Goal: Information Seeking & Learning: Learn about a topic

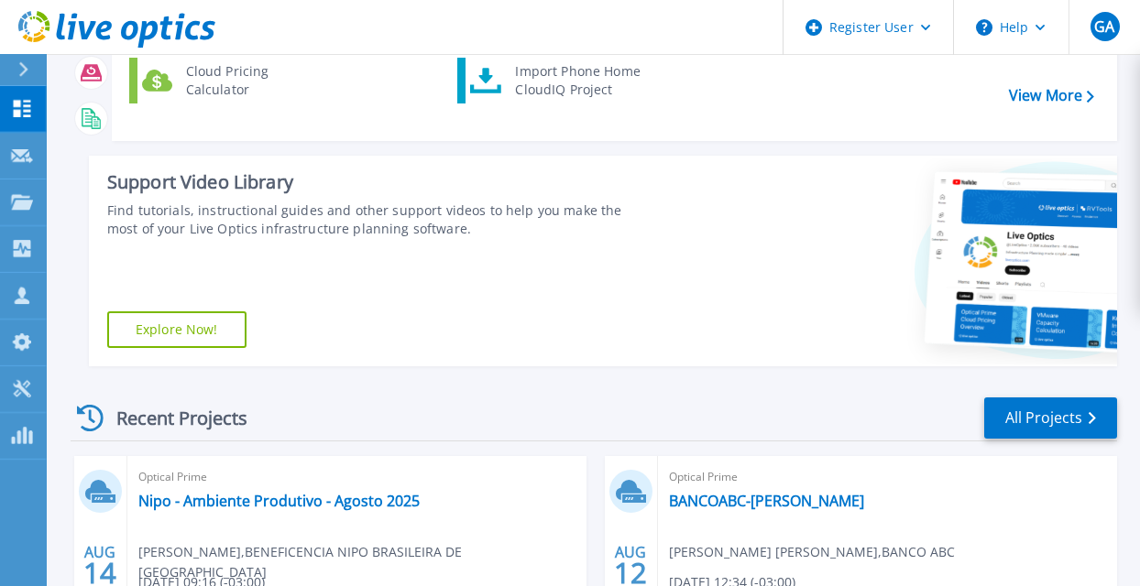
scroll to position [275, 0]
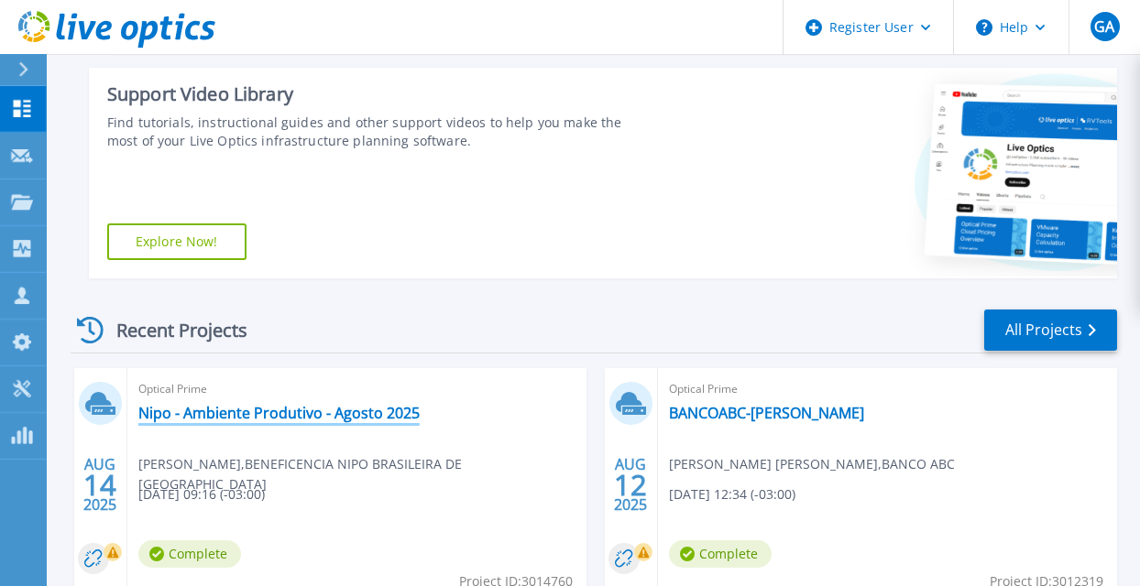
click at [342, 413] on link "Nipo - Ambiente Produtivo - Agosto 2025" at bounding box center [278, 413] width 281 height 18
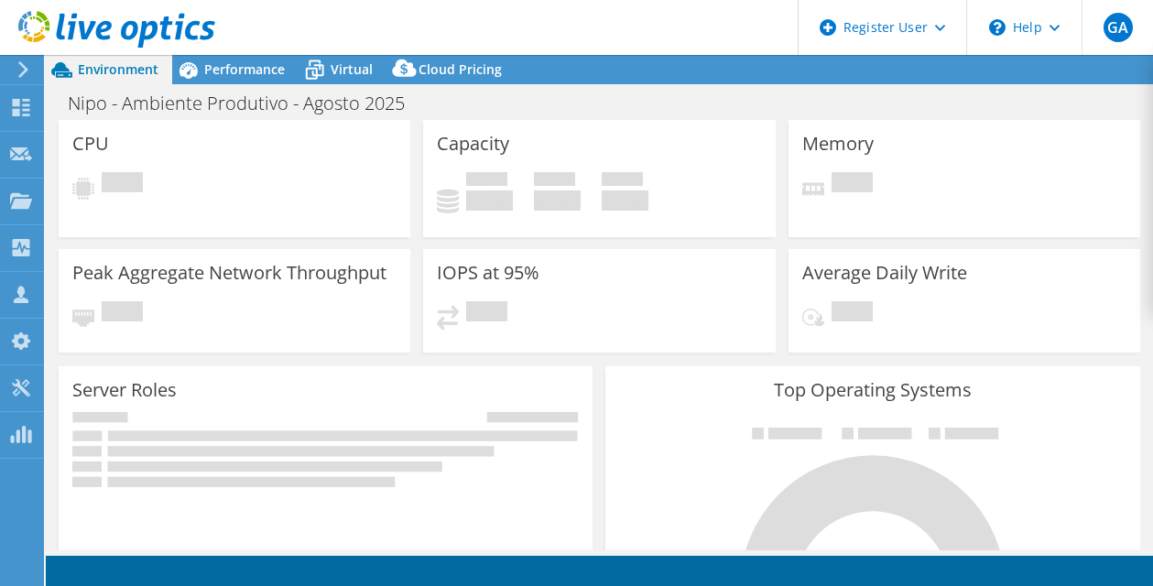
select select "USD"
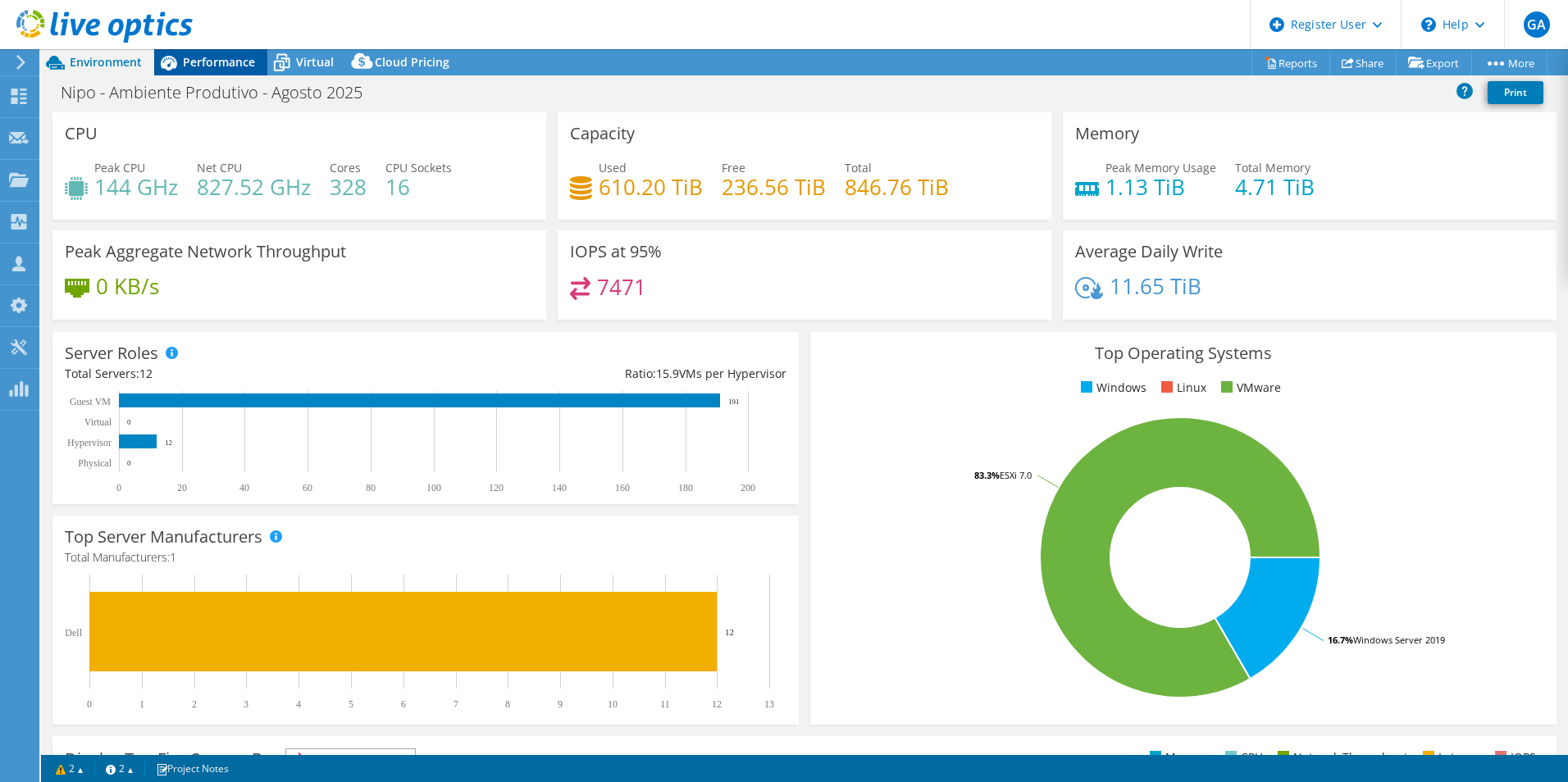
click at [222, 64] on span "Performance" at bounding box center [218, 61] width 72 height 15
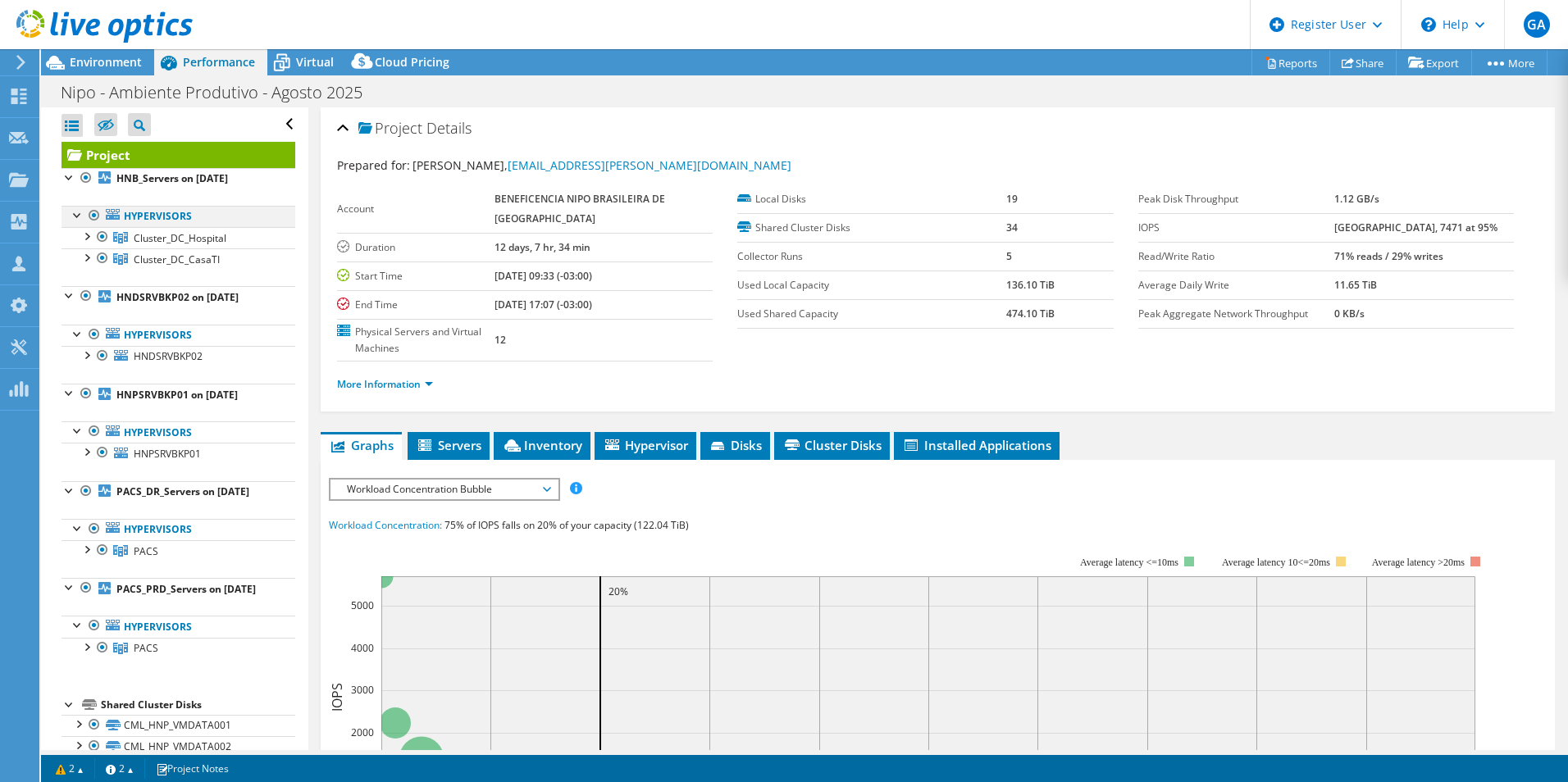
click at [75, 211] on div at bounding box center [78, 214] width 16 height 16
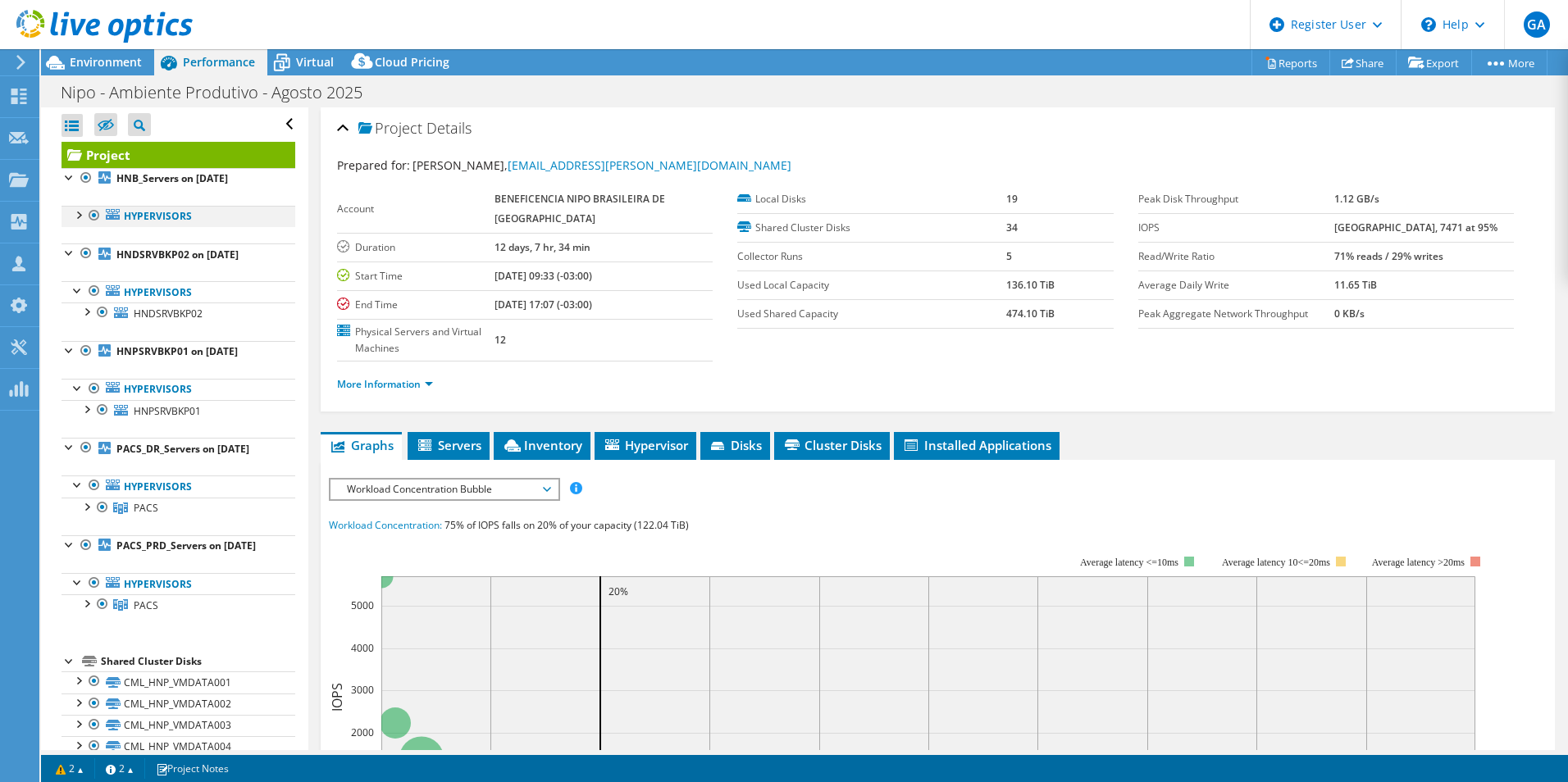
click at [75, 211] on div at bounding box center [78, 214] width 16 height 16
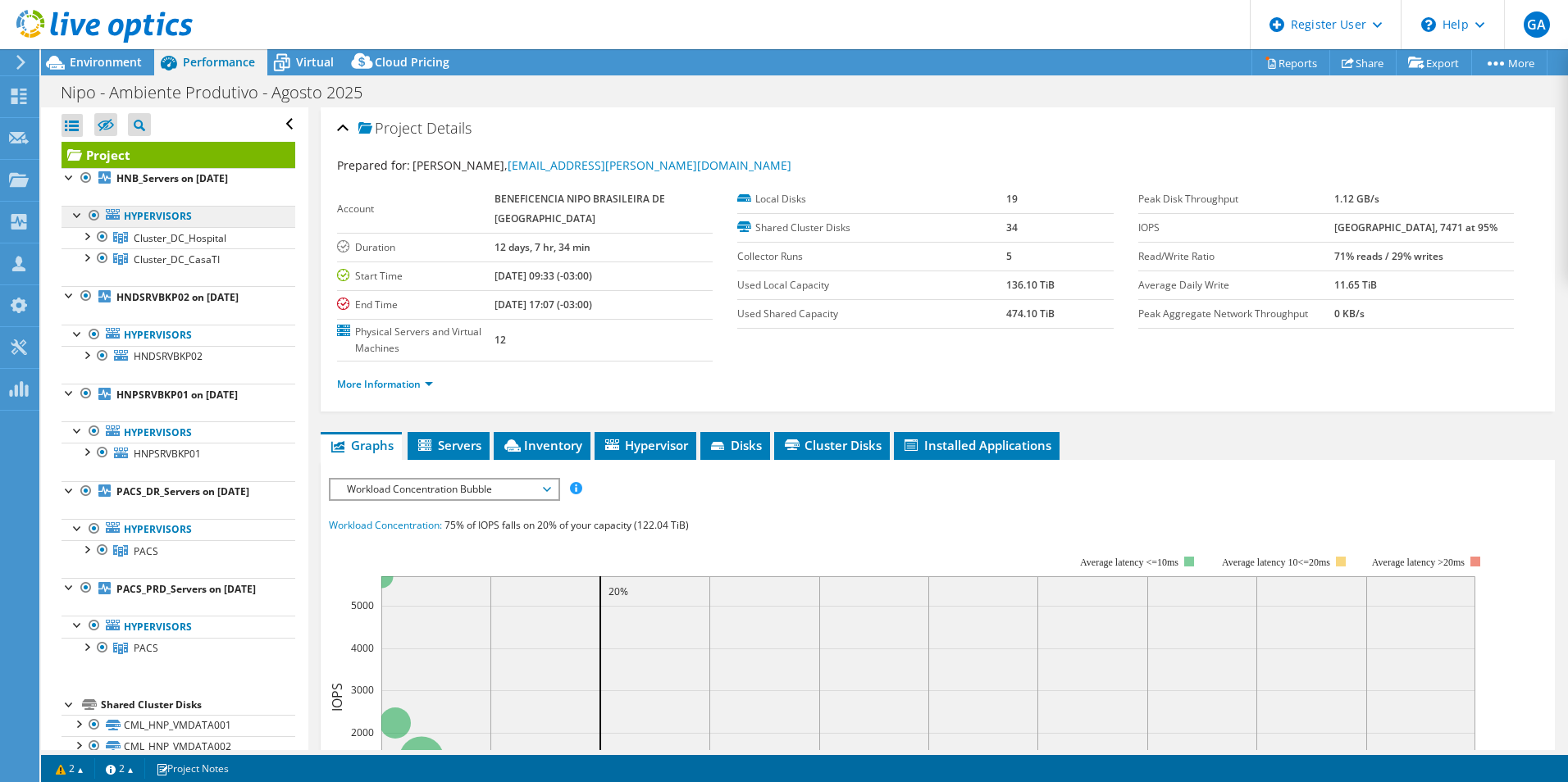
click at [168, 215] on link "Hypervisors" at bounding box center [178, 217] width 234 height 21
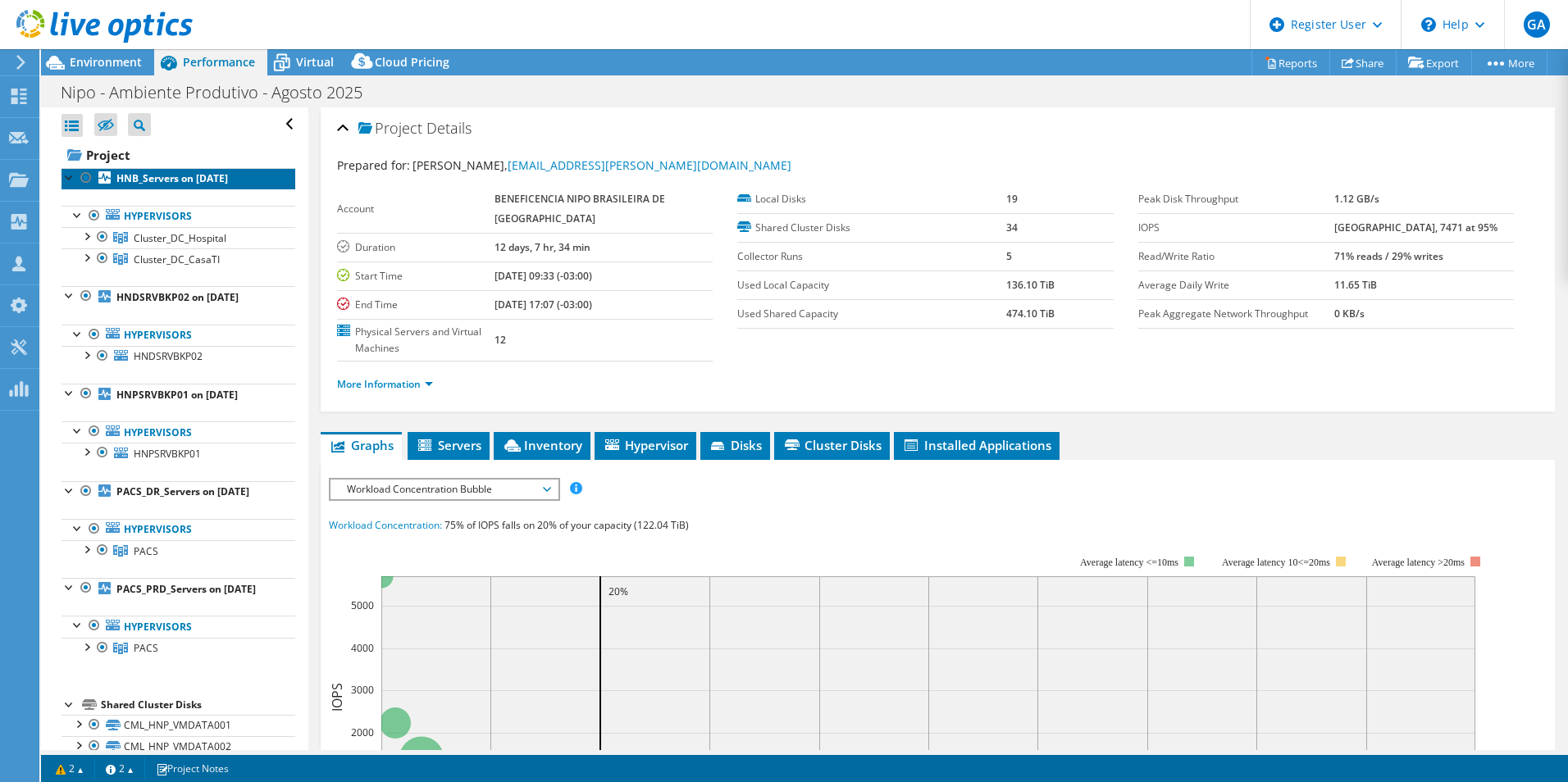
click at [168, 181] on b "HNB_Servers on 8/14/2025" at bounding box center [172, 178] width 112 height 14
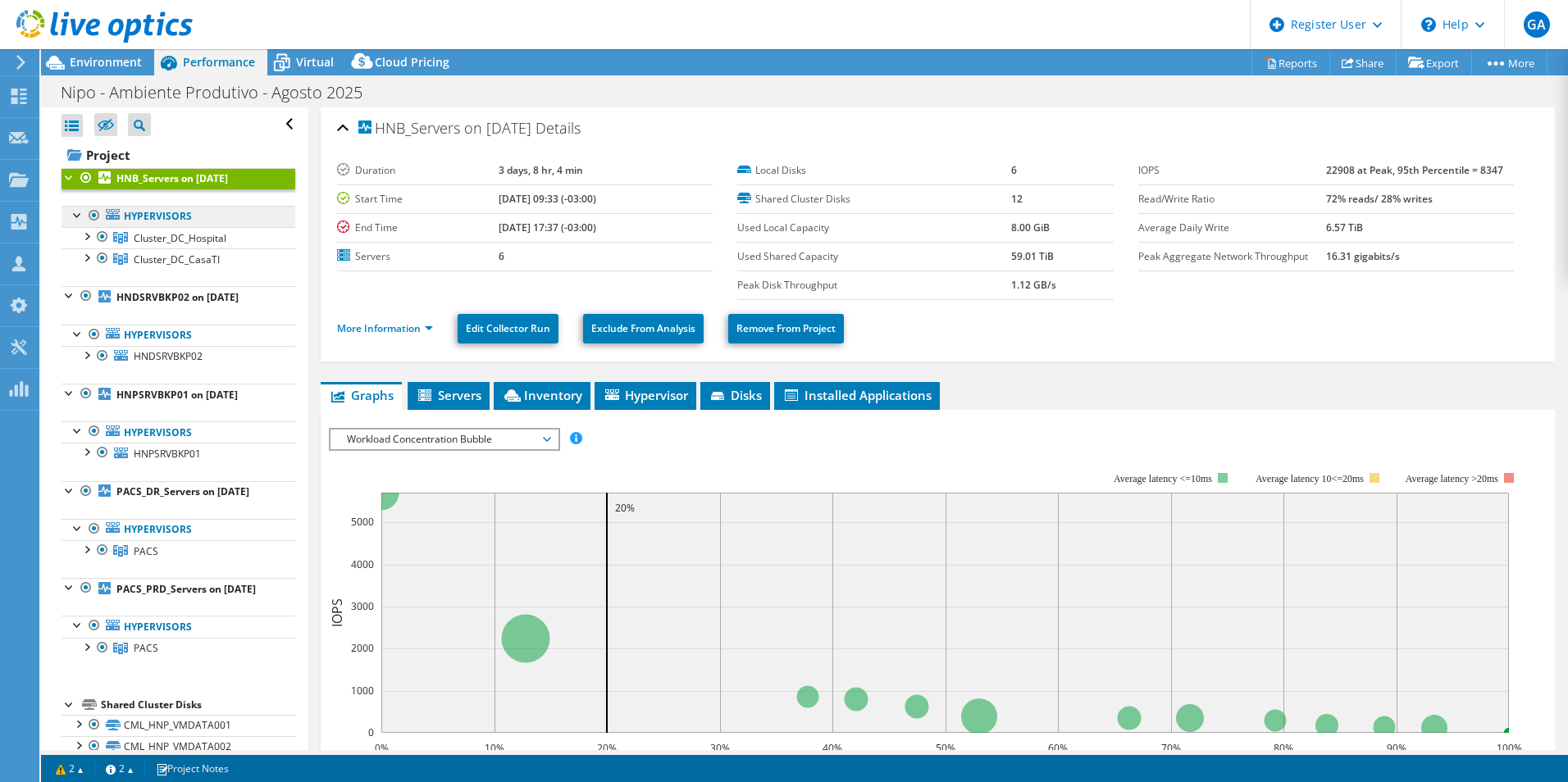
click at [164, 210] on link "Hypervisors" at bounding box center [178, 217] width 234 height 21
click at [163, 239] on span "Cluster_DC_Hospital" at bounding box center [180, 238] width 93 height 14
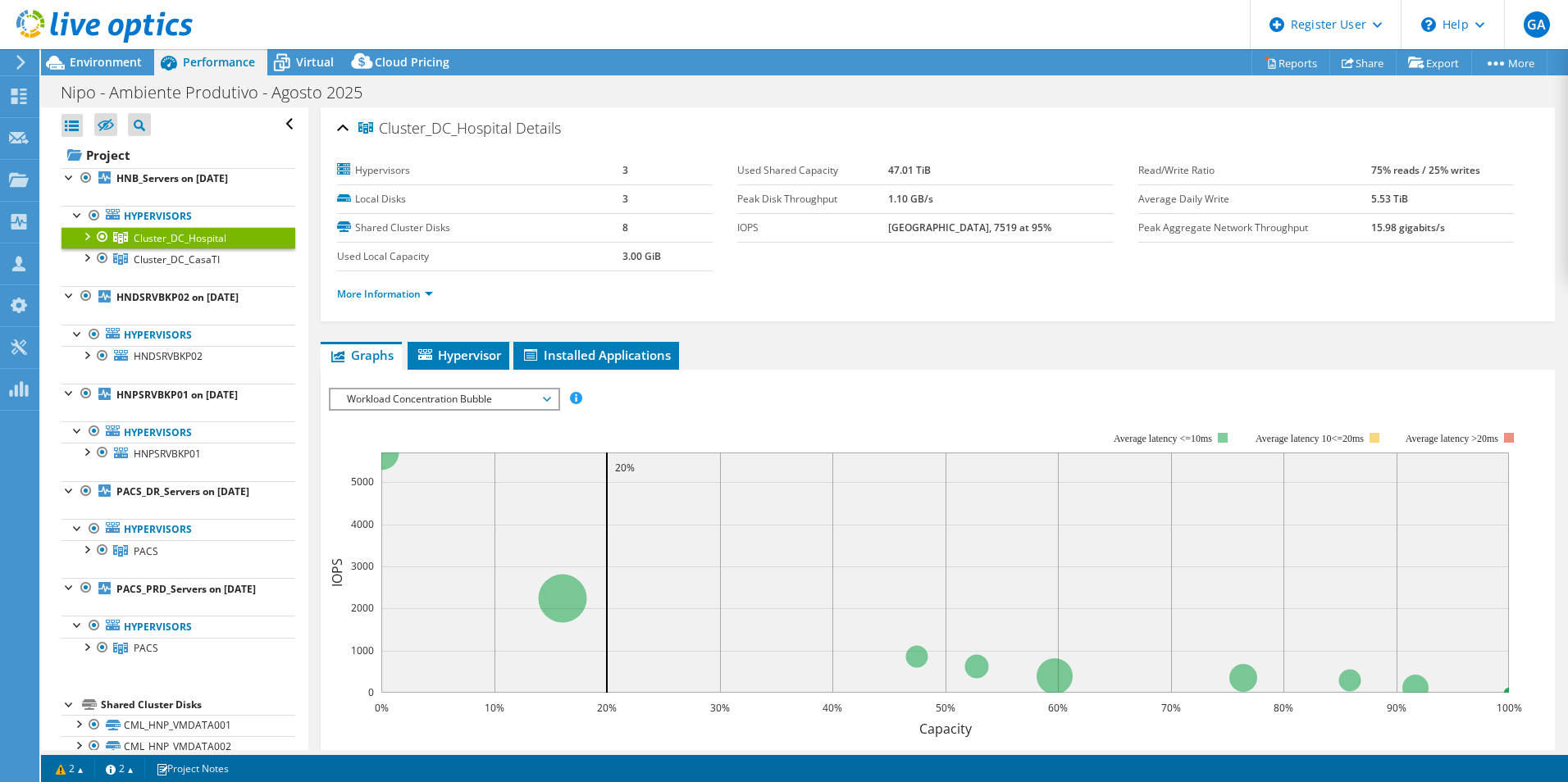
click at [83, 234] on div at bounding box center [86, 235] width 16 height 16
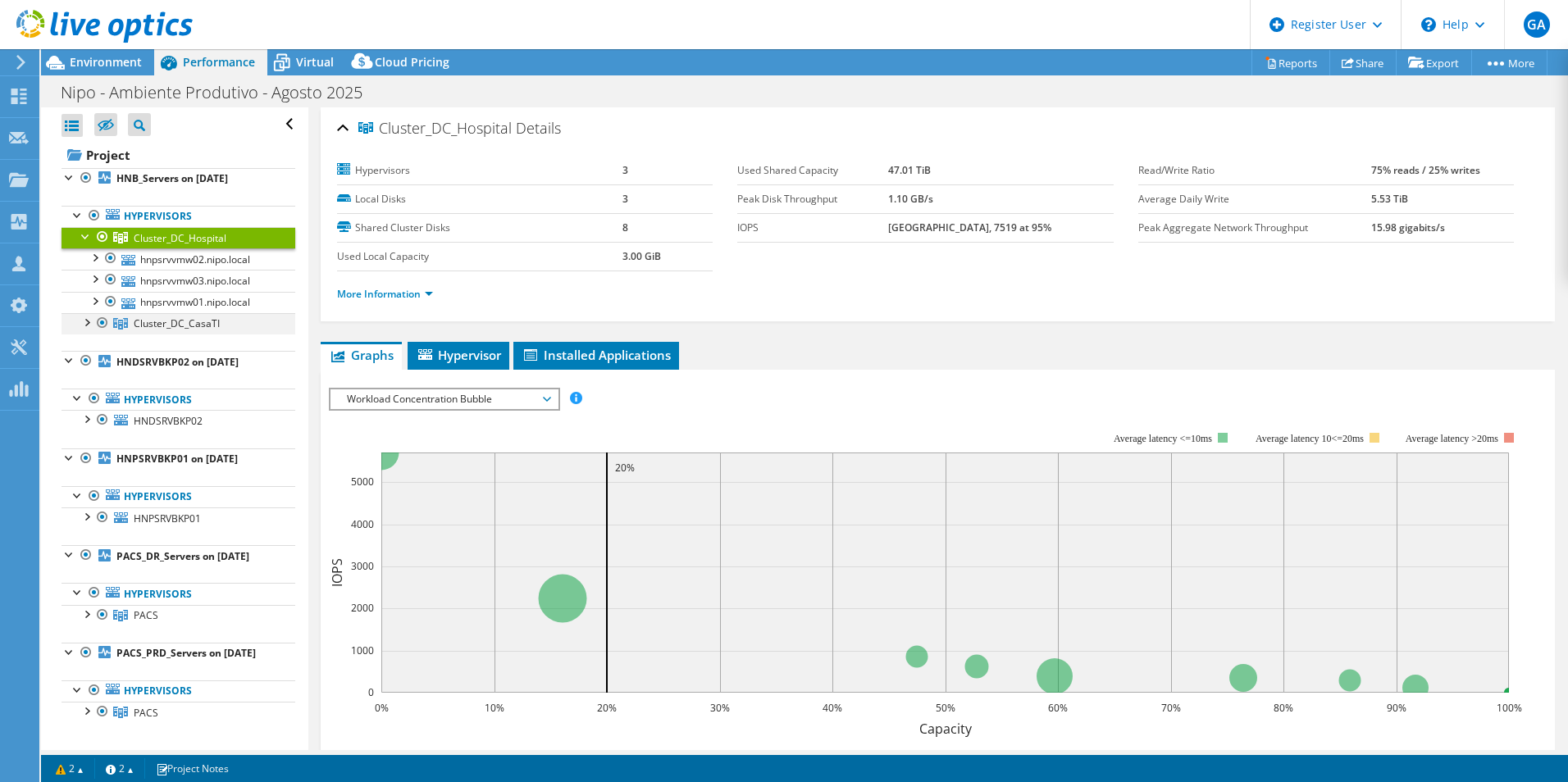
click at [83, 323] on div at bounding box center [86, 321] width 16 height 16
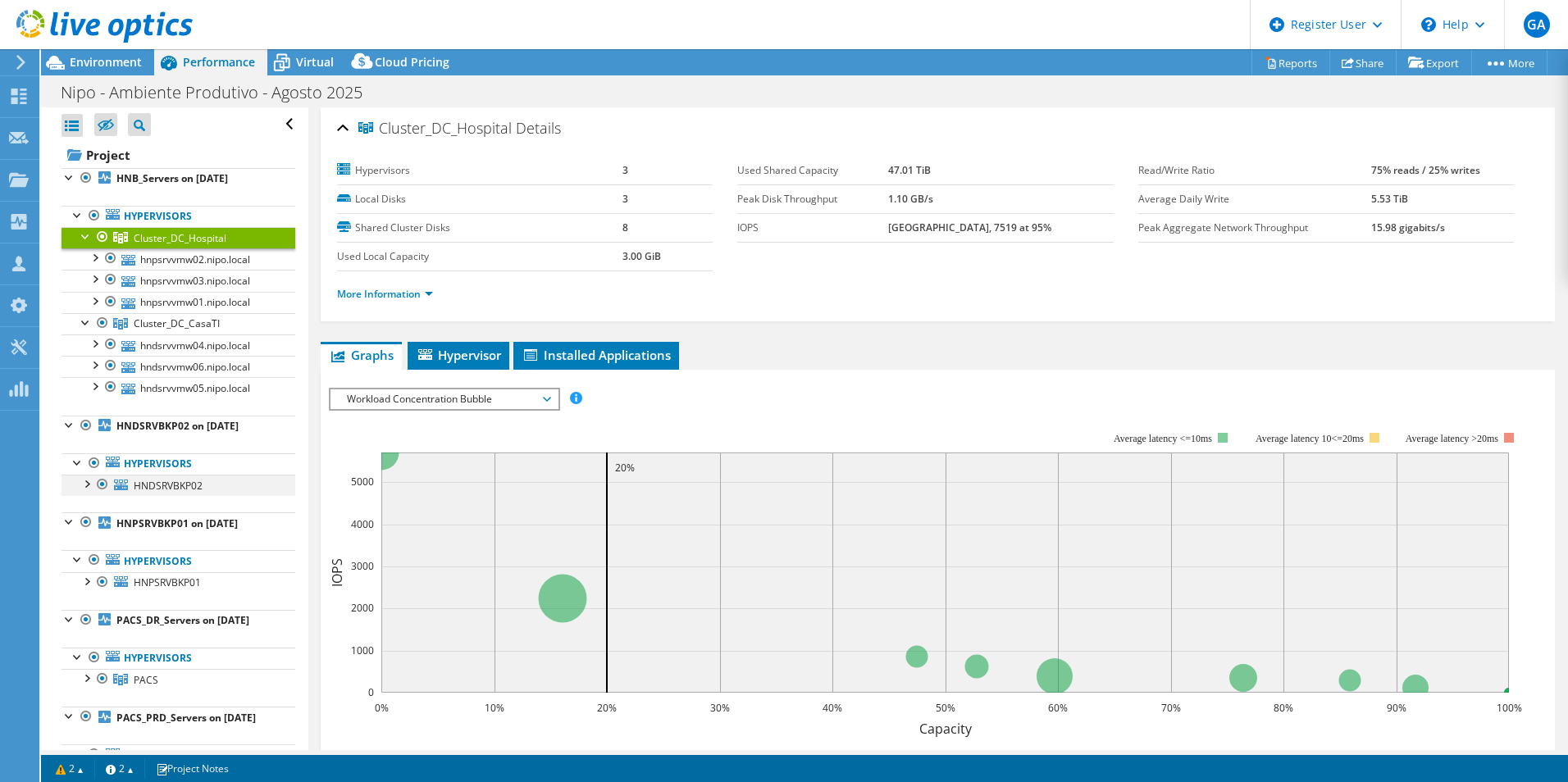
click at [85, 484] on div at bounding box center [86, 482] width 16 height 16
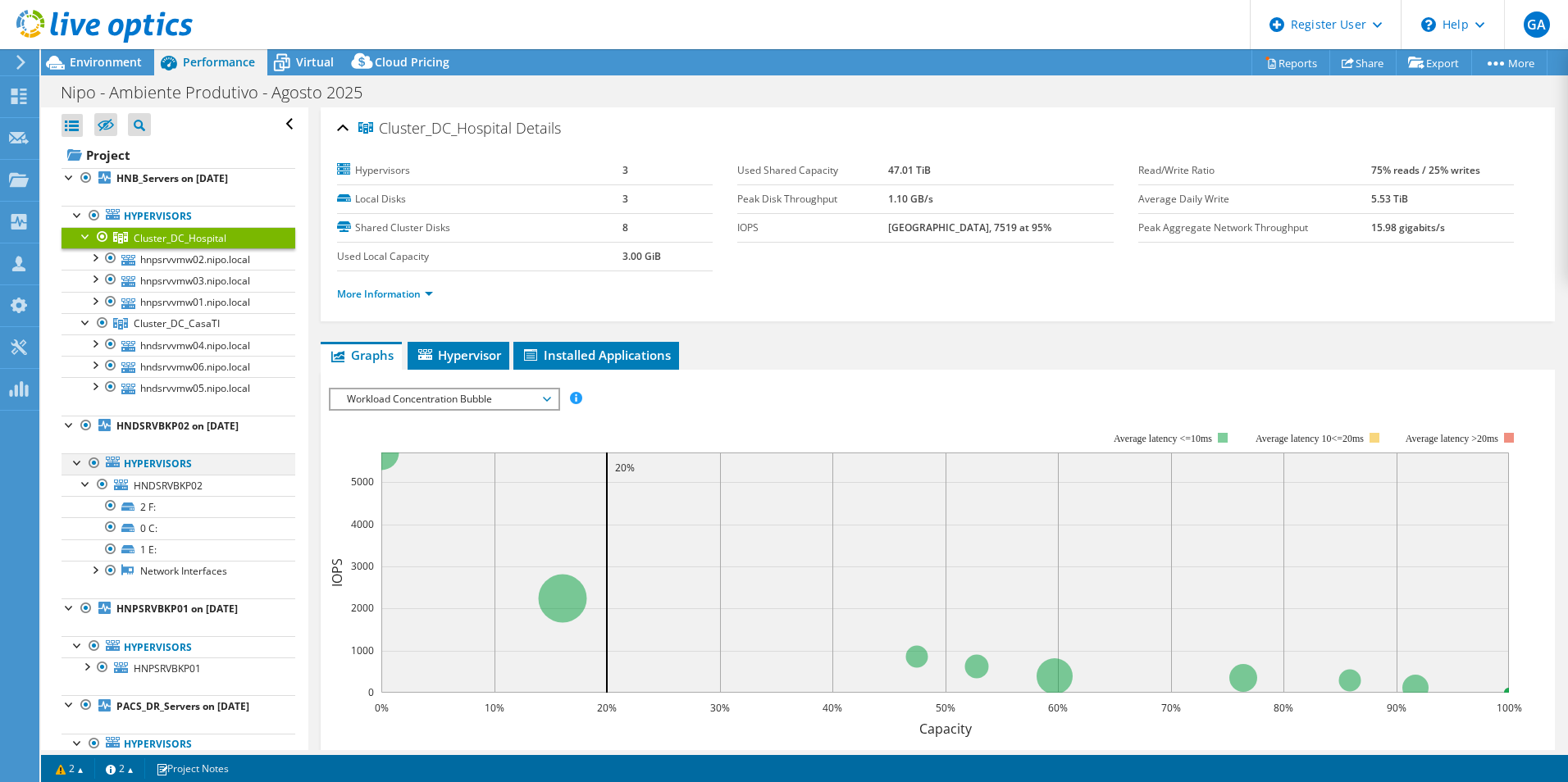
click at [76, 462] on div at bounding box center [78, 462] width 16 height 16
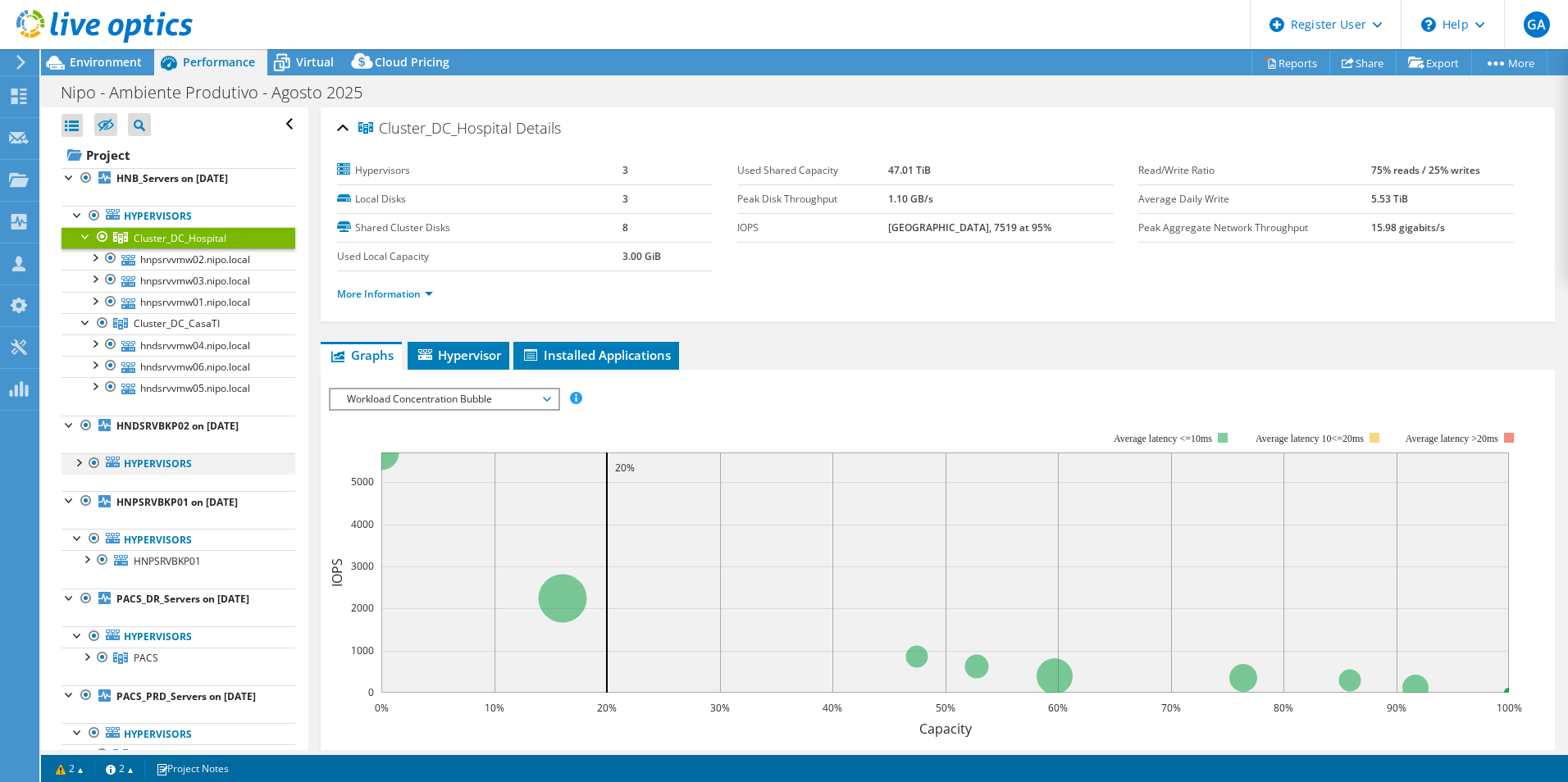
click at [79, 458] on div at bounding box center [78, 462] width 16 height 16
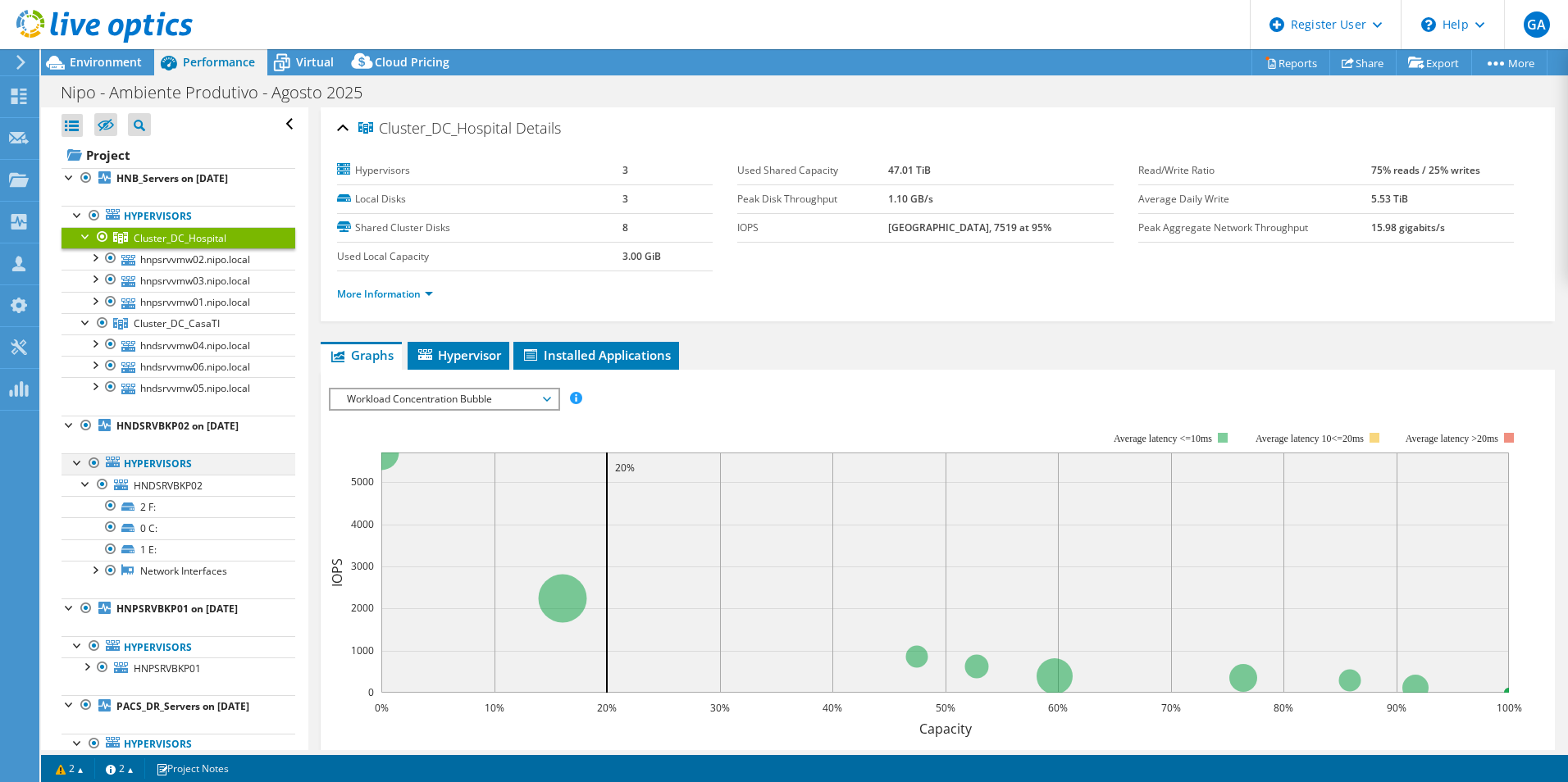
click at [79, 458] on div at bounding box center [78, 462] width 16 height 16
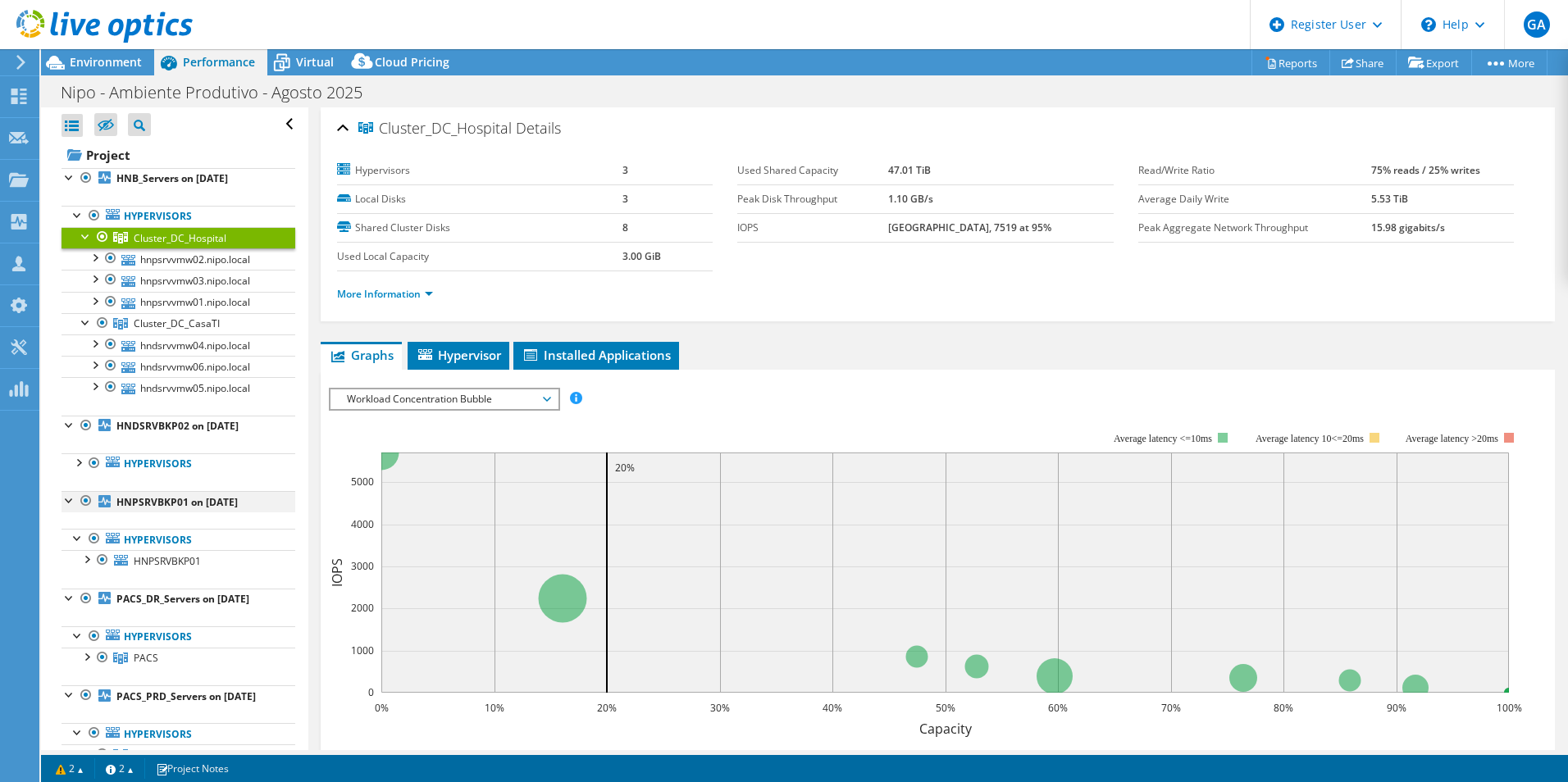
click at [65, 498] on div at bounding box center [70, 499] width 16 height 16
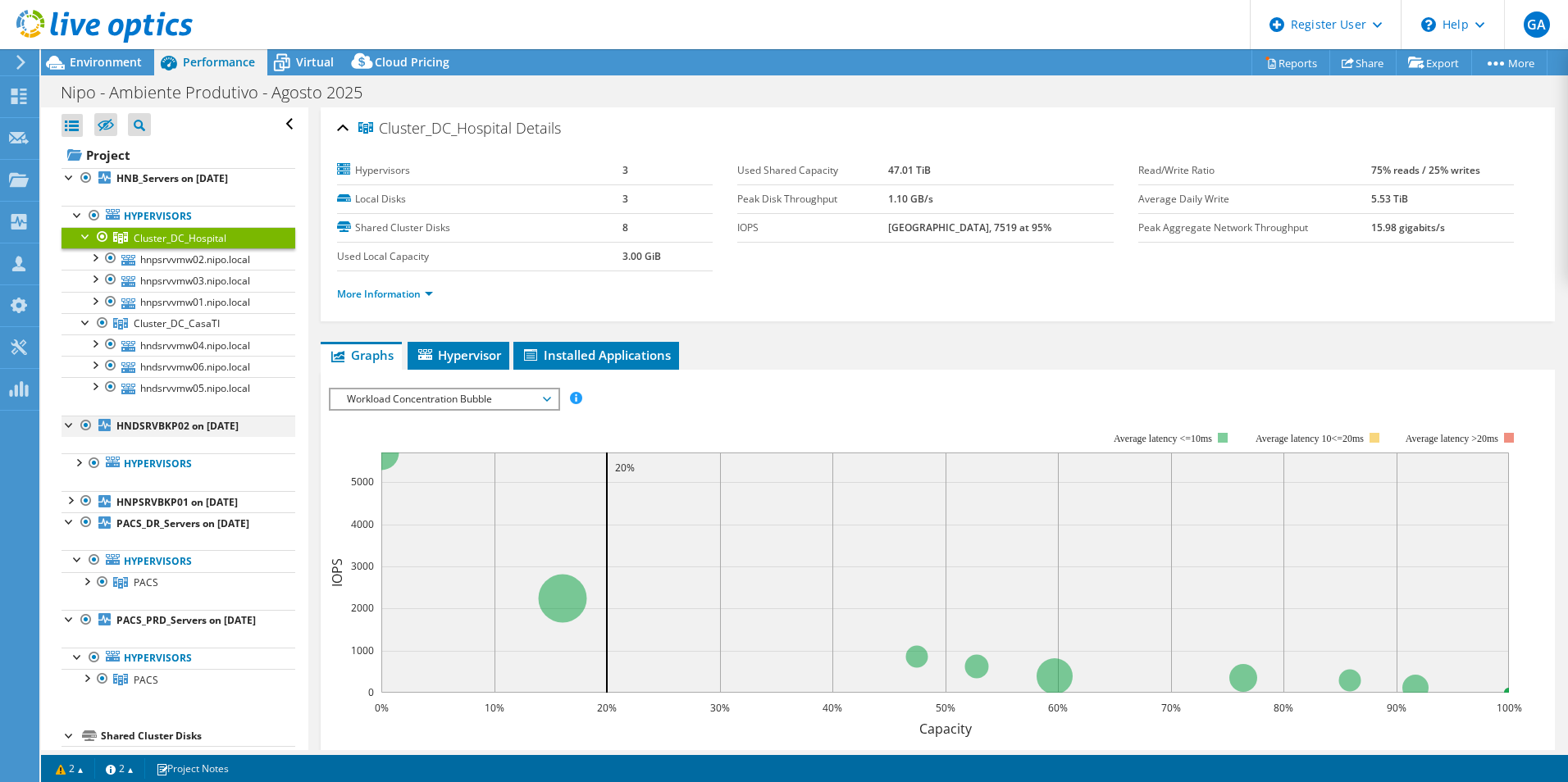
click at [72, 426] on div at bounding box center [70, 423] width 16 height 16
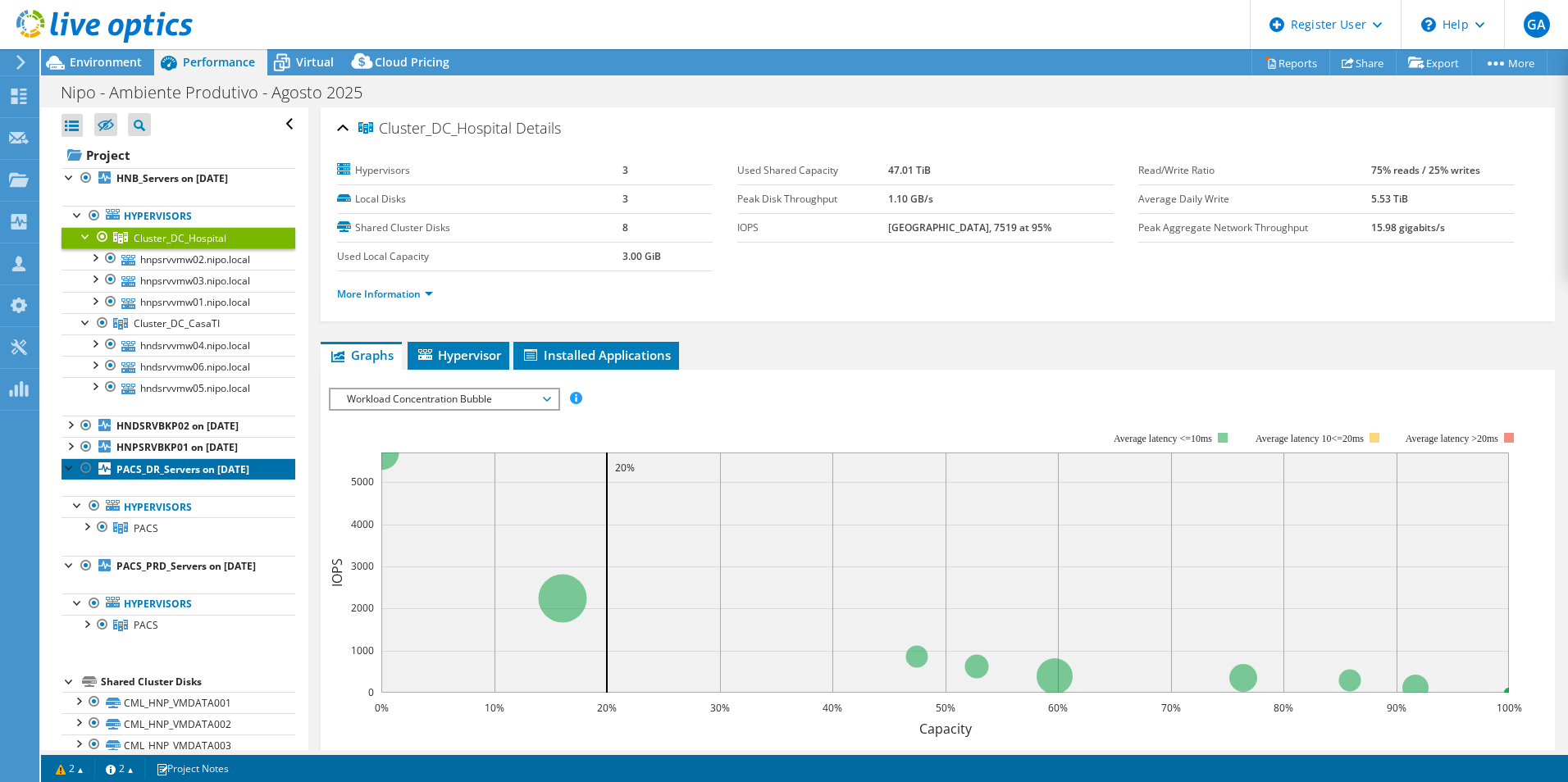
click at [186, 474] on b "PACS_DR_Servers on 8/14/2025" at bounding box center [183, 470] width 132 height 14
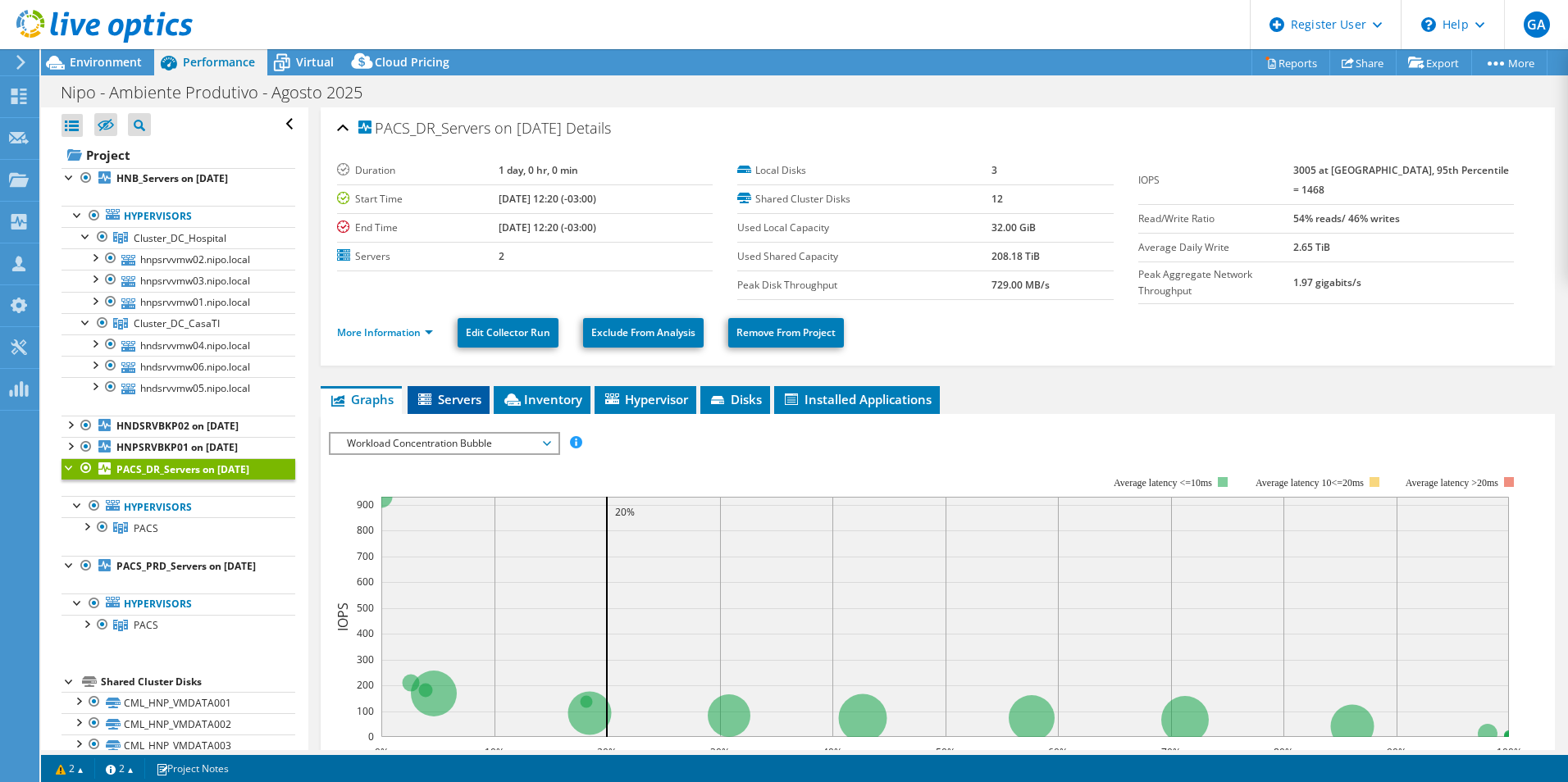
click at [459, 392] on span "Servers" at bounding box center [447, 399] width 65 height 16
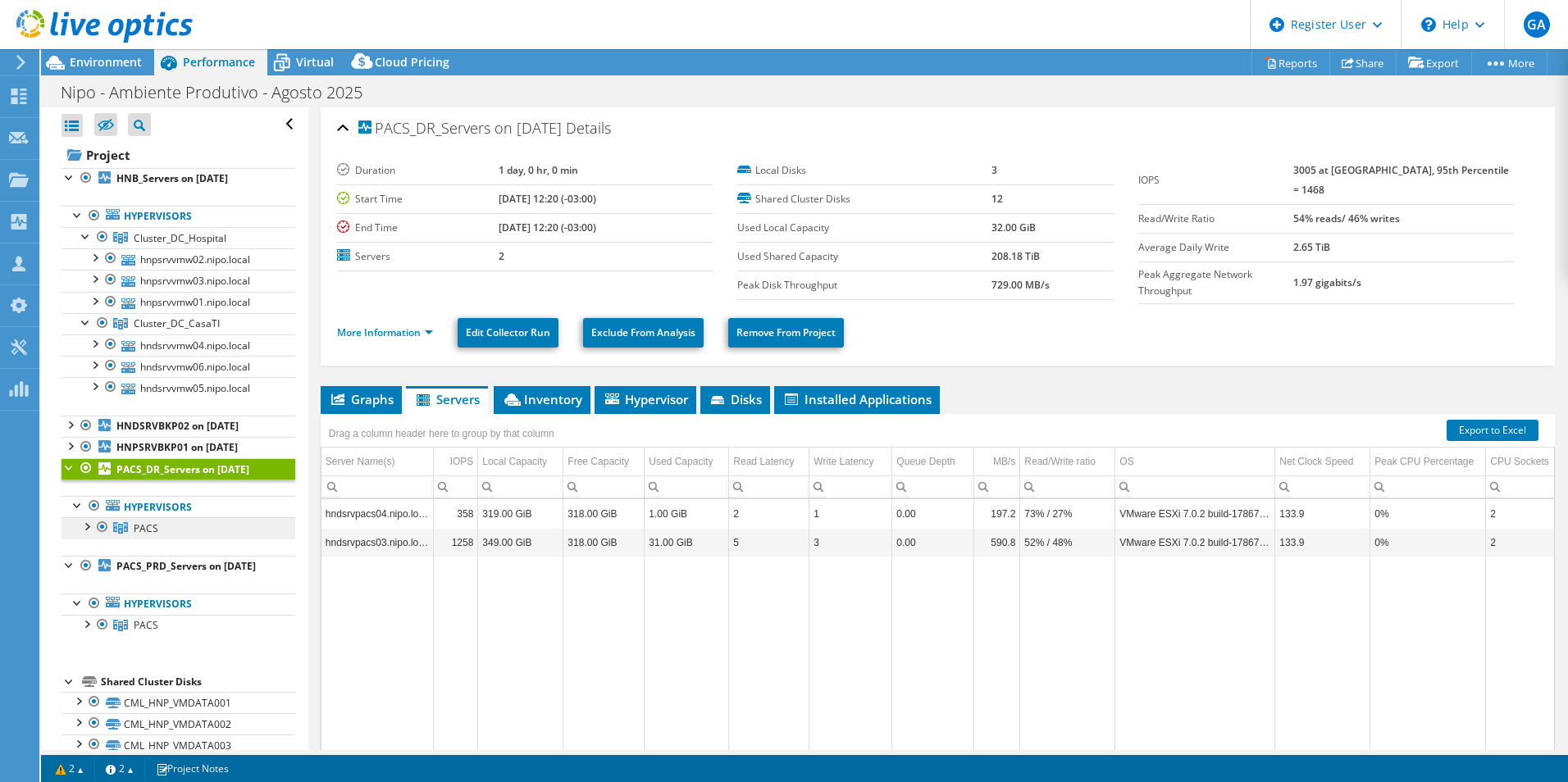
click at [149, 523] on span "PACS" at bounding box center [145, 529] width 24 height 14
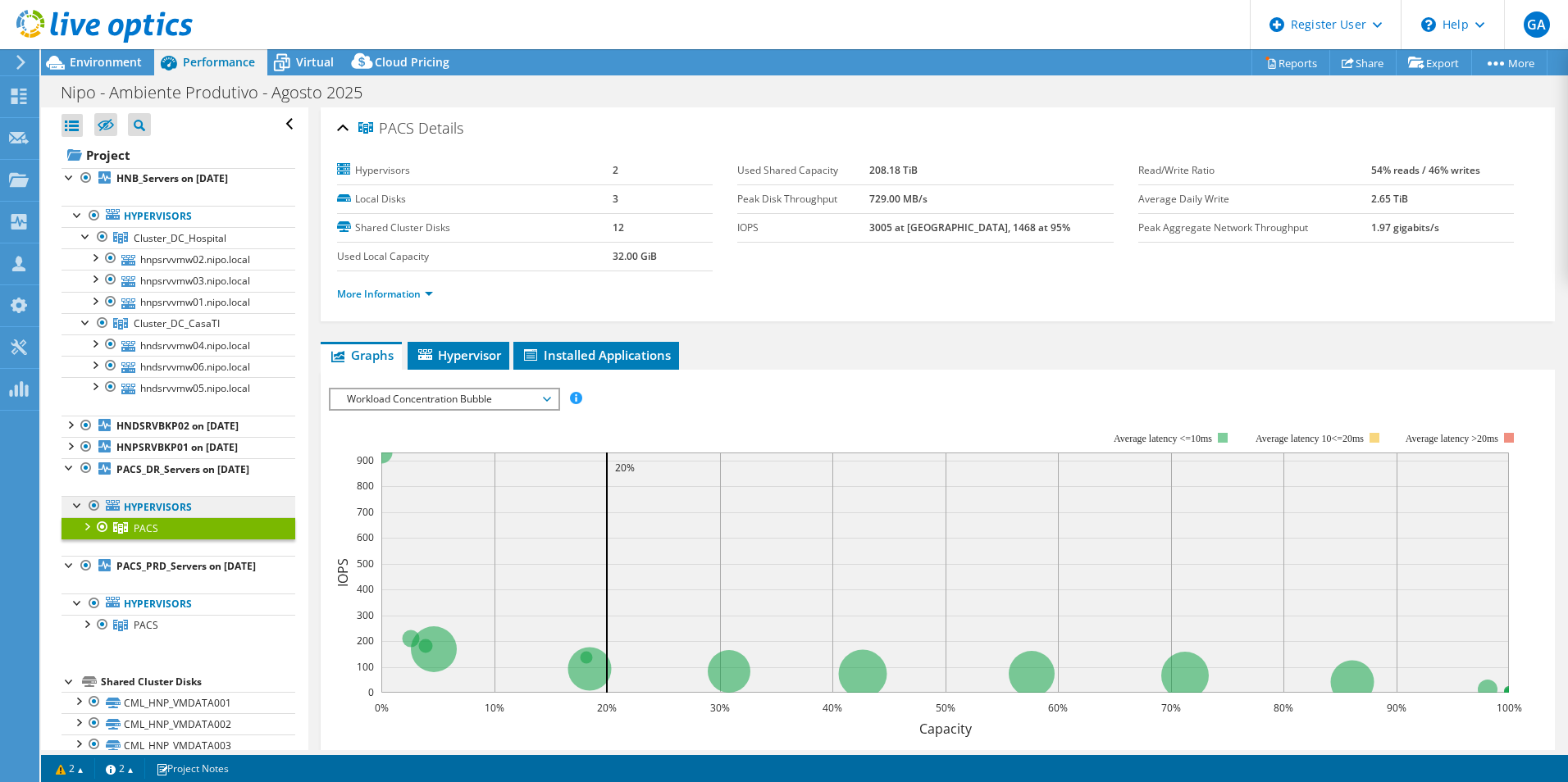
click at [167, 227] on link "Hypervisors" at bounding box center [178, 217] width 234 height 21
click at [165, 466] on b "PACS_DR_Servers on 8/14/2025" at bounding box center [183, 470] width 132 height 14
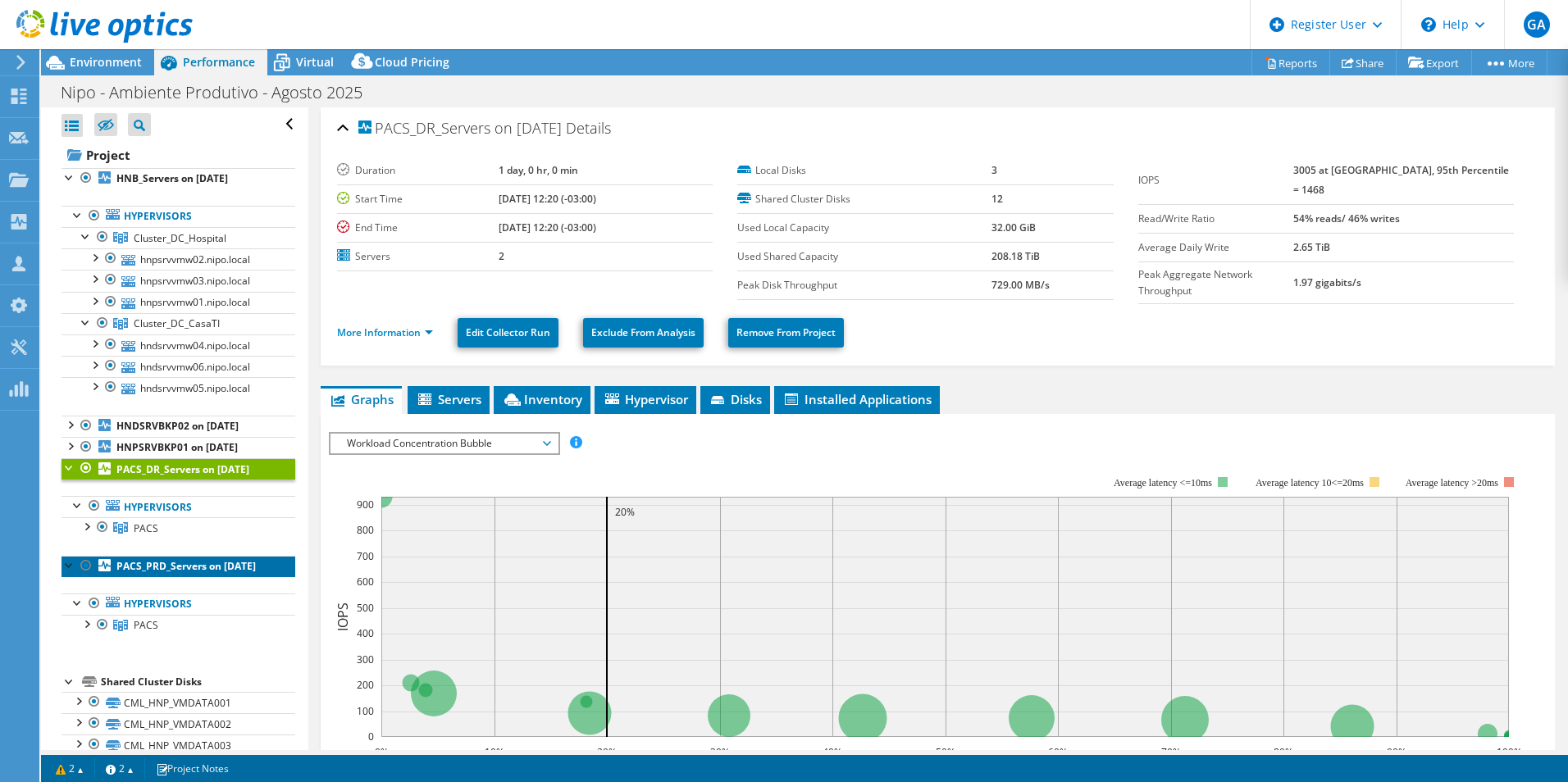
click at [161, 523] on b "PACS_PRD_Servers on 8/14/2025" at bounding box center [186, 566] width 140 height 14
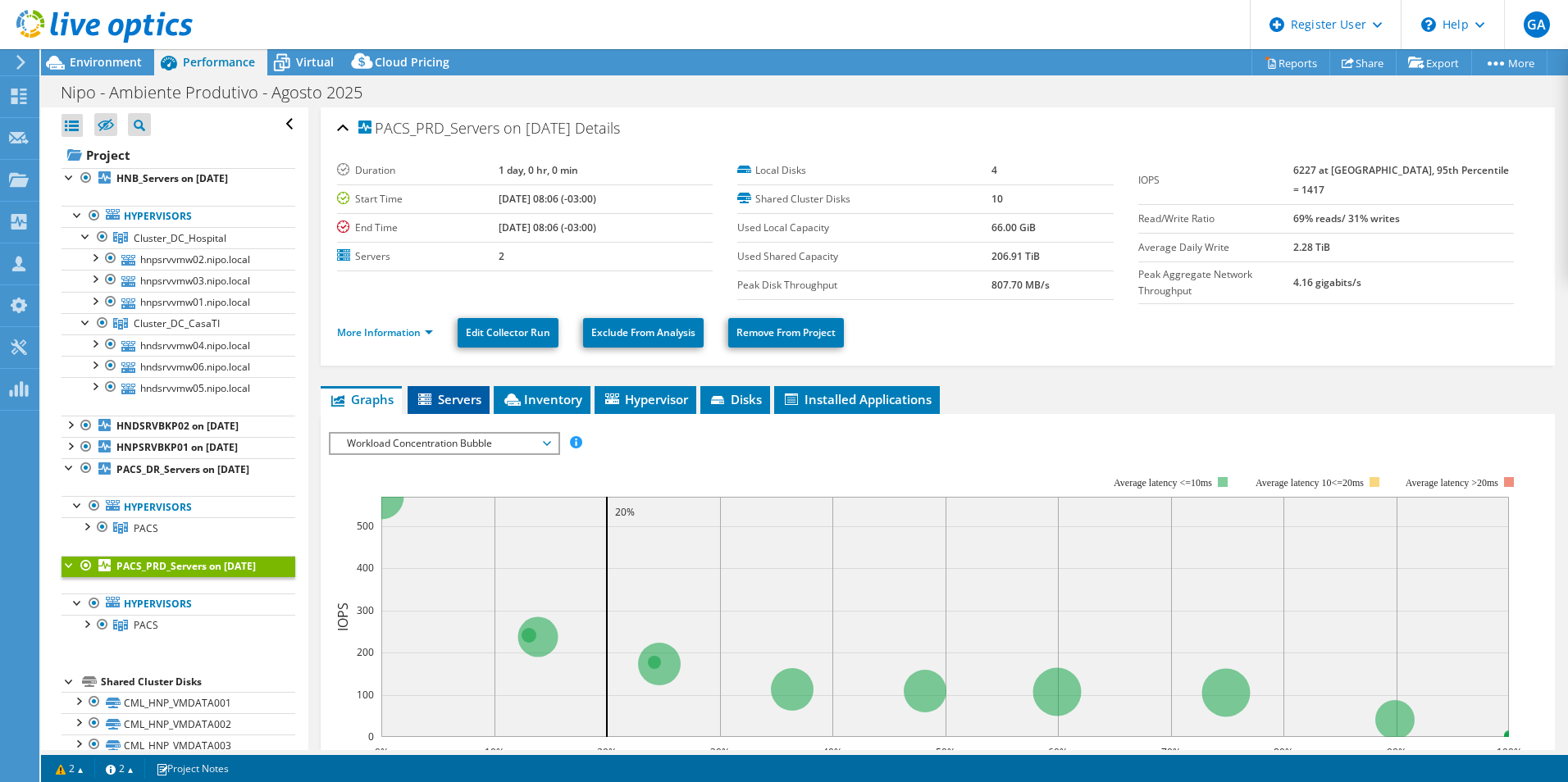
click at [462, 386] on li "Servers" at bounding box center [448, 399] width 82 height 28
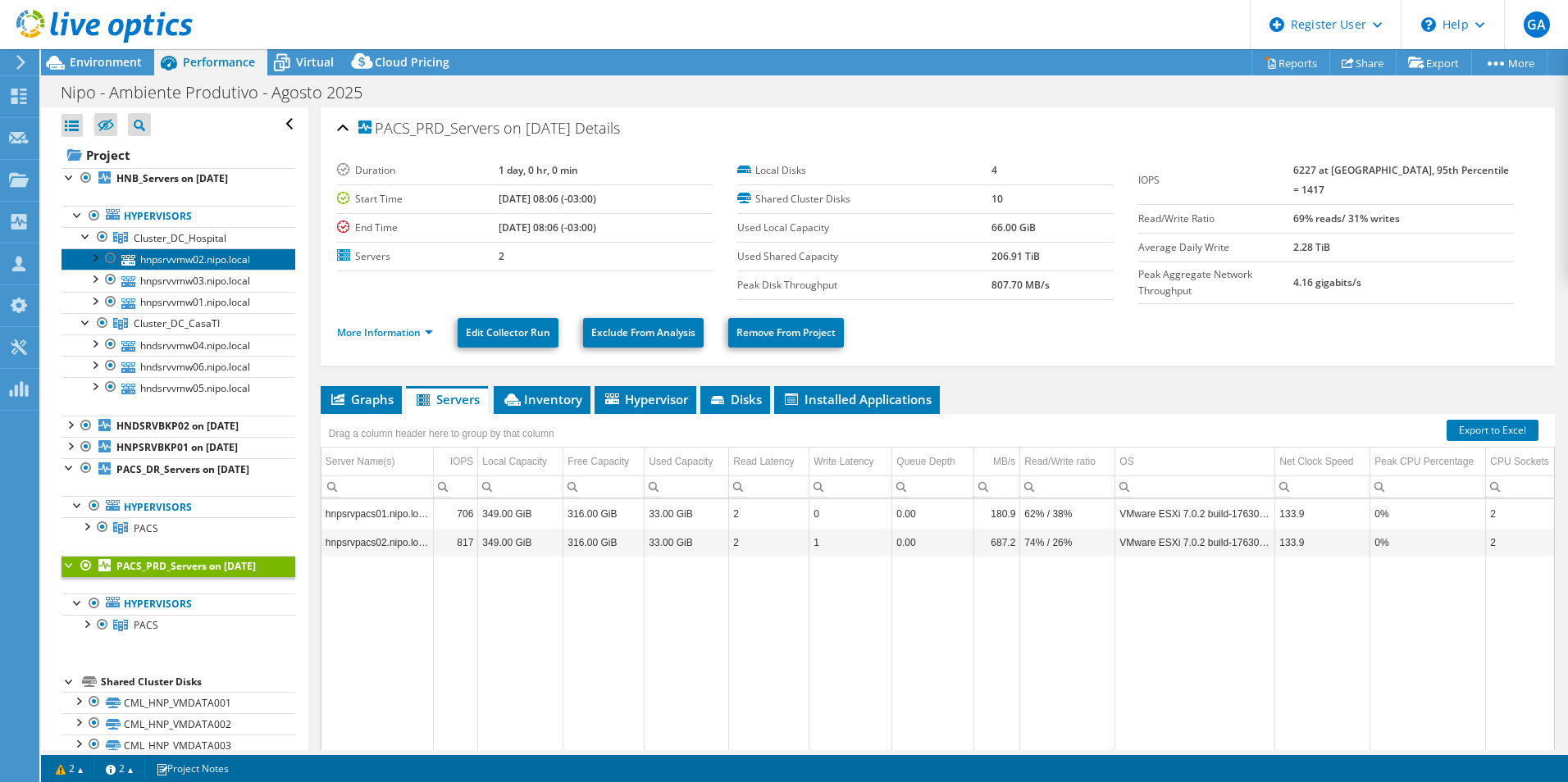
click at [195, 260] on link "hnpsrvvmw02.nipo.local" at bounding box center [178, 259] width 234 height 21
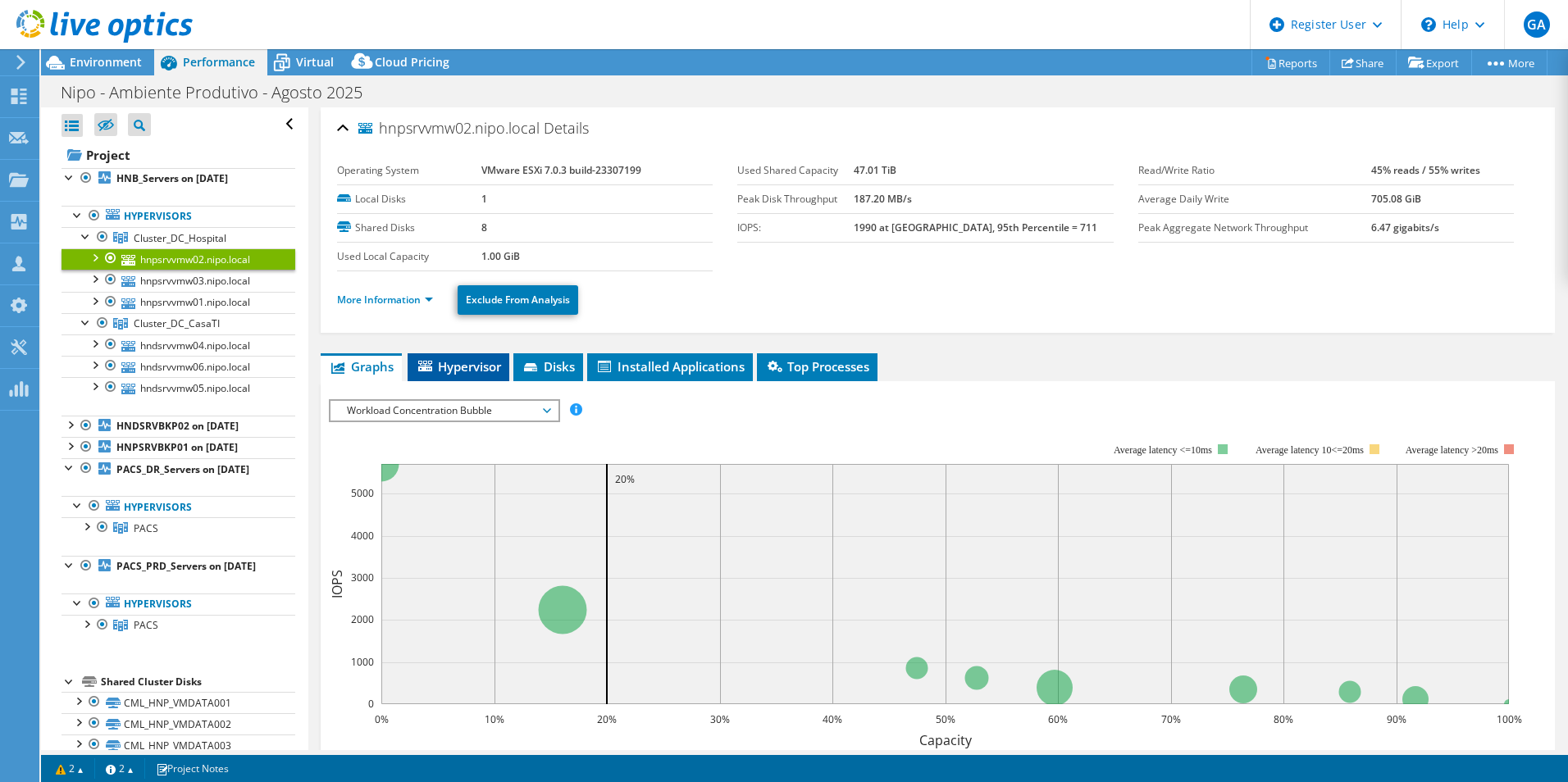
click at [475, 369] on span "Hypervisor" at bounding box center [457, 366] width 85 height 16
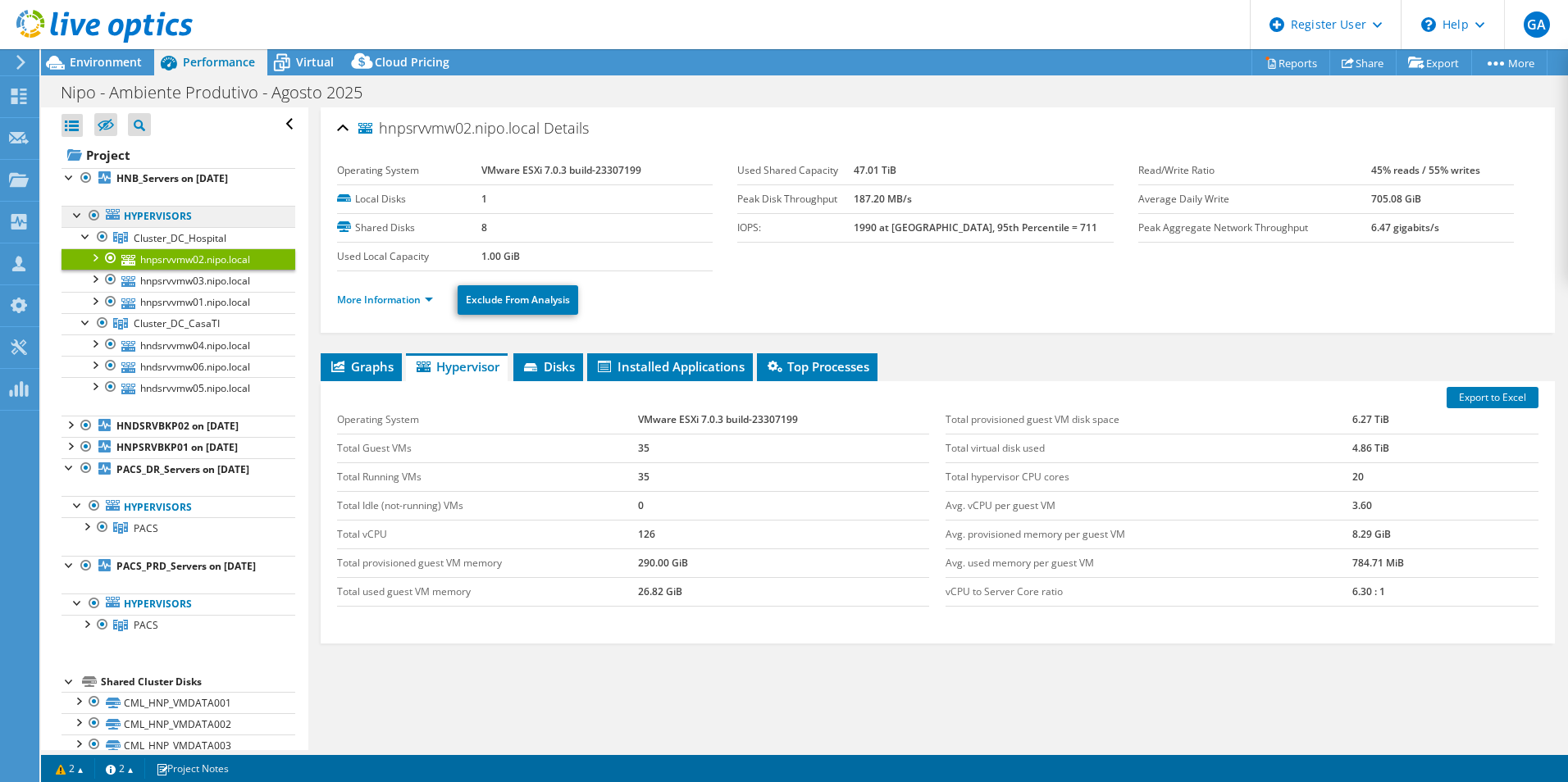
click at [156, 209] on link "Hypervisors" at bounding box center [178, 217] width 234 height 21
click at [168, 217] on link "Hypervisors" at bounding box center [178, 217] width 234 height 21
click at [103, 57] on span "Environment" at bounding box center [106, 61] width 72 height 15
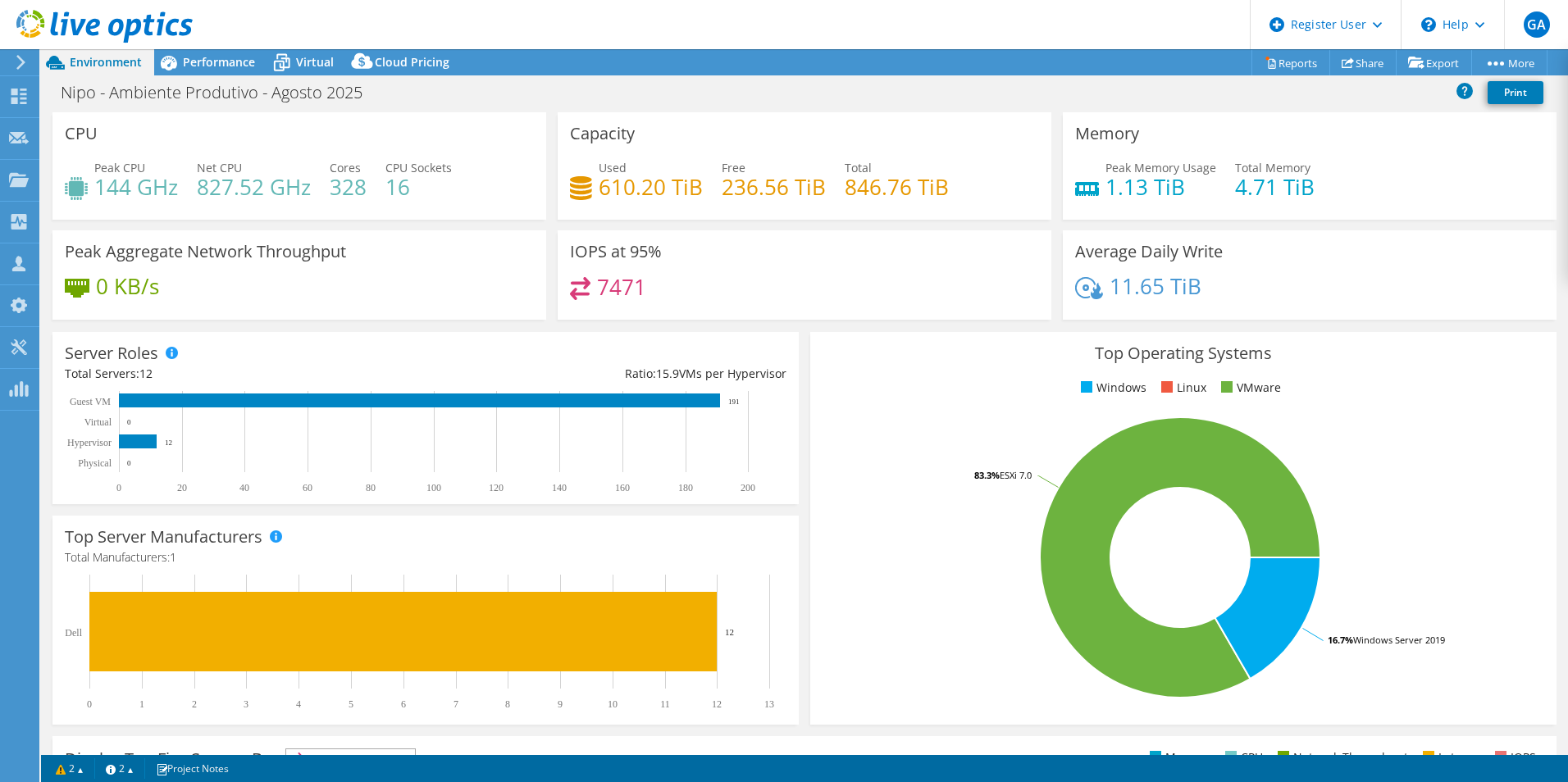
click at [909, 435] on rect at bounding box center [1180, 557] width 715 height 287
click at [1031, 435] on rect at bounding box center [1180, 557] width 715 height 287
click at [224, 64] on span "Performance" at bounding box center [218, 61] width 72 height 15
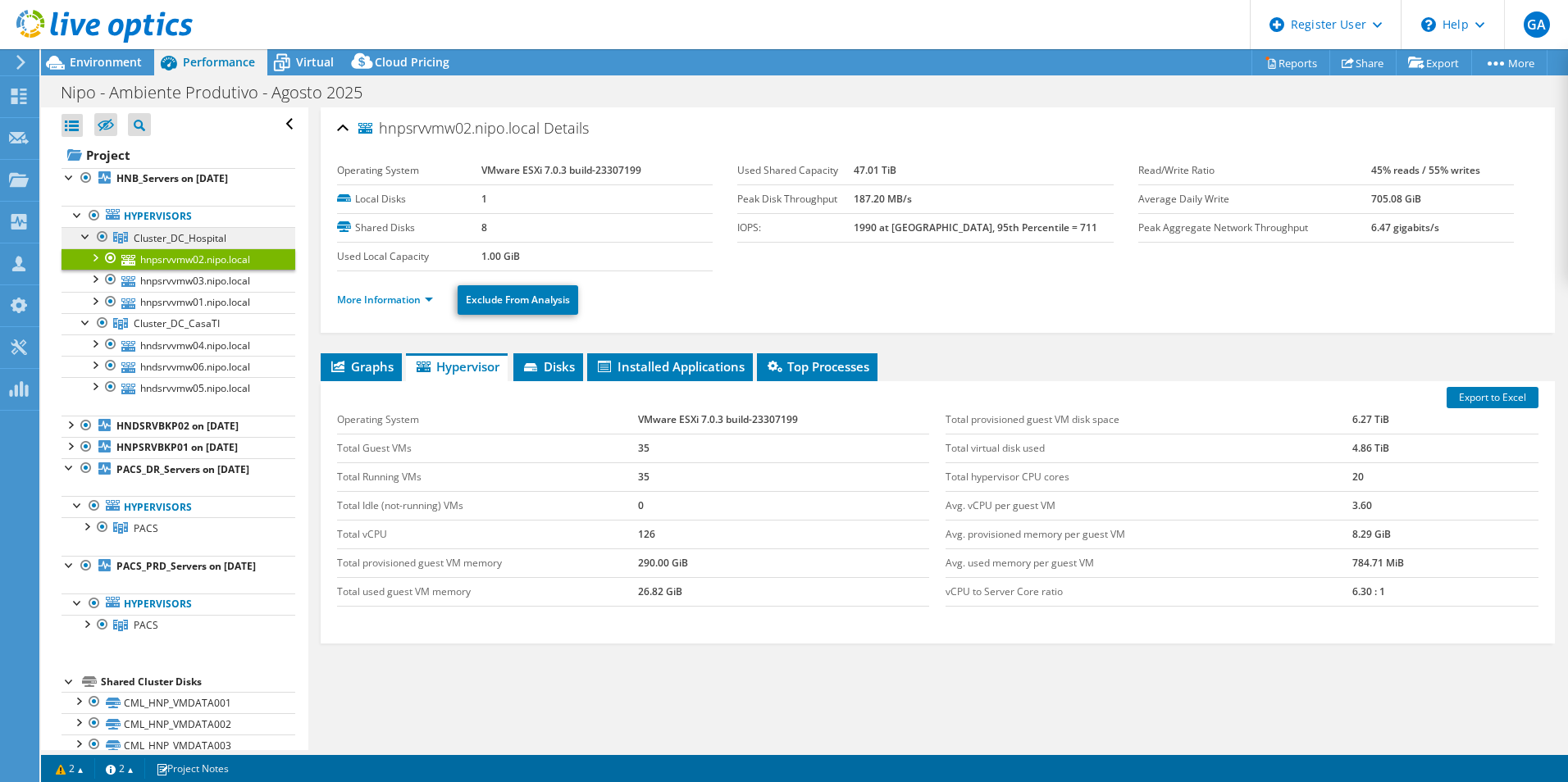
click at [172, 238] on span "Cluster_DC_Hospital" at bounding box center [180, 238] width 93 height 14
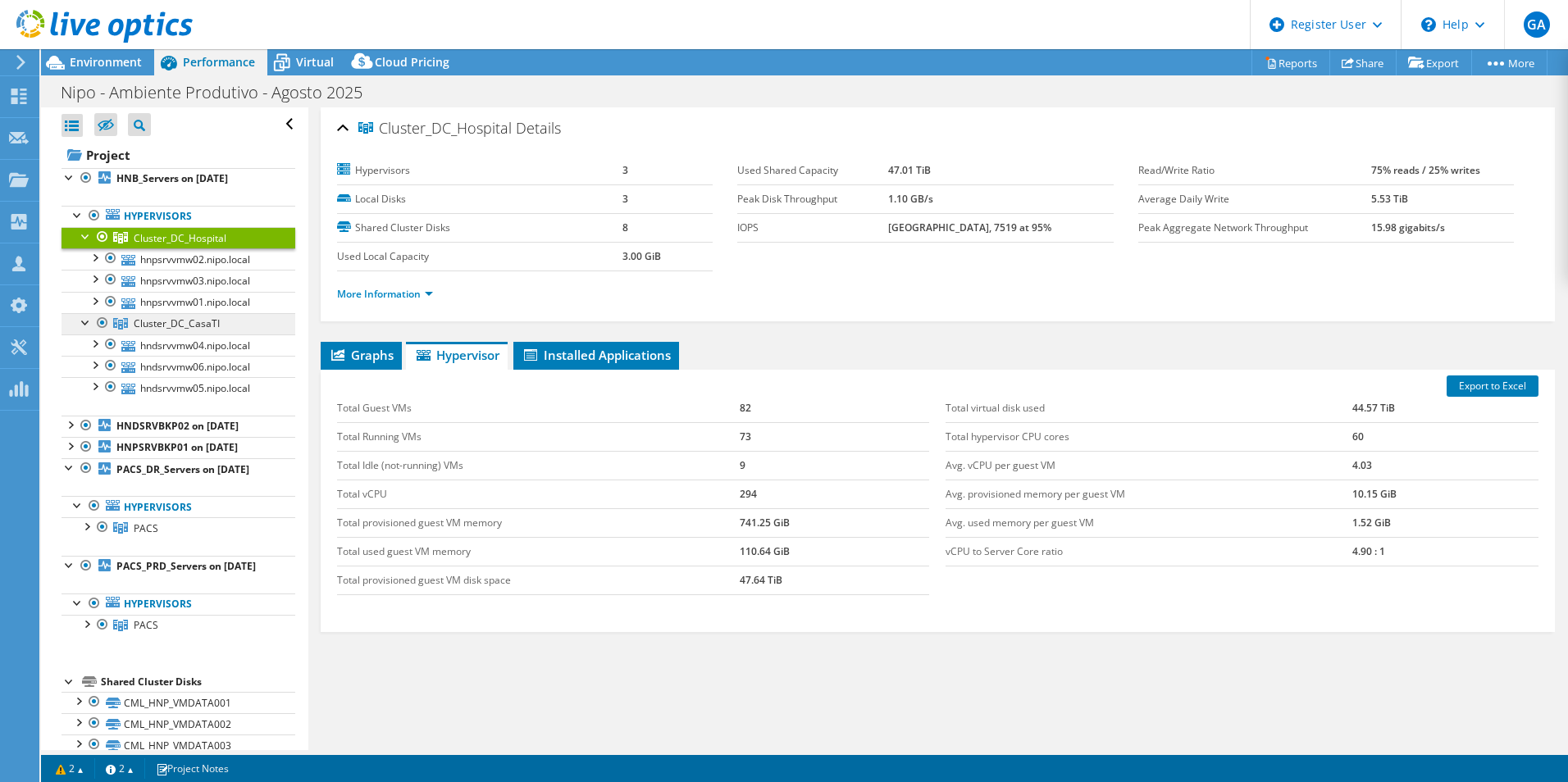
click at [185, 245] on span "Cluster_DC_CasaTI" at bounding box center [180, 238] width 93 height 14
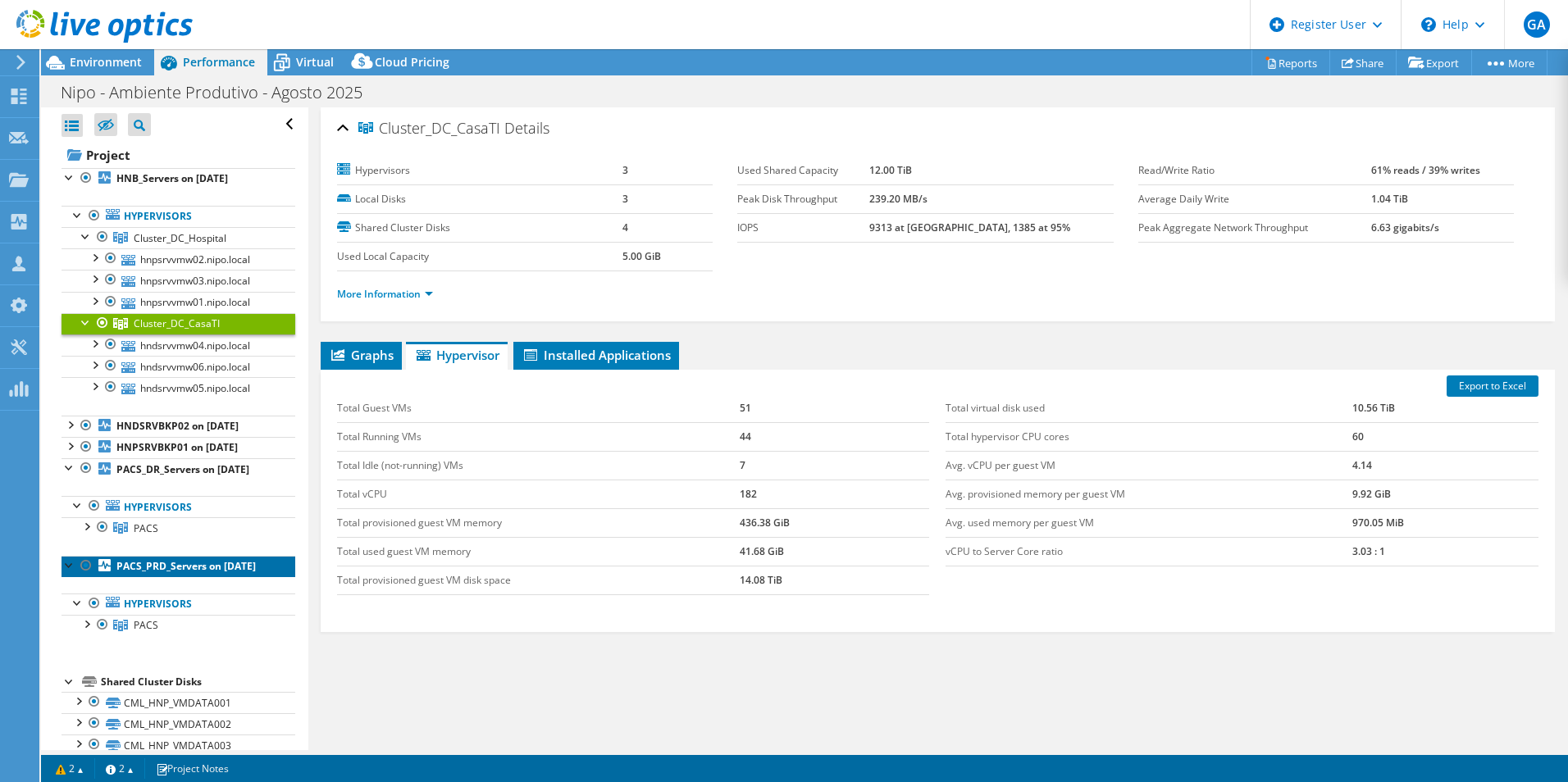
click at [187, 523] on b "PACS_PRD_Servers on 8/14/2025" at bounding box center [186, 566] width 140 height 14
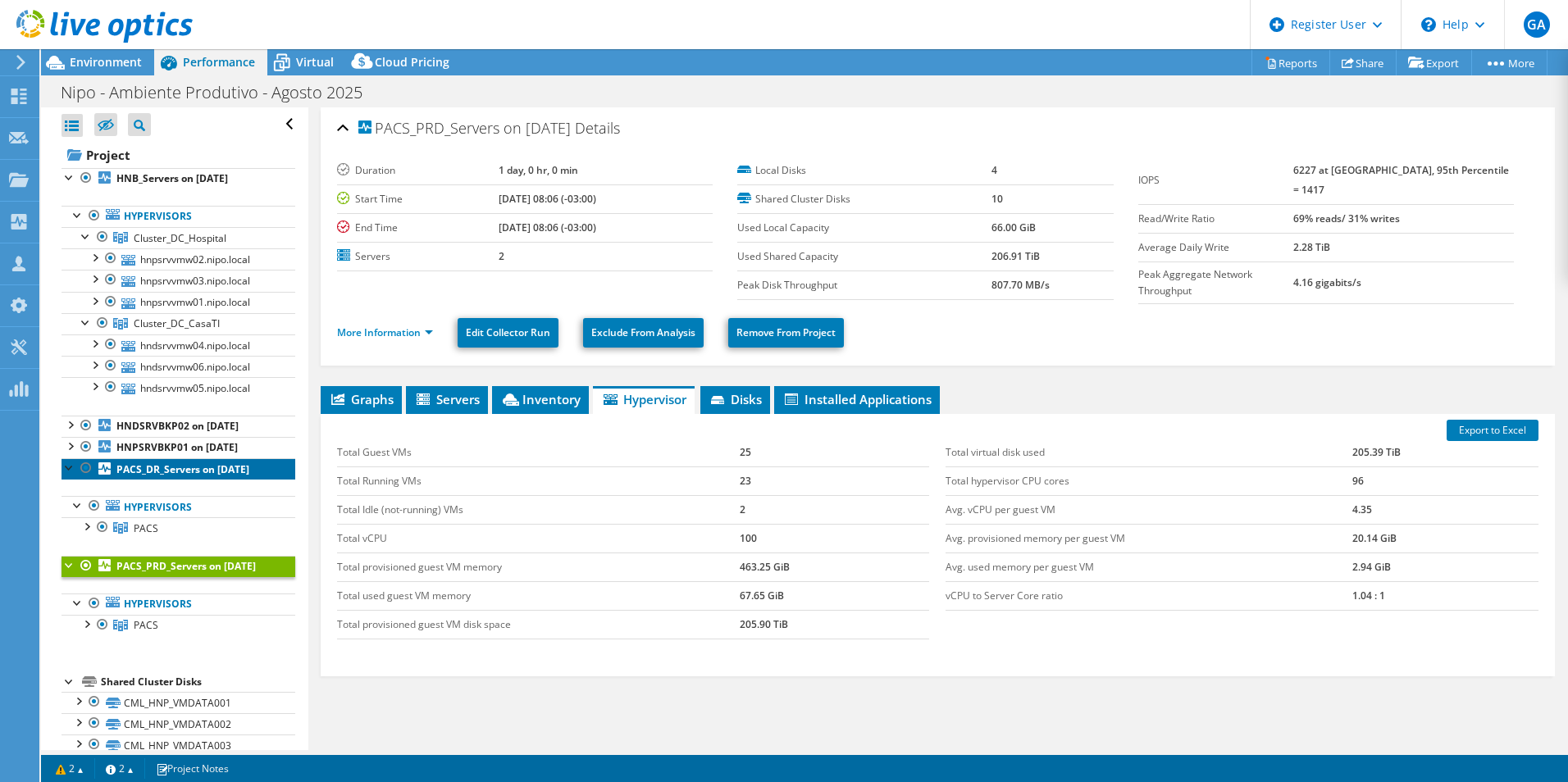
click at [189, 480] on link "PACS_DR_Servers on 8/14/2025" at bounding box center [178, 469] width 234 height 21
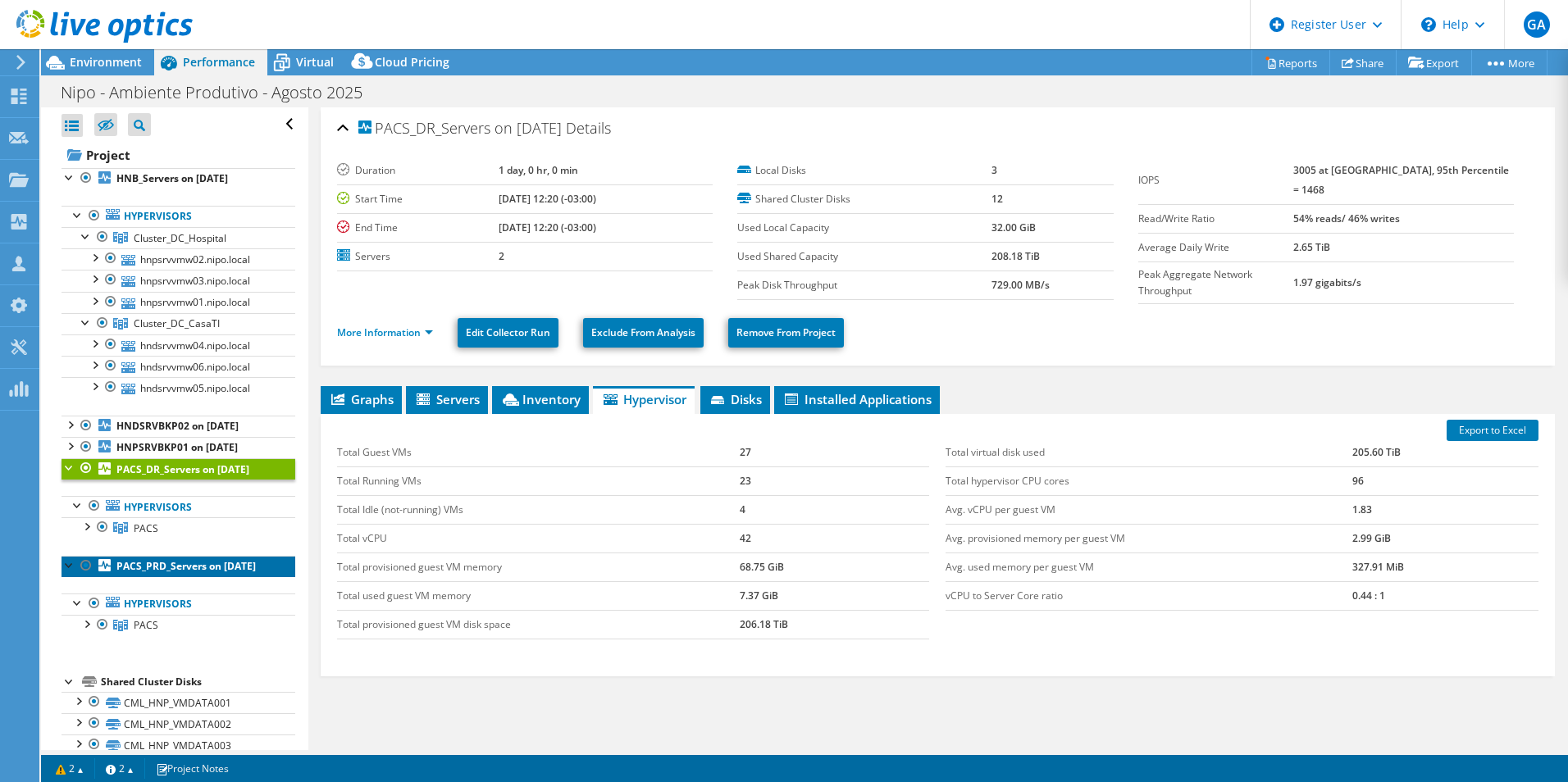
click at [154, 523] on b "PACS_PRD_Servers on 8/14/2025" at bounding box center [186, 566] width 140 height 14
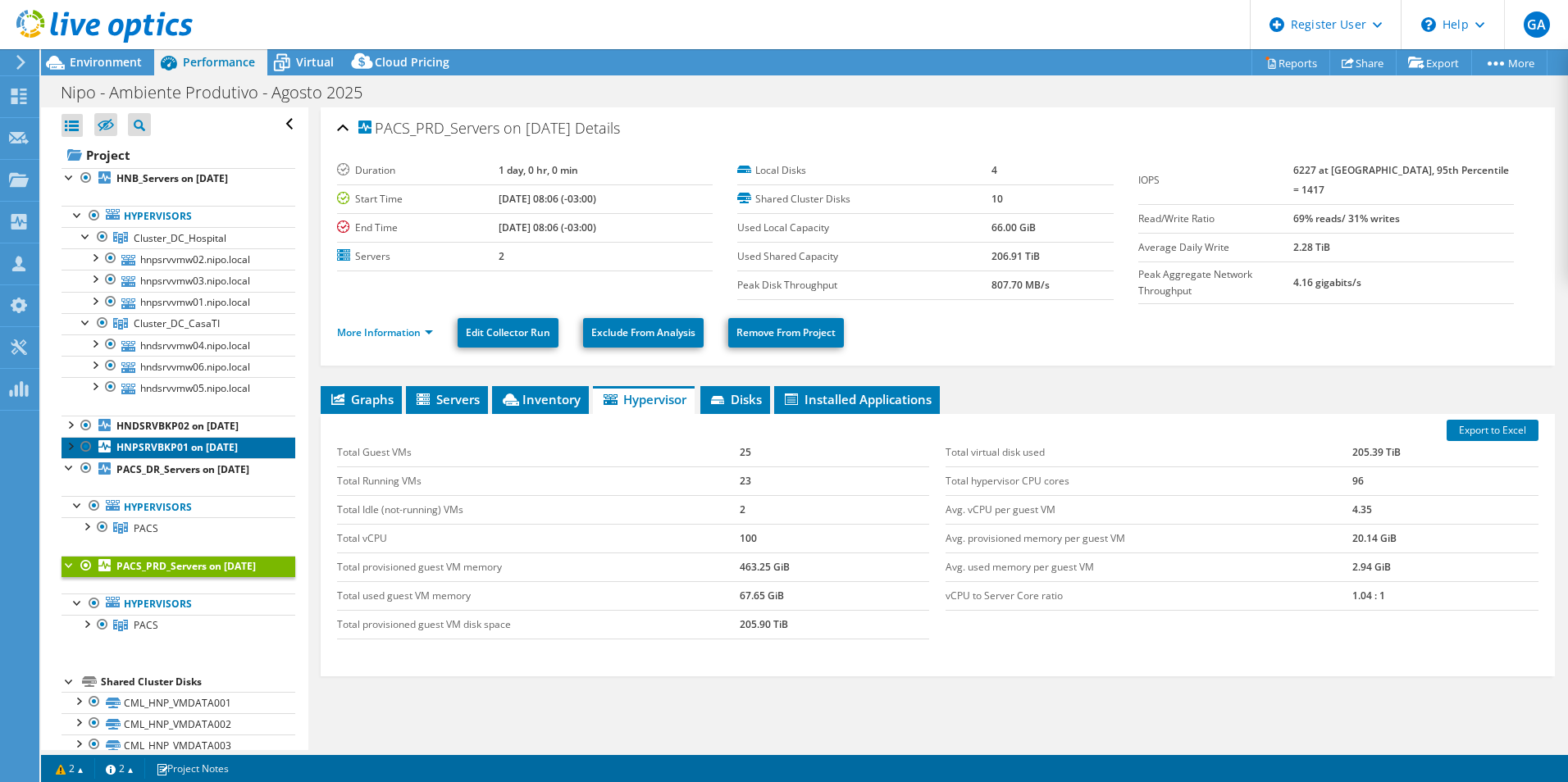
click at [187, 449] on b "HNPSRVBKP01 on 8/14/2025" at bounding box center [177, 447] width 122 height 14
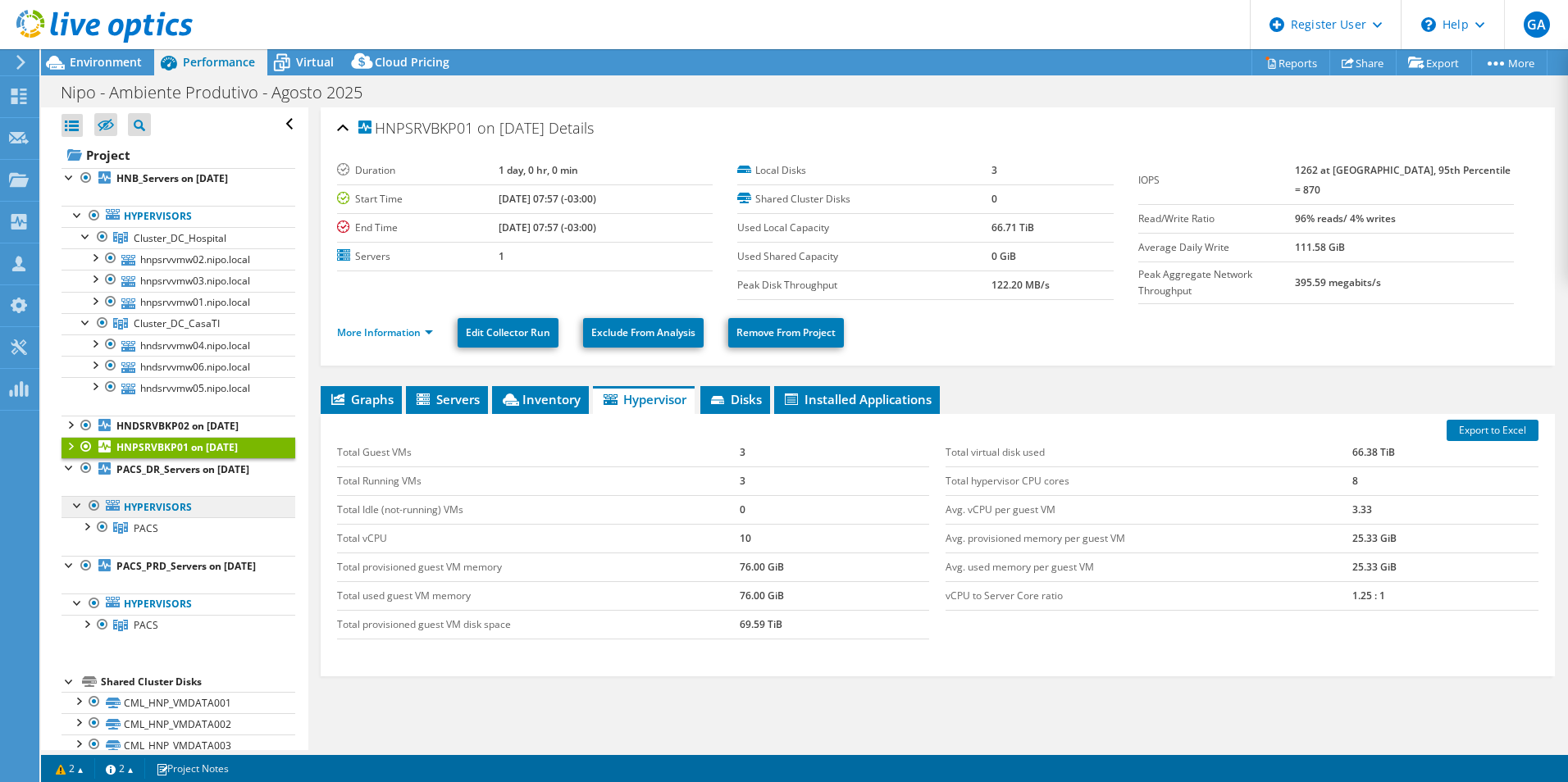
click at [173, 227] on link "Hypervisors" at bounding box center [178, 217] width 234 height 21
click at [163, 249] on link "PACS" at bounding box center [178, 238] width 234 height 21
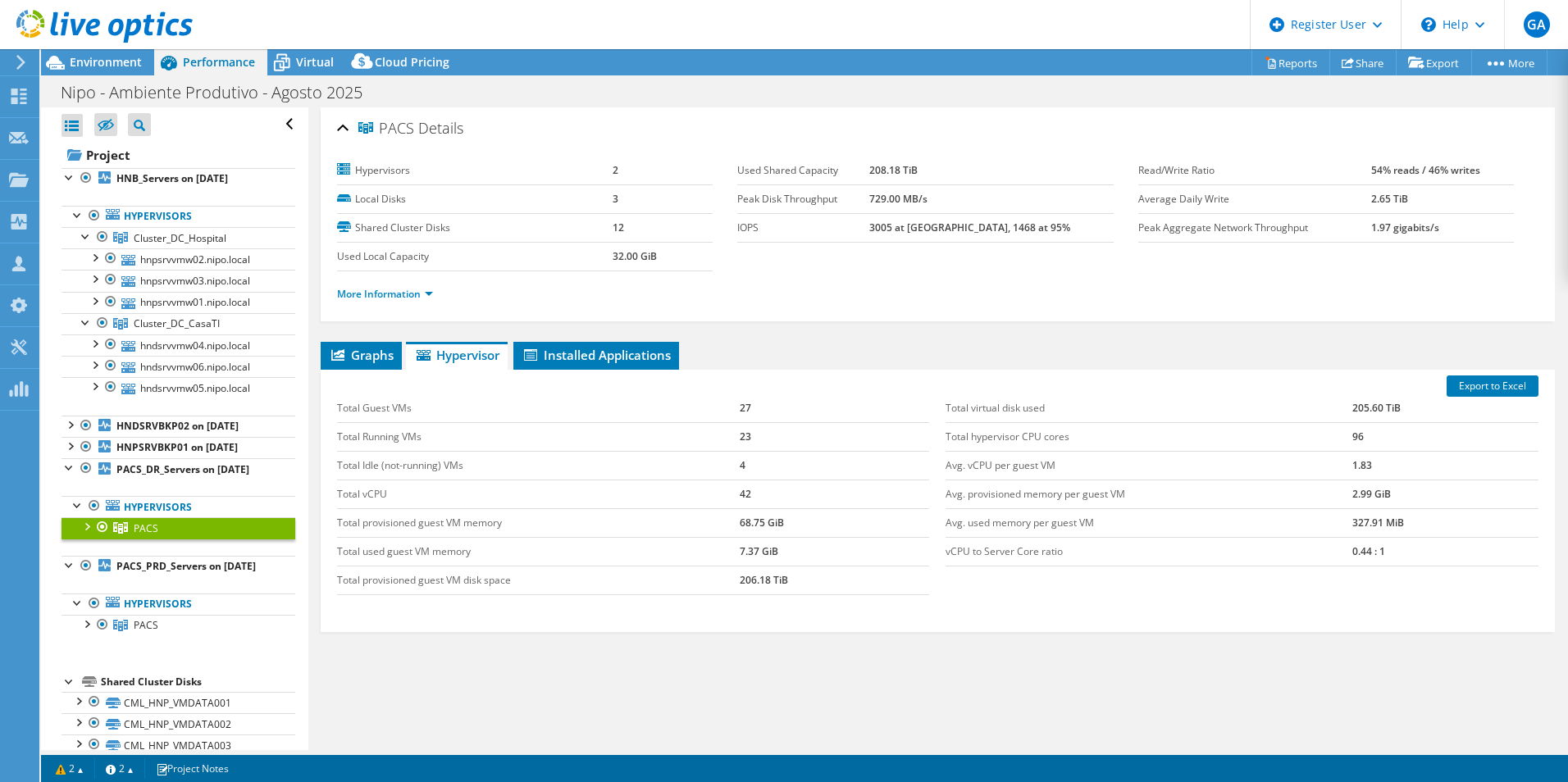
drag, startPoint x: 959, startPoint y: 169, endPoint x: 884, endPoint y: 169, distance: 75.0
click at [884, 169] on tr "Used Shared Capacity 208.18 TiB" at bounding box center [925, 171] width 376 height 29
click at [210, 240] on span "Cluster_DC_Hospital" at bounding box center [180, 238] width 93 height 14
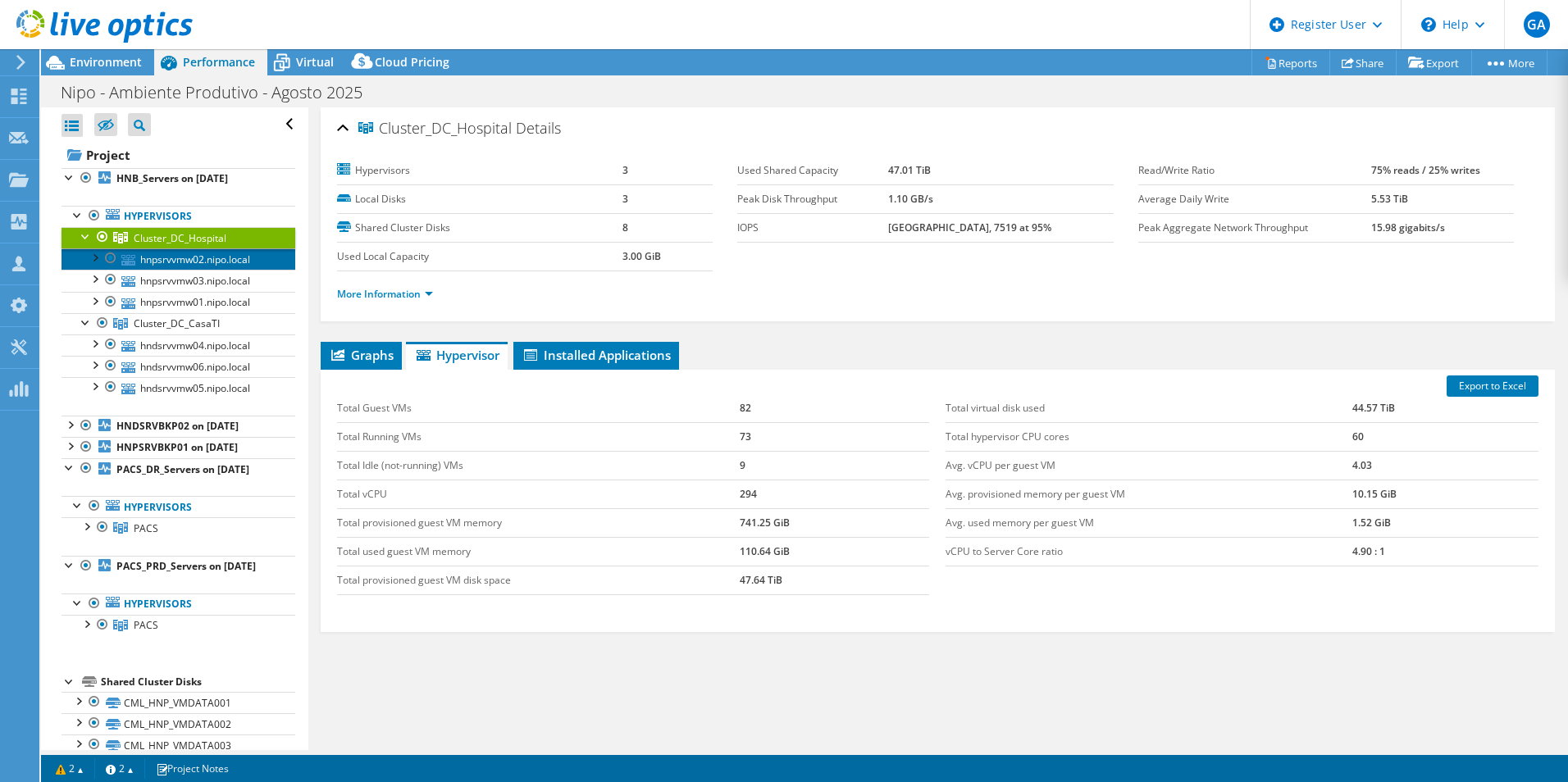
click at [221, 267] on link "hnpsrvvmw02.nipo.local" at bounding box center [178, 259] width 234 height 21
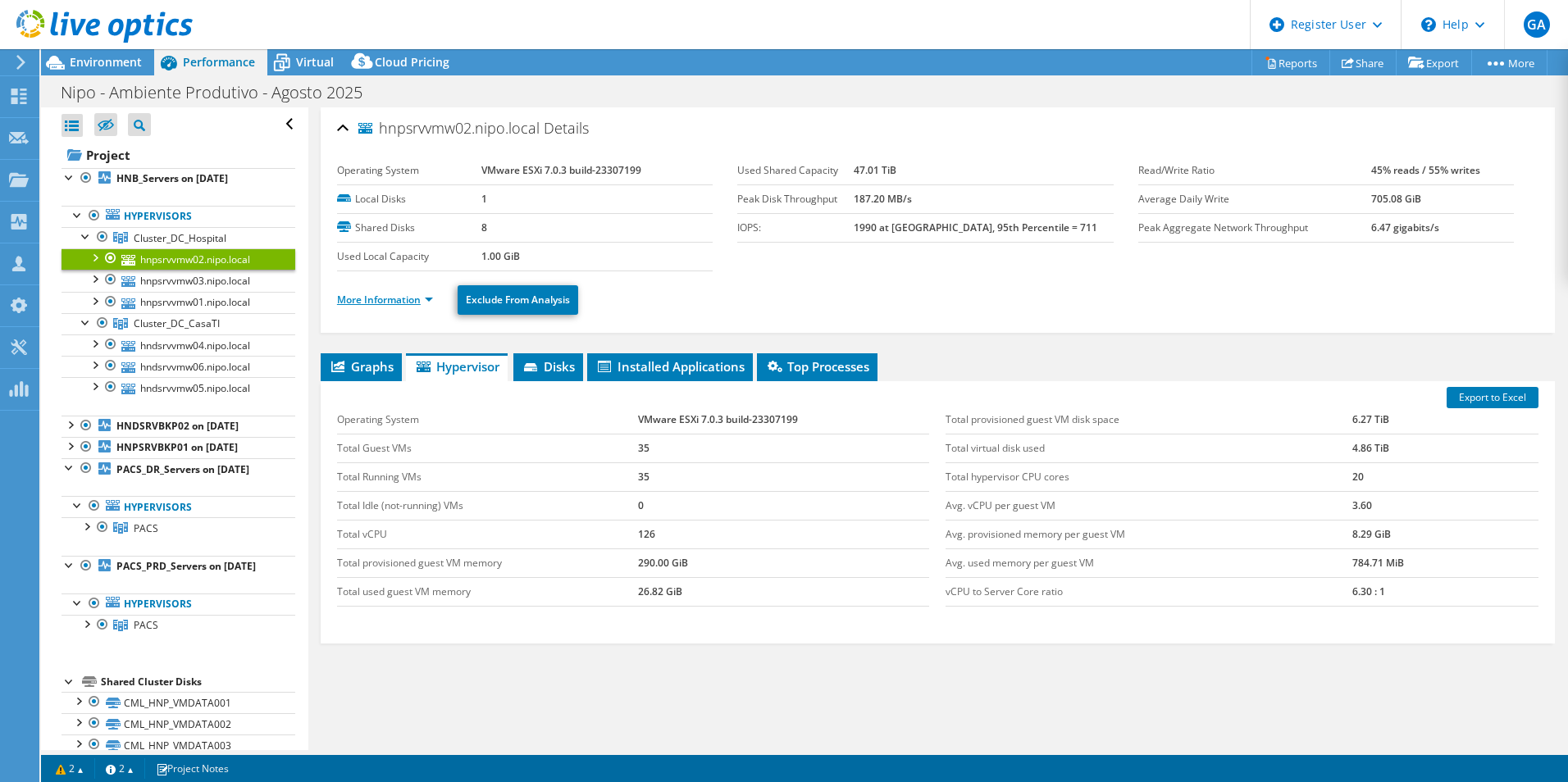
click at [394, 299] on link "More Information" at bounding box center [385, 300] width 96 height 14
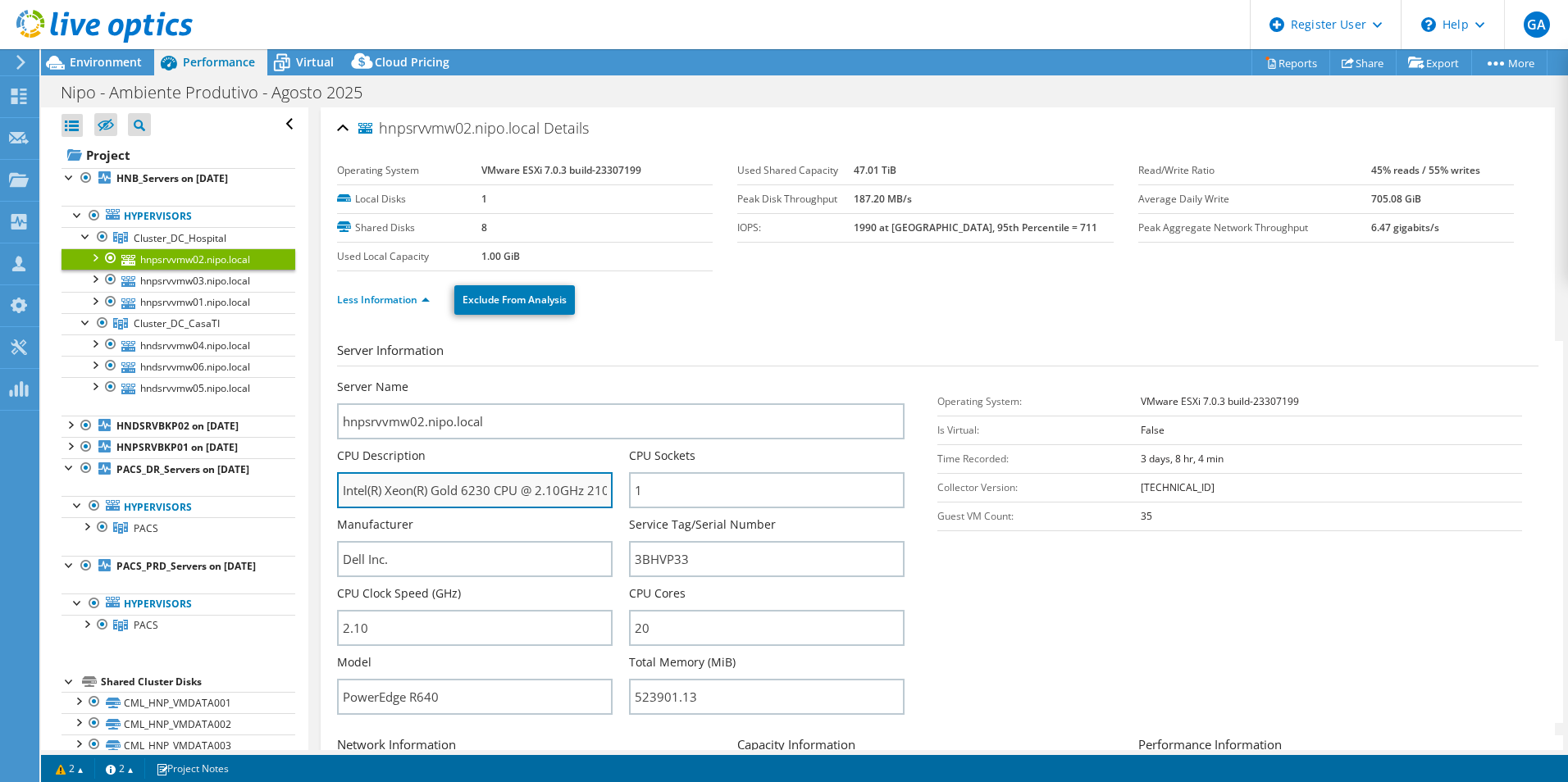
drag, startPoint x: 461, startPoint y: 487, endPoint x: 490, endPoint y: 487, distance: 29.0
click at [490, 487] on input "Intel(R) Xeon(R) Gold 6230 CPU @ 2.10GHz 210 GHz" at bounding box center [475, 490] width 276 height 36
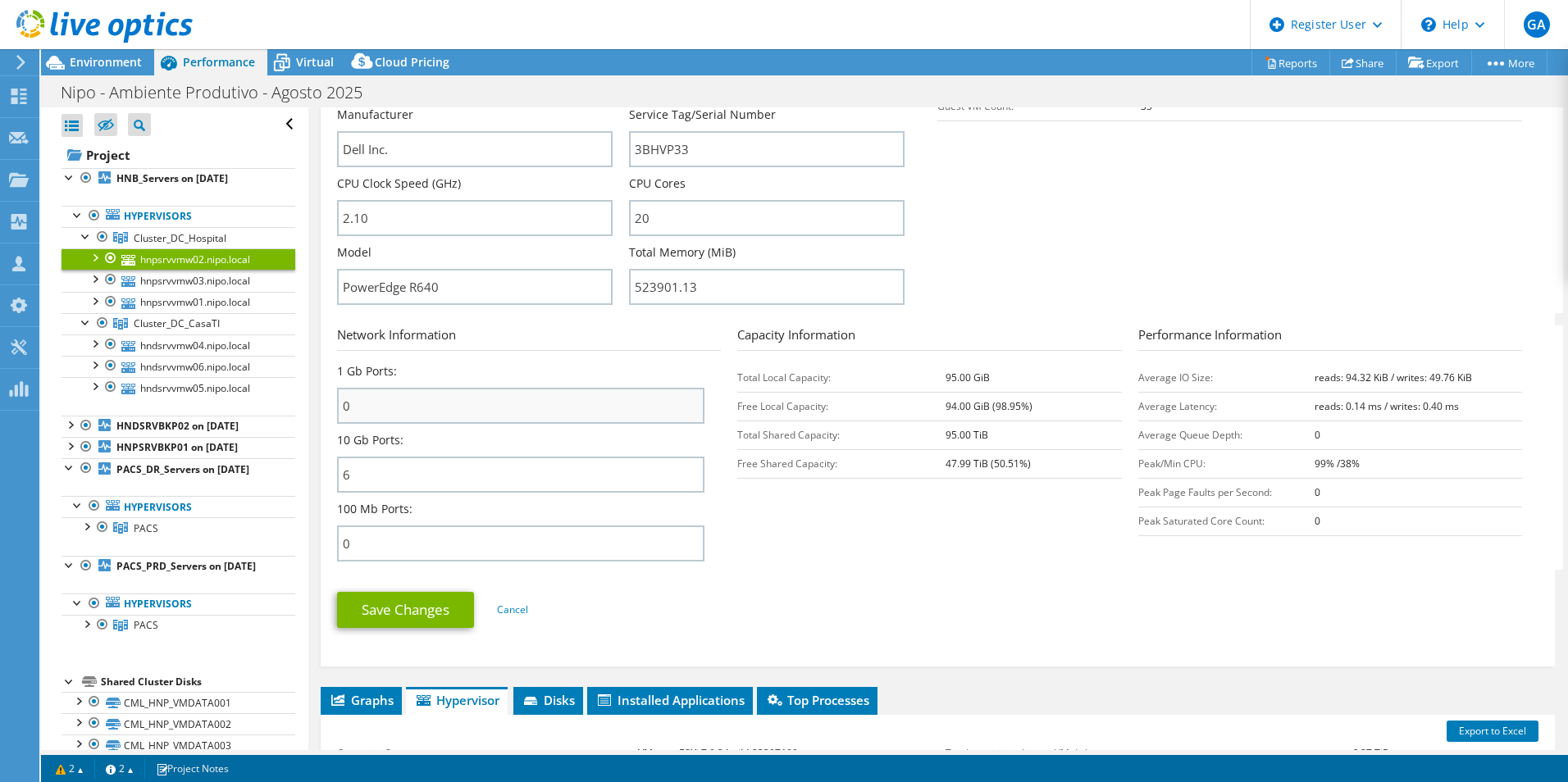
scroll to position [246, 0]
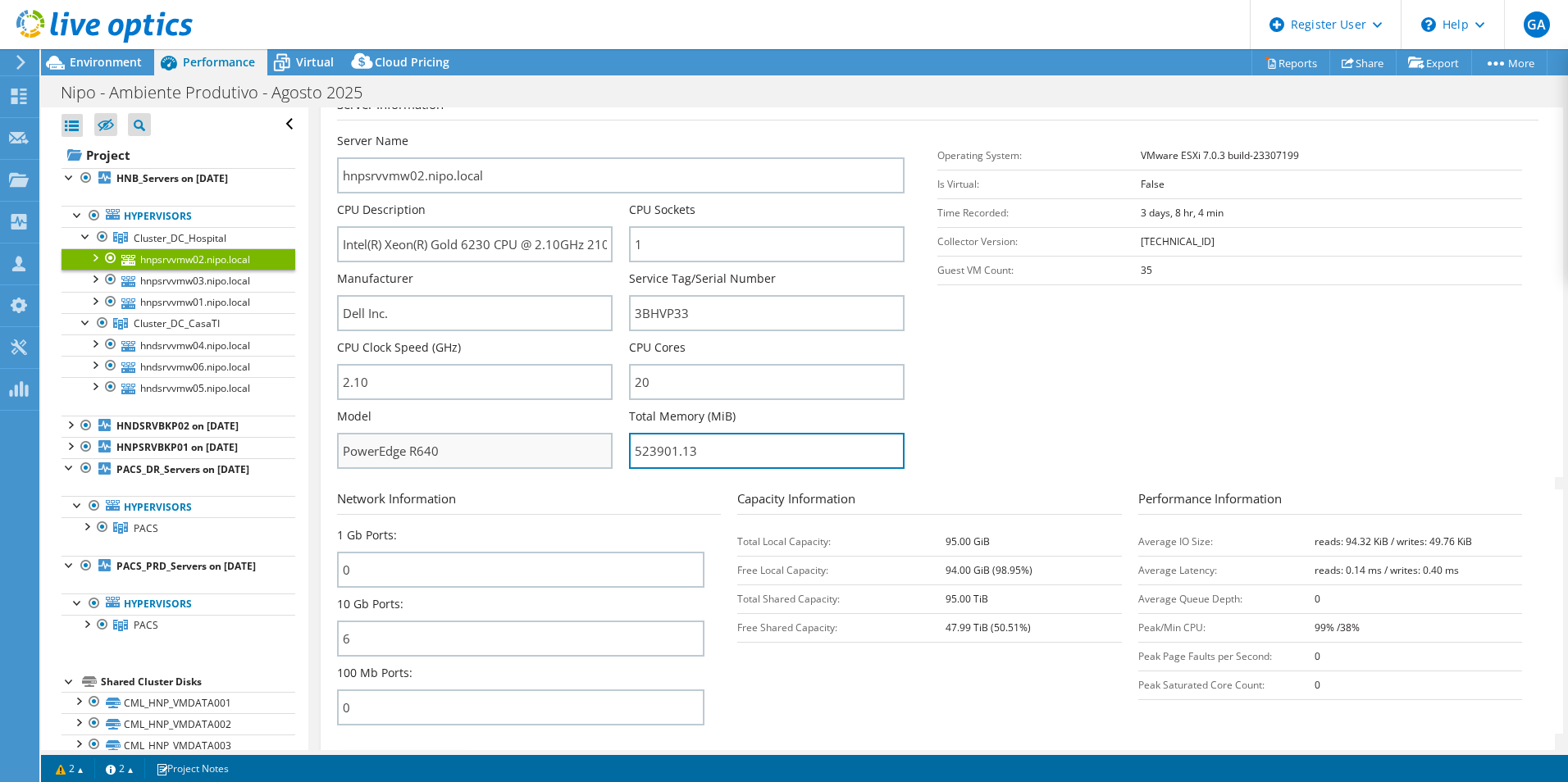
drag, startPoint x: 697, startPoint y: 452, endPoint x: 608, endPoint y: 445, distance: 89.3
click at [608, 132] on div "Server Name hnpsrvvmw02.nipo.local CPU Description Intel(R) Xeon(R) Gold 6230 C…" at bounding box center [629, 132] width 584 height 0
click at [1031, 452] on section "Server Information Server Name hnpsrvvmw02.nipo.local CPU Description Intel(R) …" at bounding box center [942, 285] width 1209 height 382
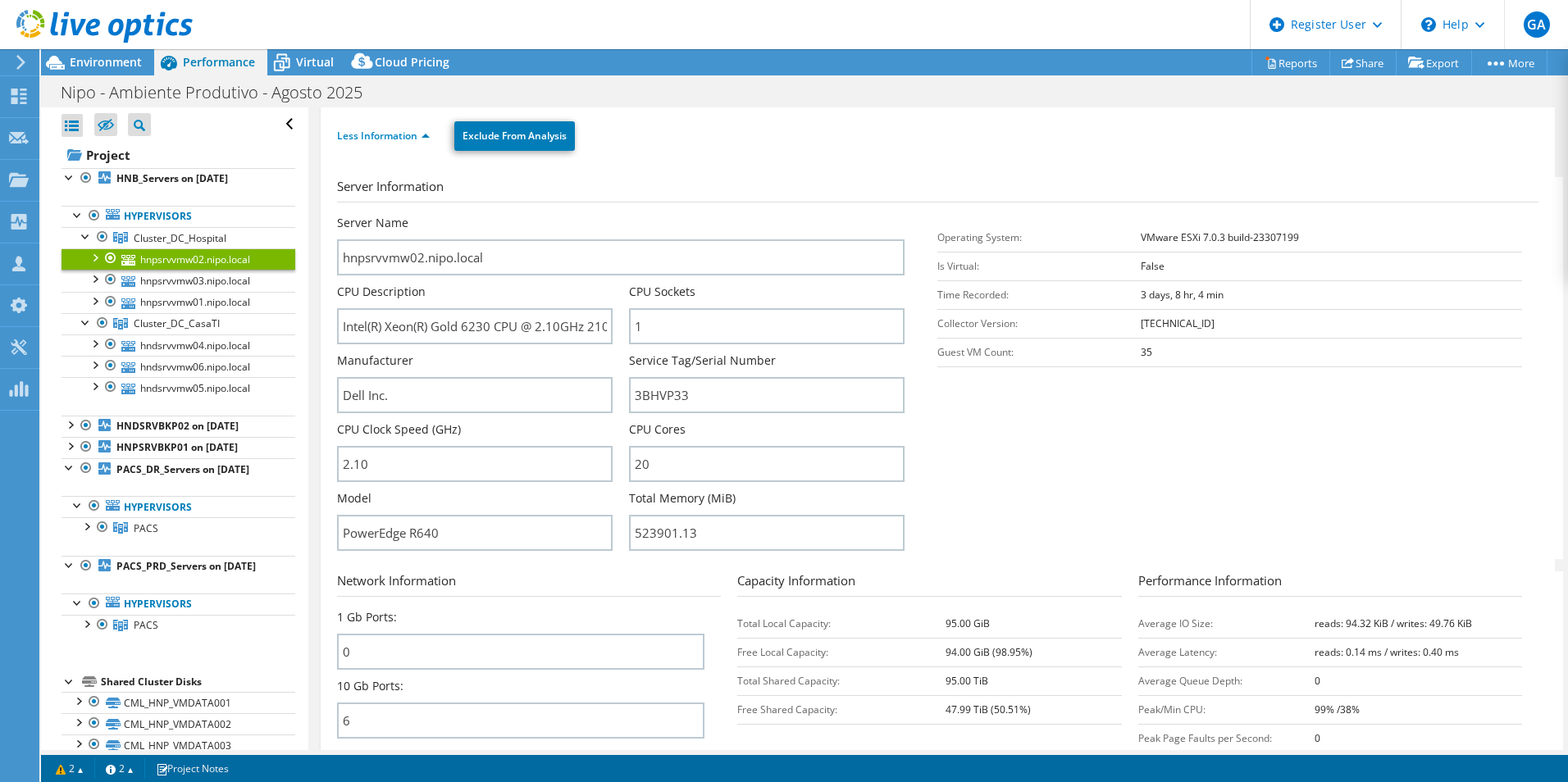
scroll to position [82, 0]
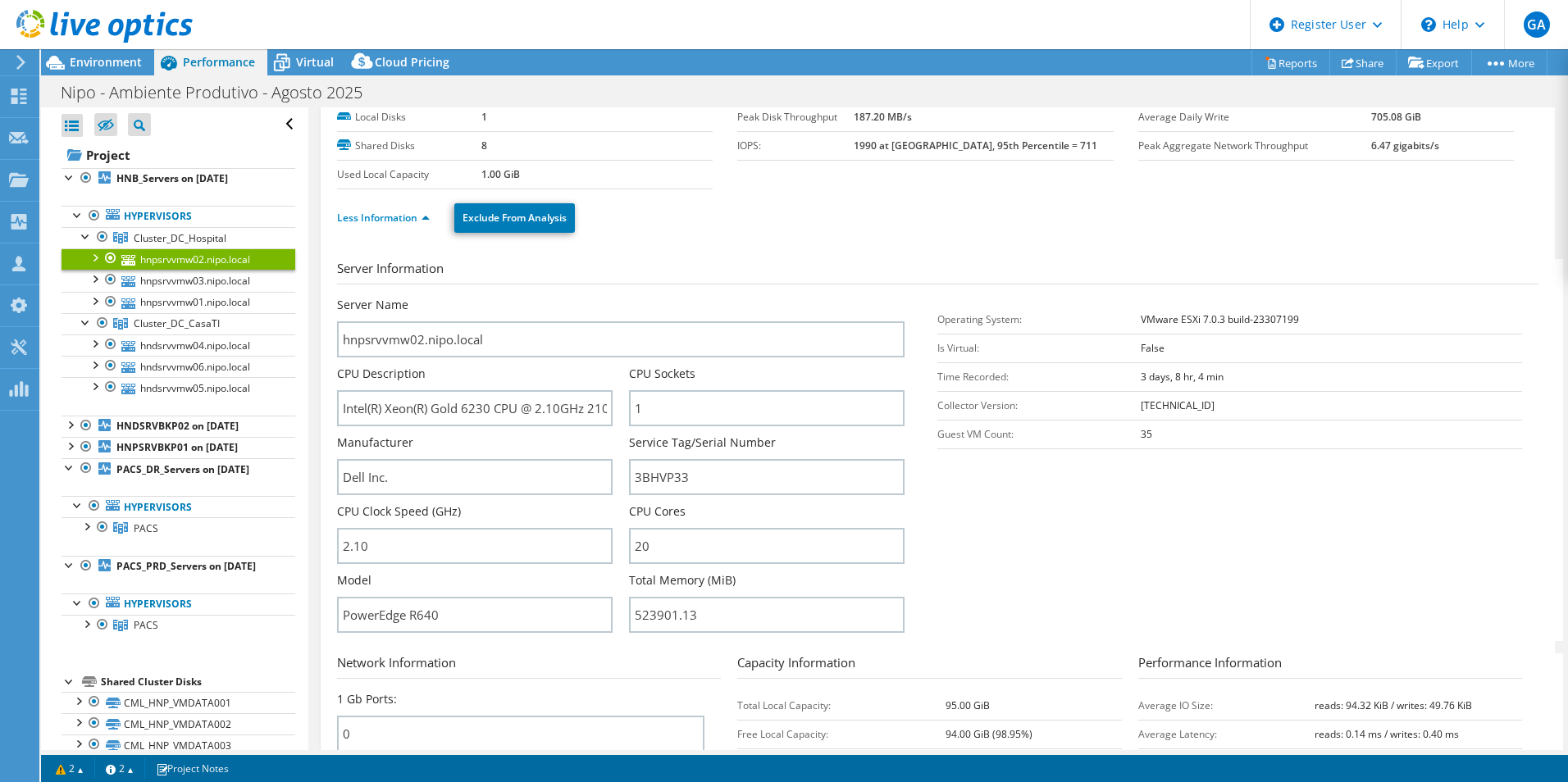
click at [785, 251] on div "Server Information Server Name hnpsrvvmw02.nipo.local CPU Description Intel(R) …" at bounding box center [938, 618] width 1201 height 744
click at [726, 254] on div "Server Information Server Name hnpsrvvmw02.nipo.local CPU Description Intel(R) …" at bounding box center [938, 618] width 1201 height 744
click at [69, 424] on div at bounding box center [70, 423] width 16 height 16
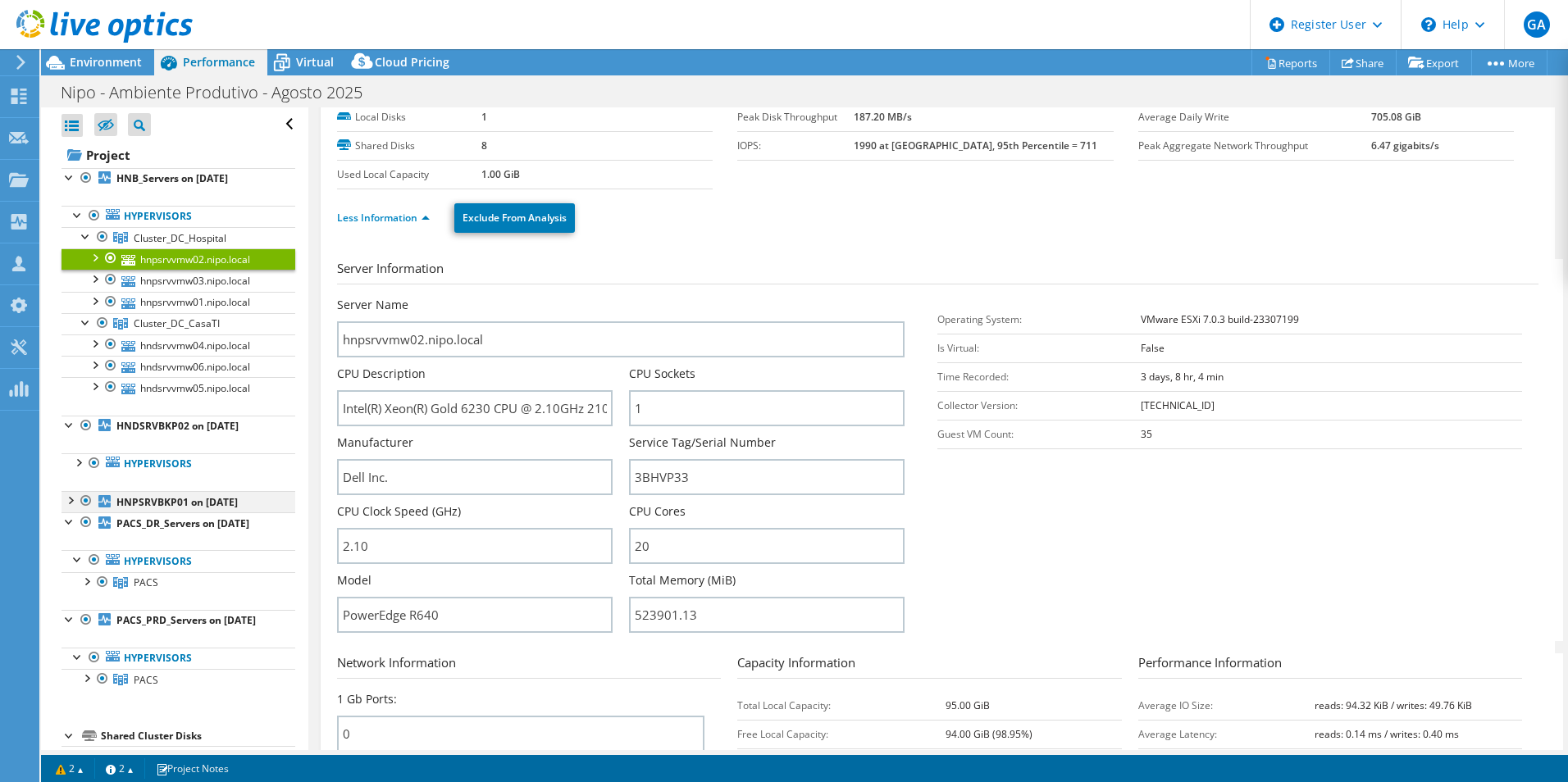
click at [65, 502] on div at bounding box center [70, 499] width 16 height 16
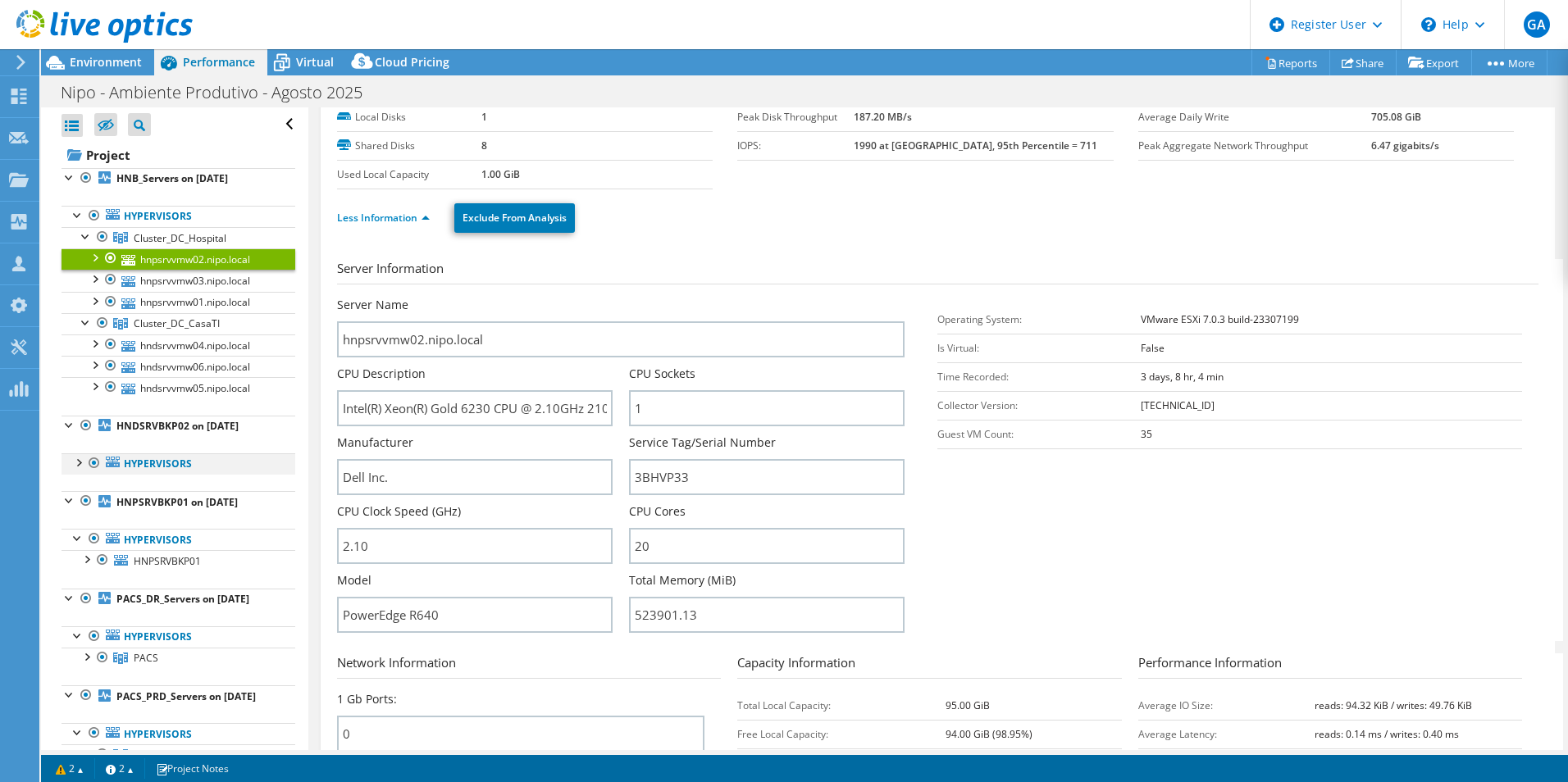
click at [76, 463] on div at bounding box center [78, 462] width 16 height 16
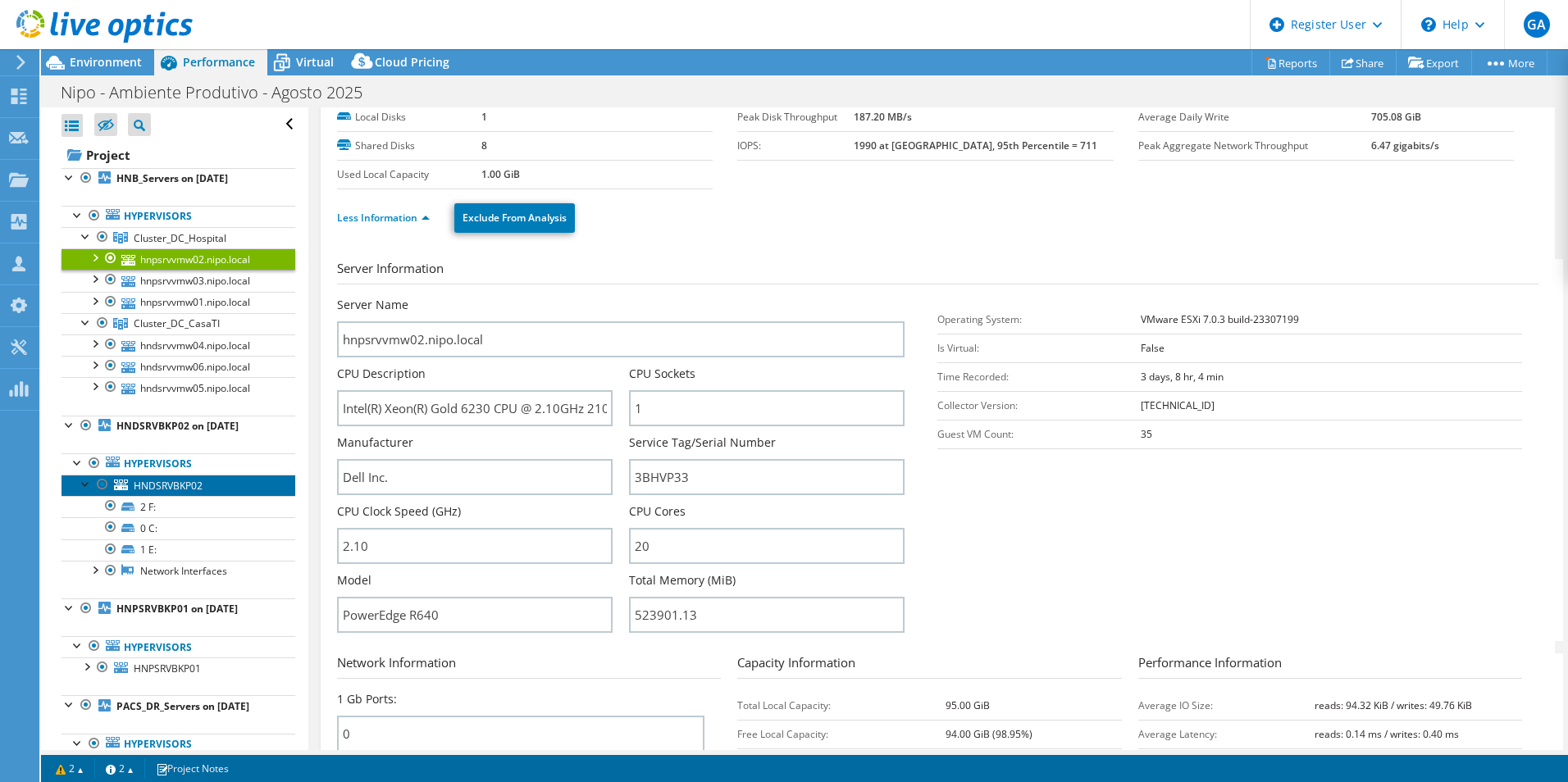
click at [181, 483] on span "HNDSRVBKP02" at bounding box center [167, 486] width 69 height 14
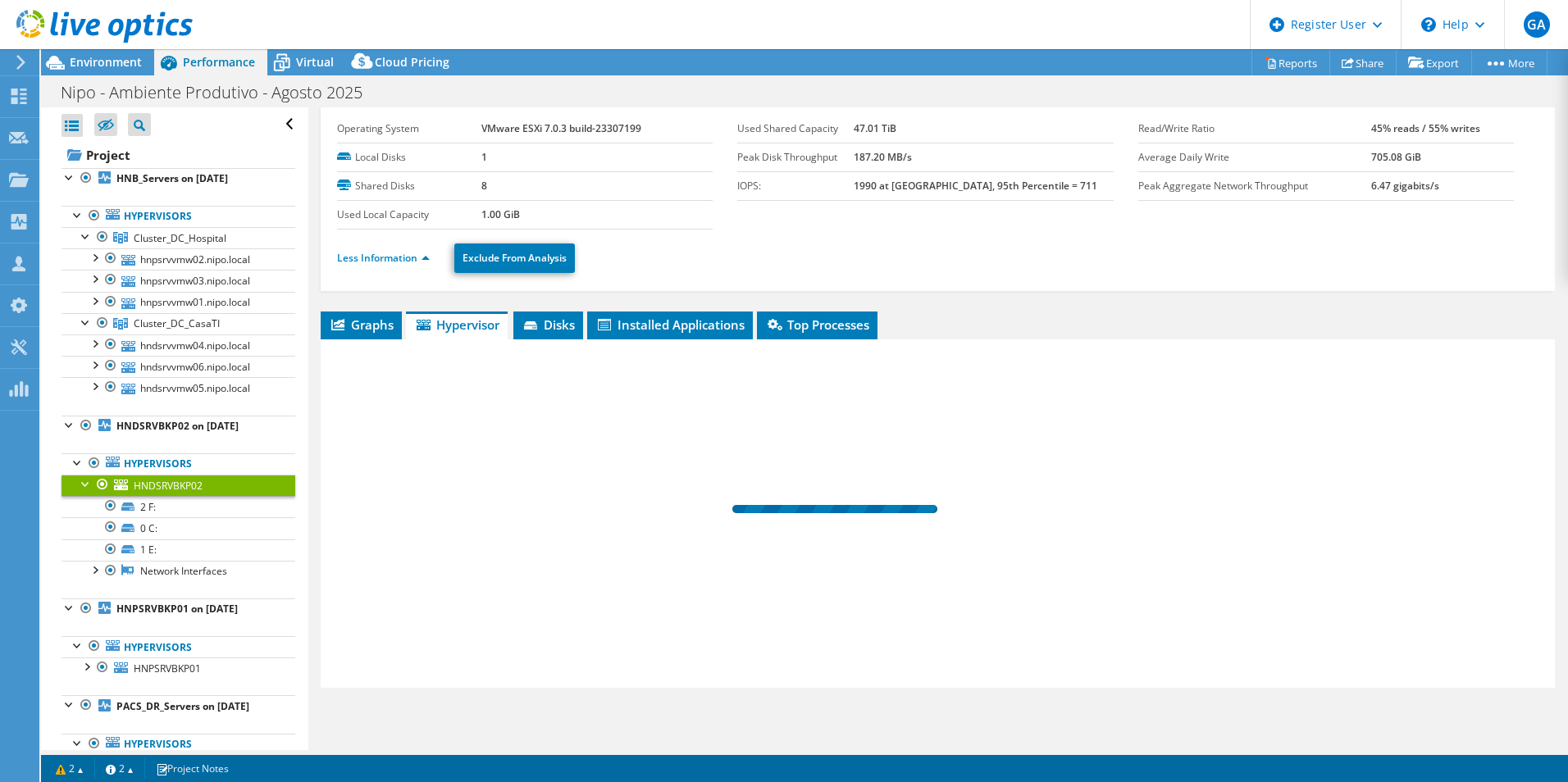
scroll to position [42, 0]
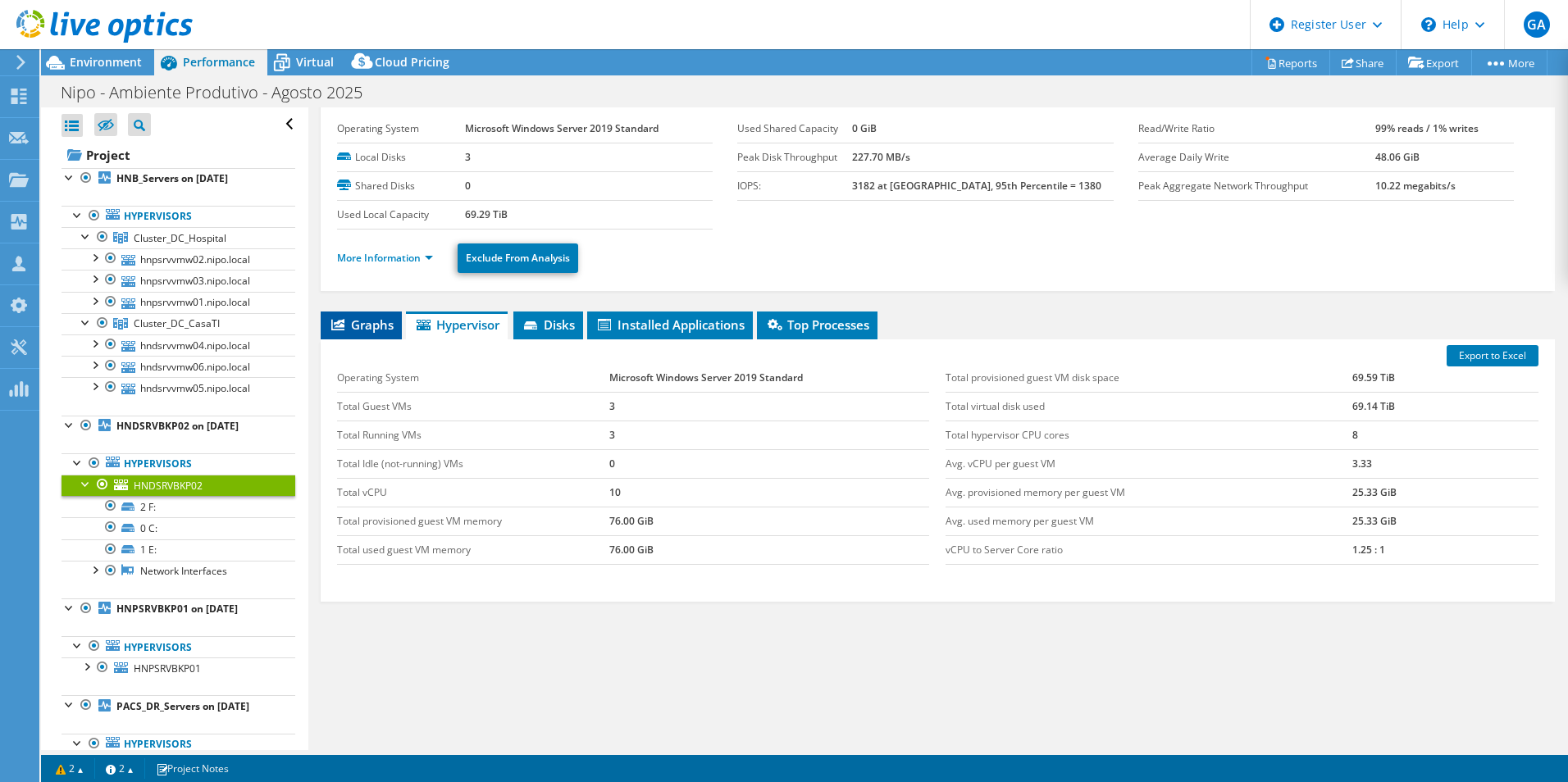
click at [363, 315] on li "Graphs" at bounding box center [361, 325] width 81 height 28
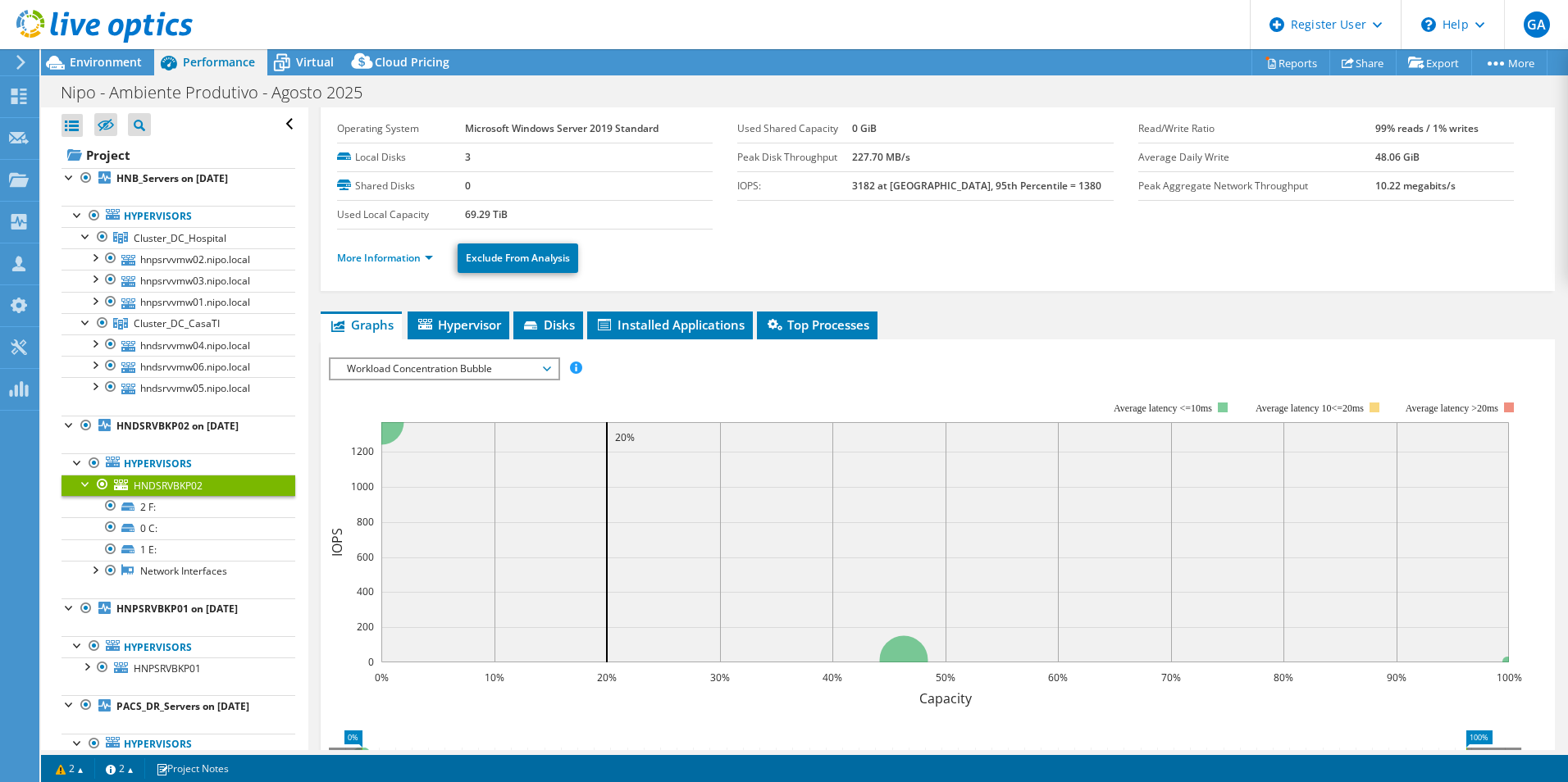
scroll to position [82, 0]
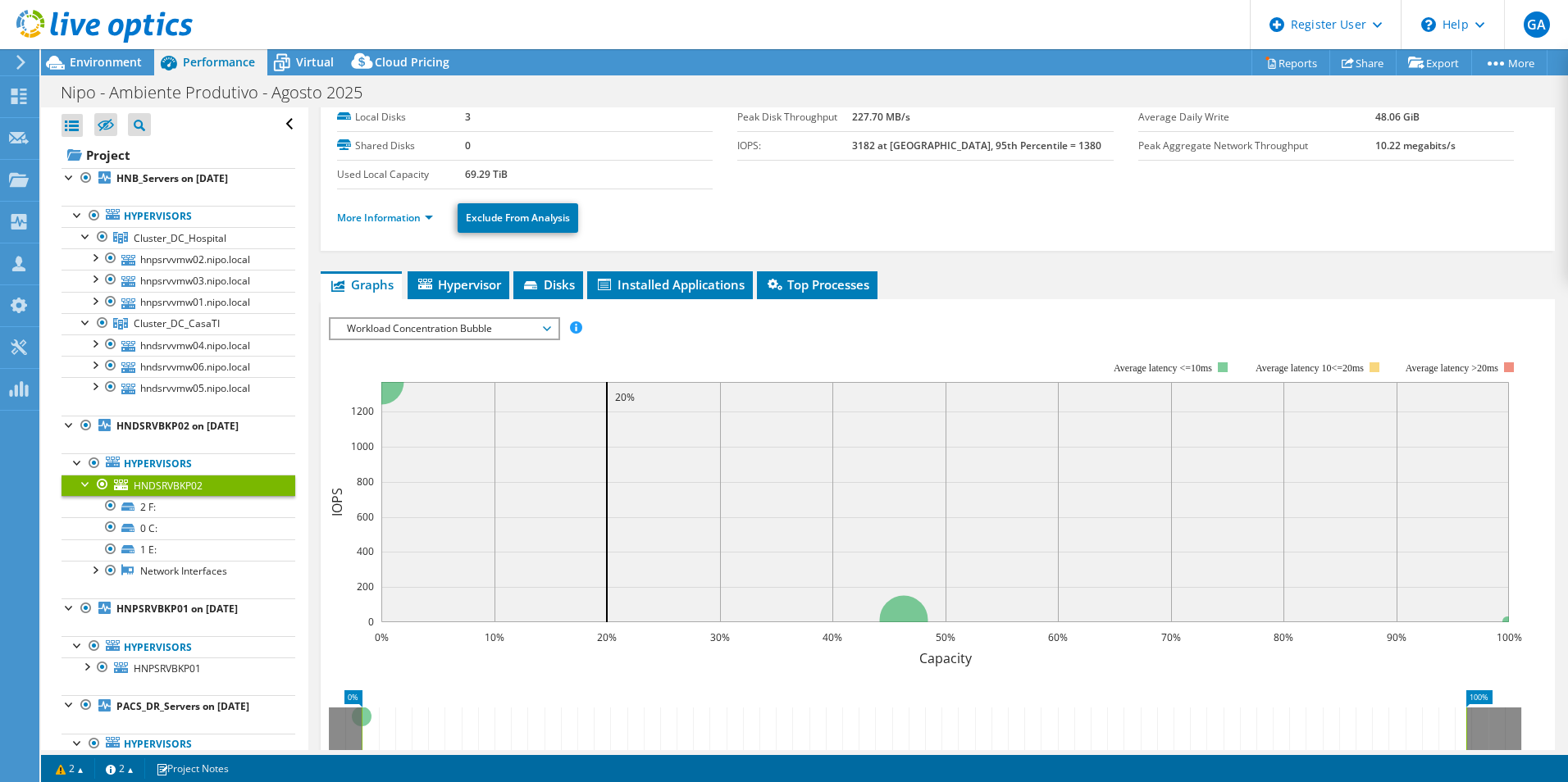
click at [1001, 281] on ul "Graphs Servers Inventory Hypervisor Disks Cluster Disks Installed Applications" at bounding box center [937, 285] width 1234 height 28
click at [68, 428] on div at bounding box center [70, 423] width 16 height 16
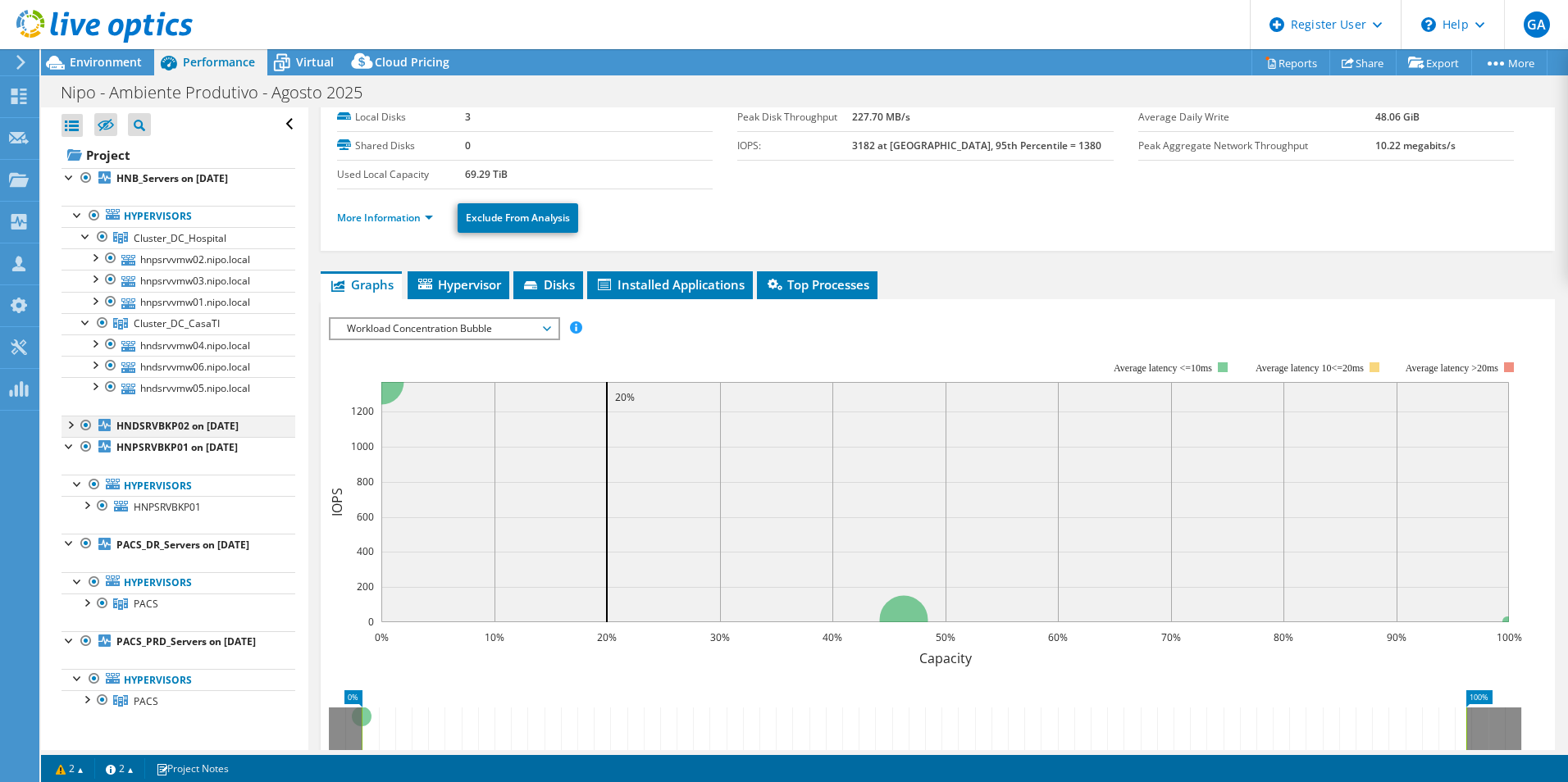
click at [68, 420] on div at bounding box center [70, 423] width 16 height 16
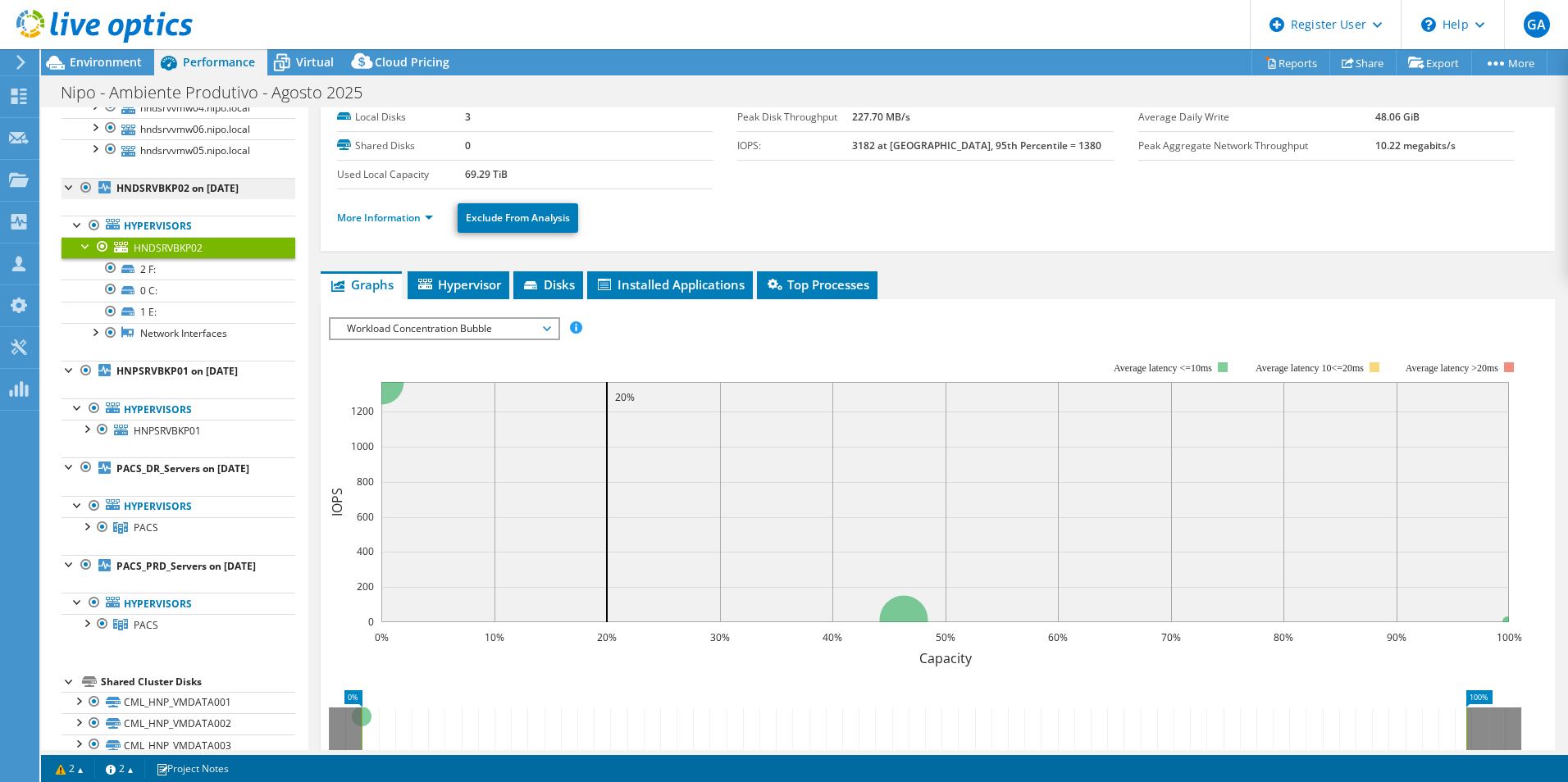
scroll to position [246, 0]
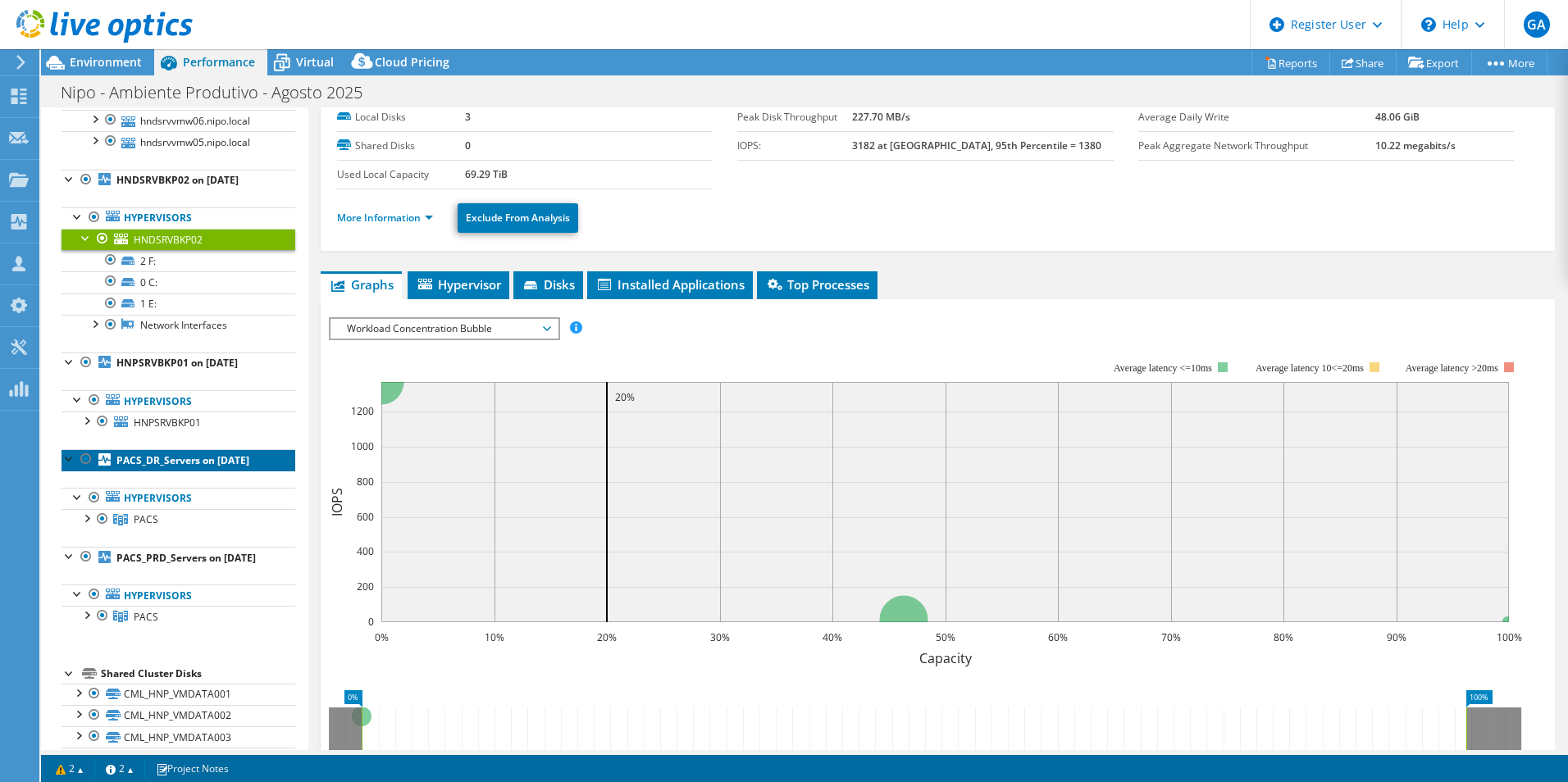
click at [174, 469] on link "PACS_DR_Servers on 8/14/2025" at bounding box center [178, 460] width 234 height 21
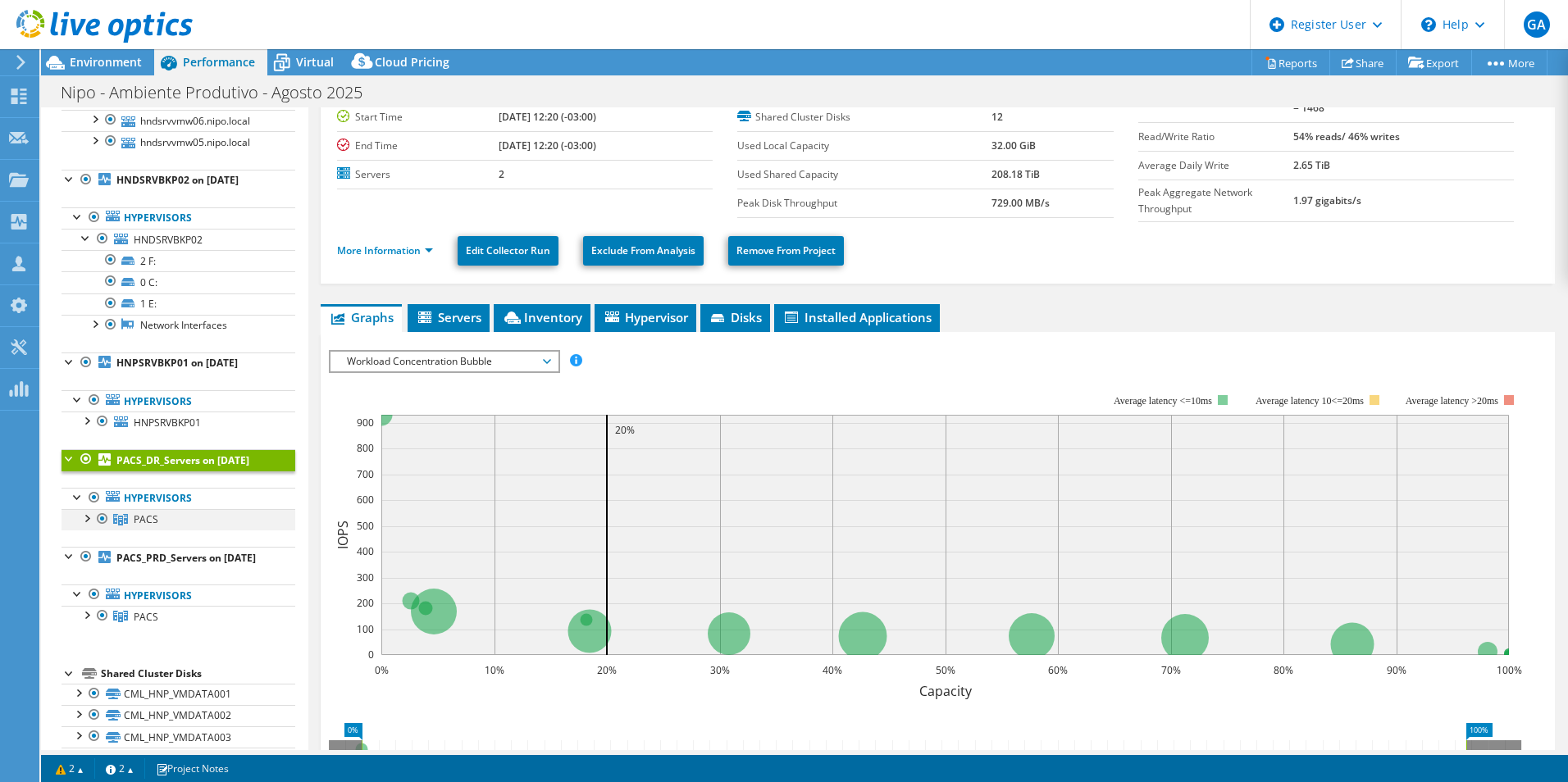
click at [84, 523] on div at bounding box center [86, 517] width 16 height 16
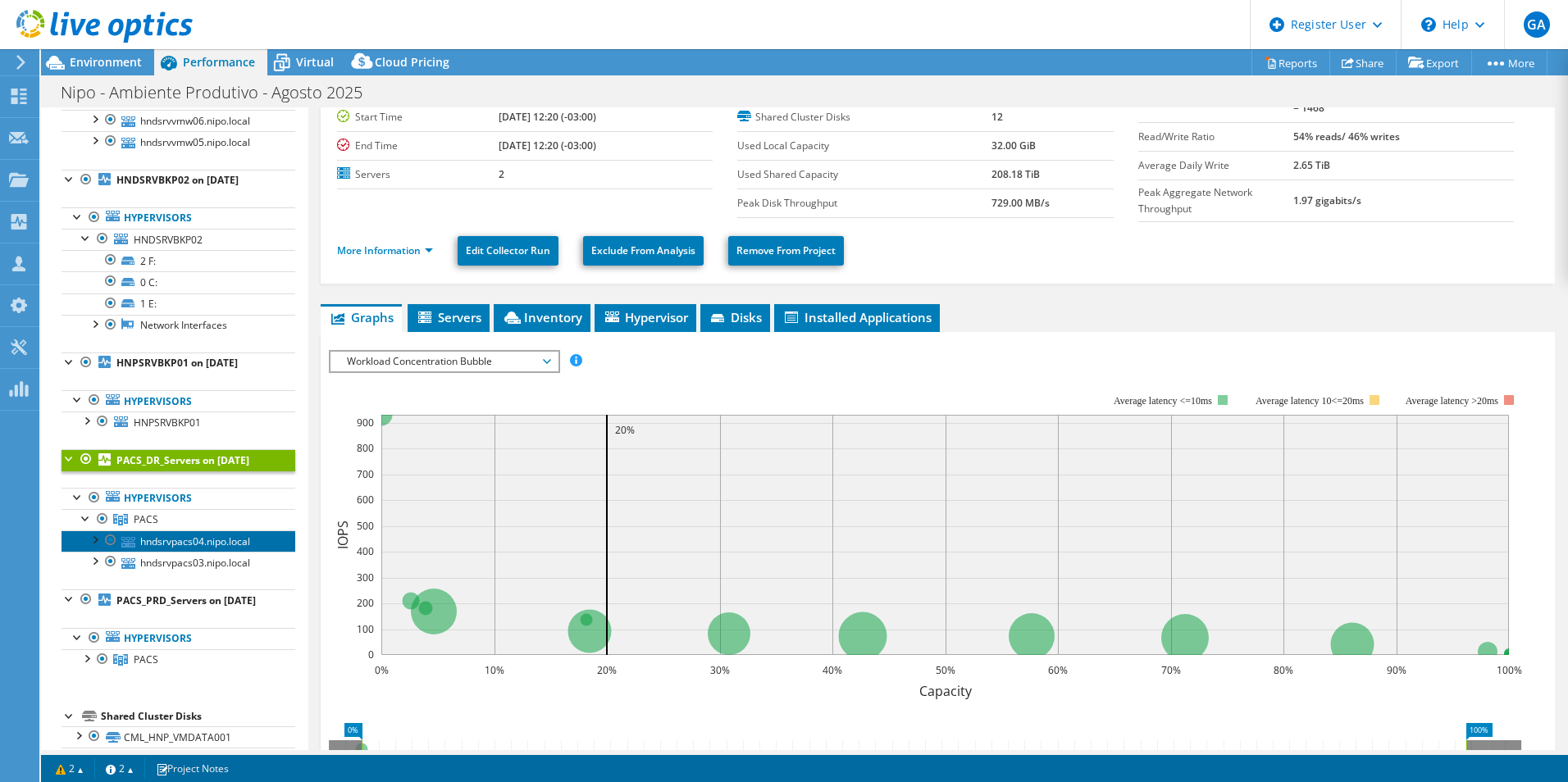
click at [238, 523] on link "hndsrvpacs04.nipo.local" at bounding box center [178, 541] width 234 height 21
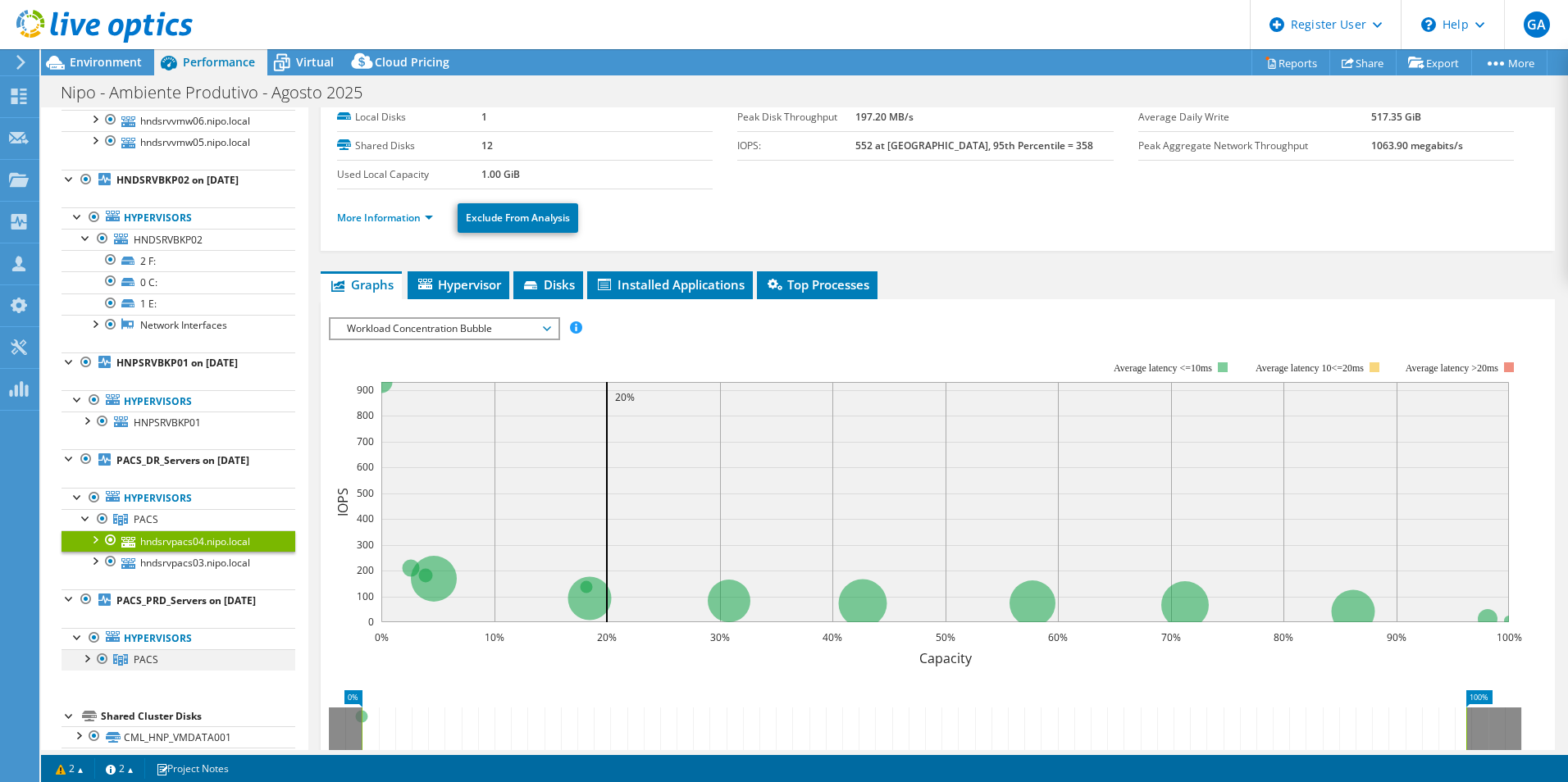
click at [84, 523] on div at bounding box center [86, 658] width 16 height 16
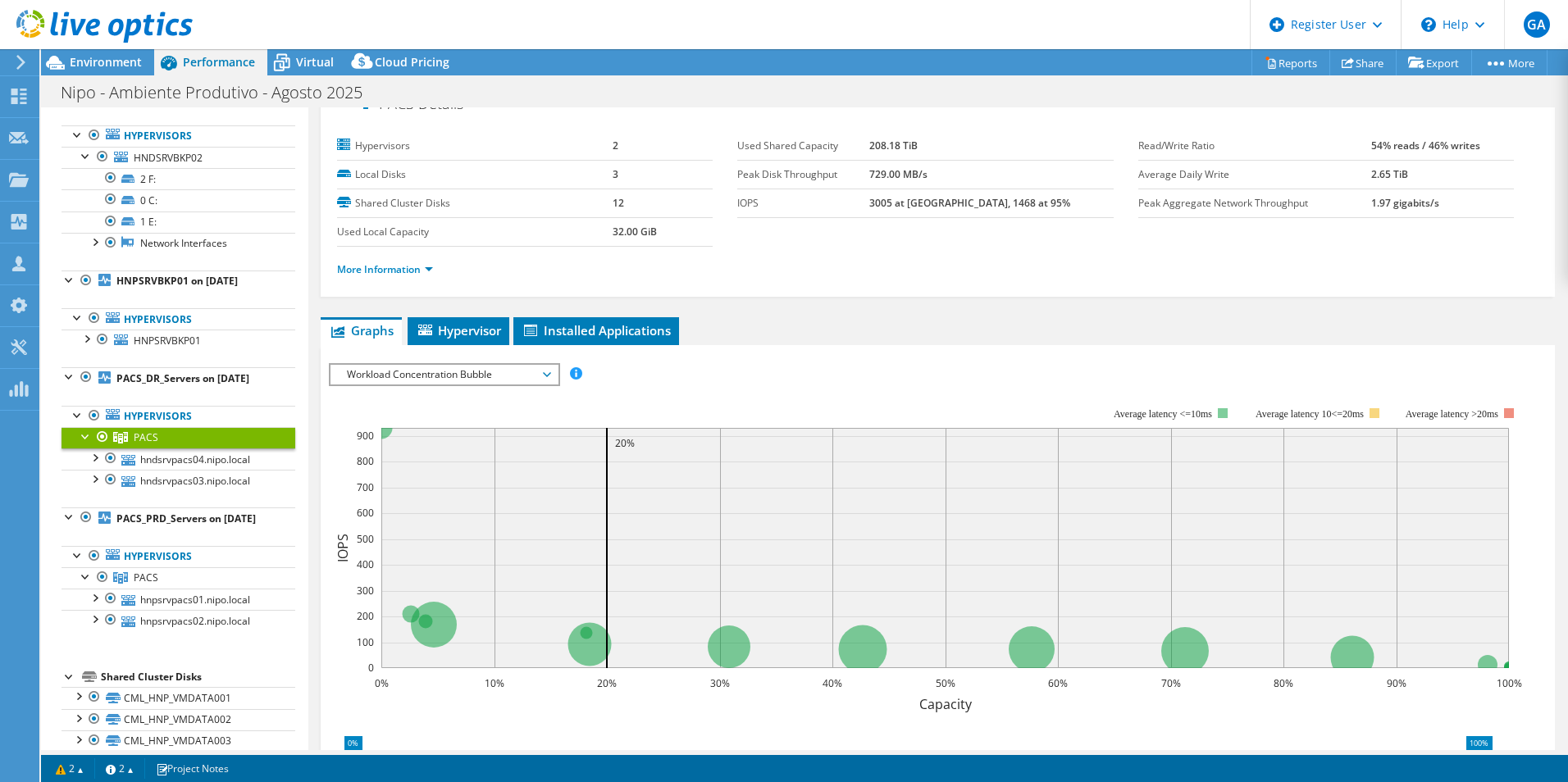
scroll to position [0, 0]
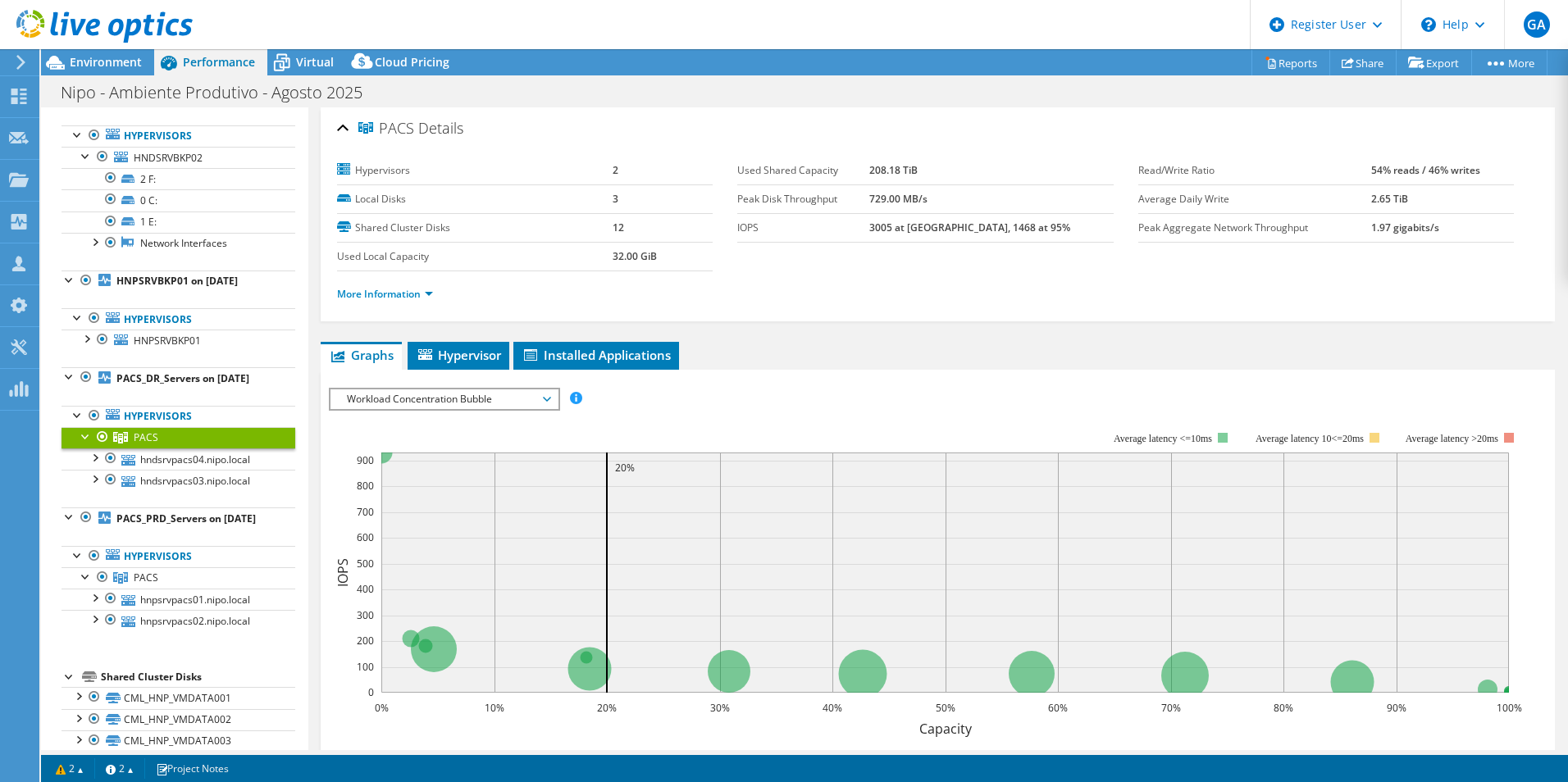
click at [490, 393] on span "Workload Concentration Bubble" at bounding box center [443, 399] width 210 height 20
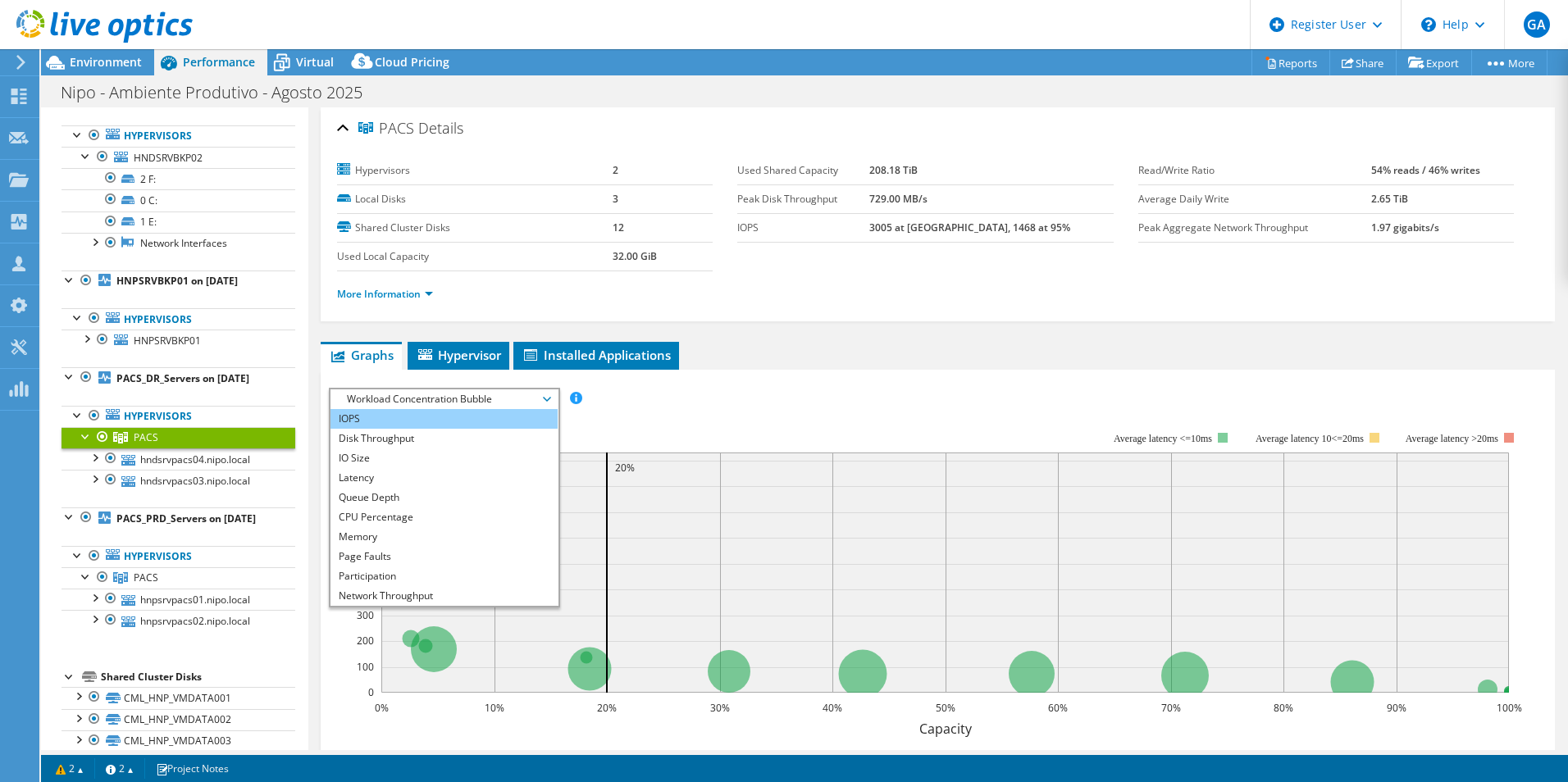
click at [405, 409] on li "IOPS" at bounding box center [444, 419] width 227 height 20
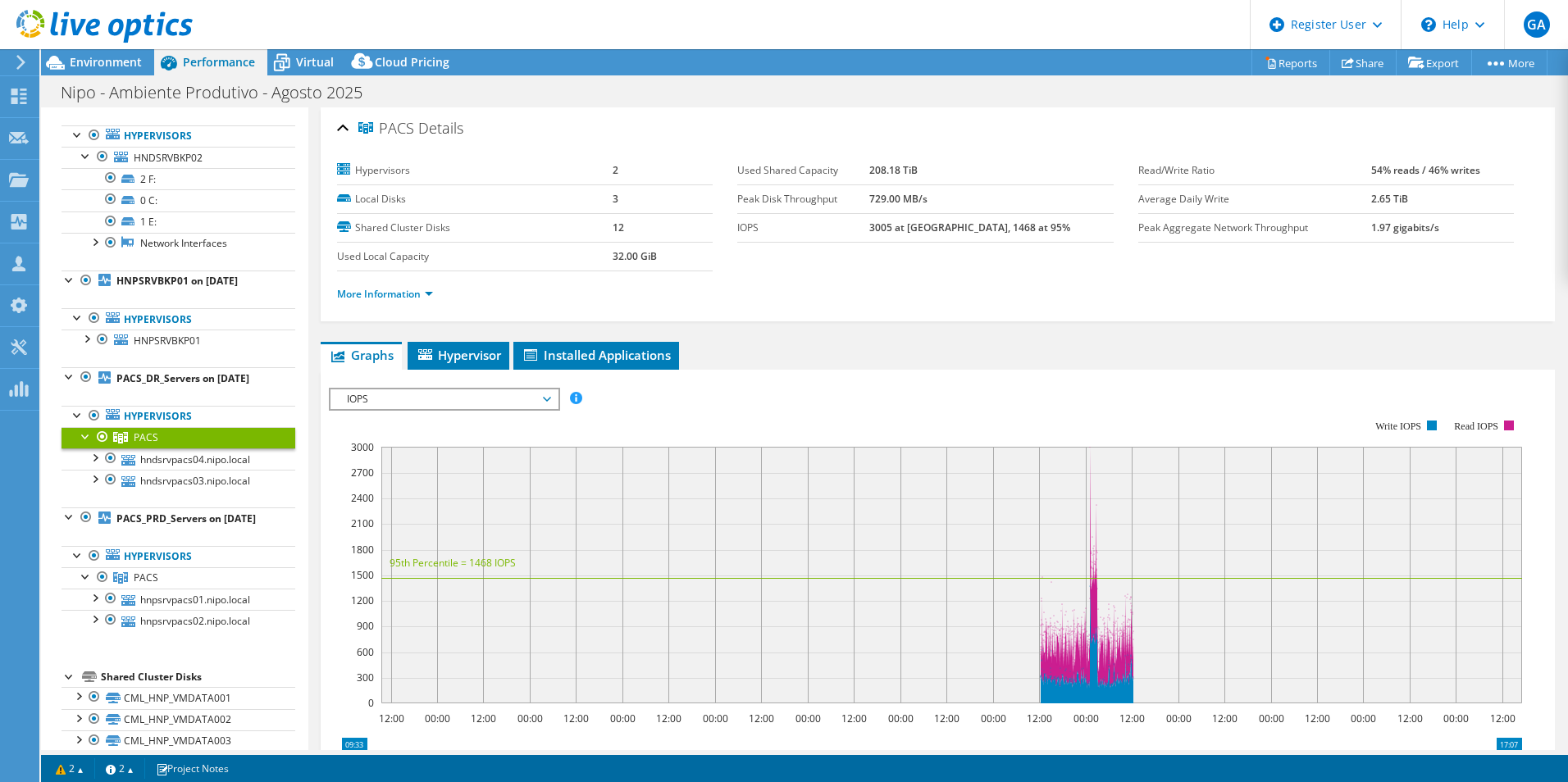
click at [463, 401] on span "IOPS" at bounding box center [443, 399] width 210 height 20
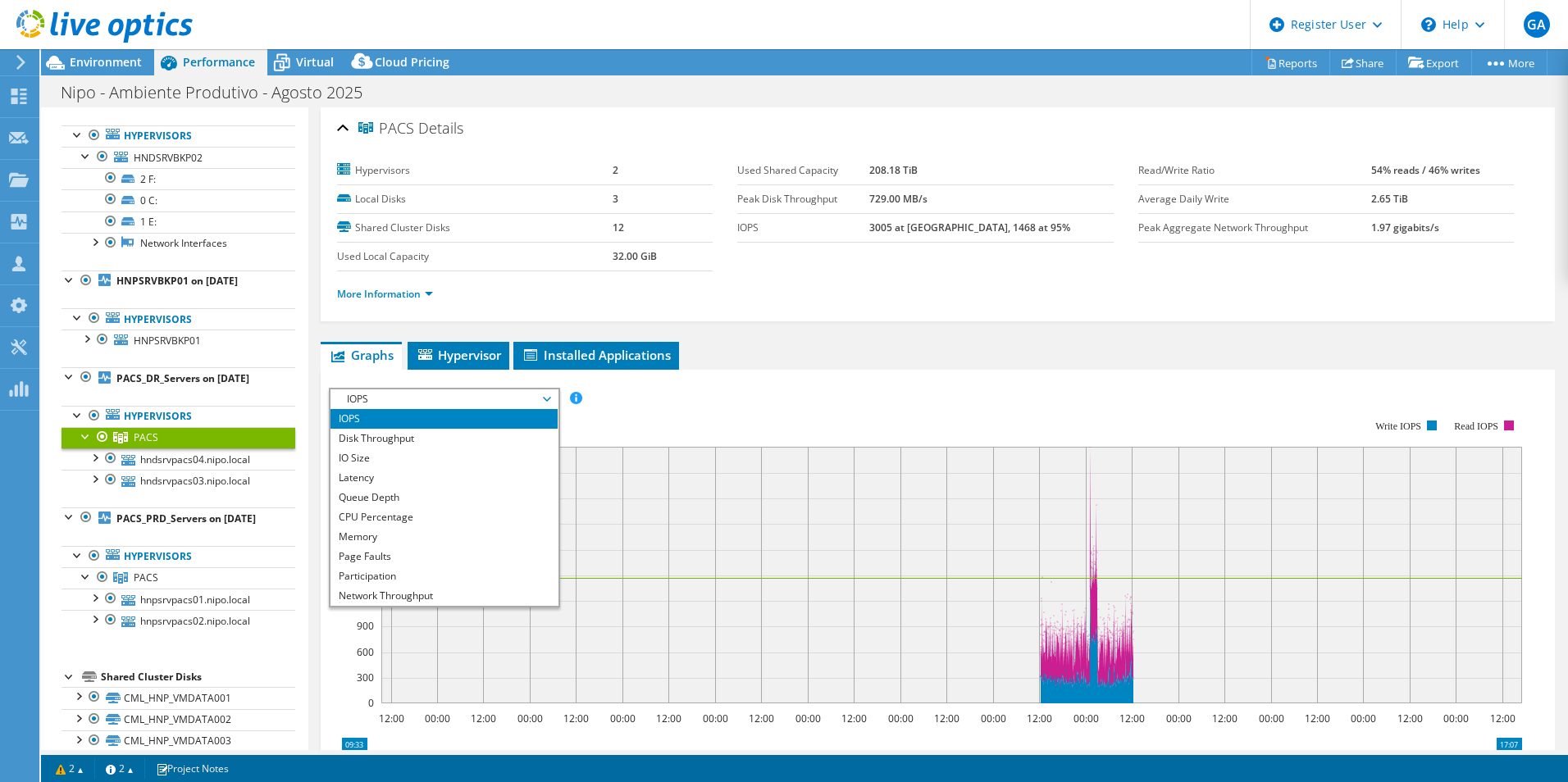
click at [687, 401] on rect at bounding box center [925, 561] width 1193 height 327
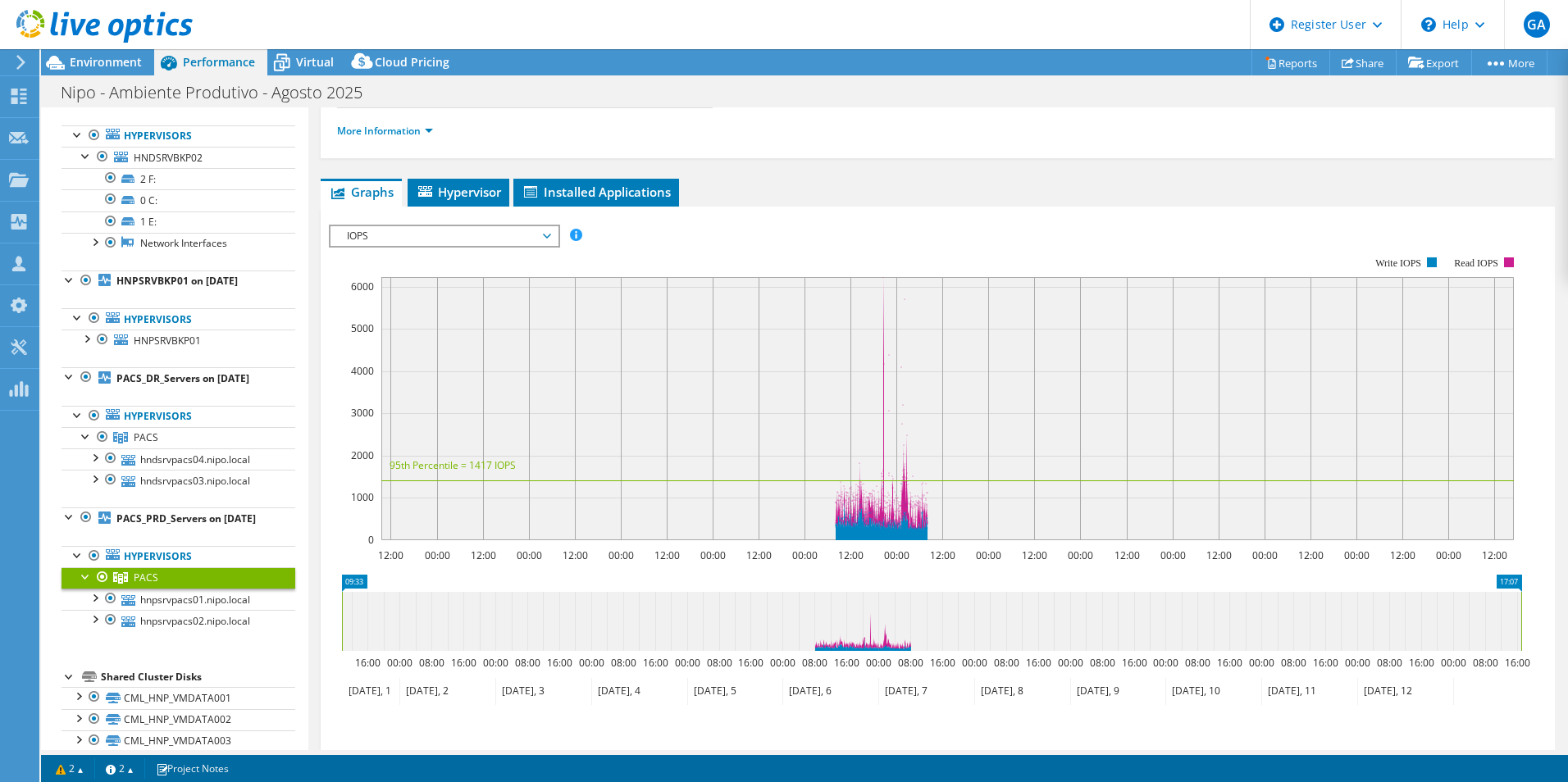
scroll to position [164, 0]
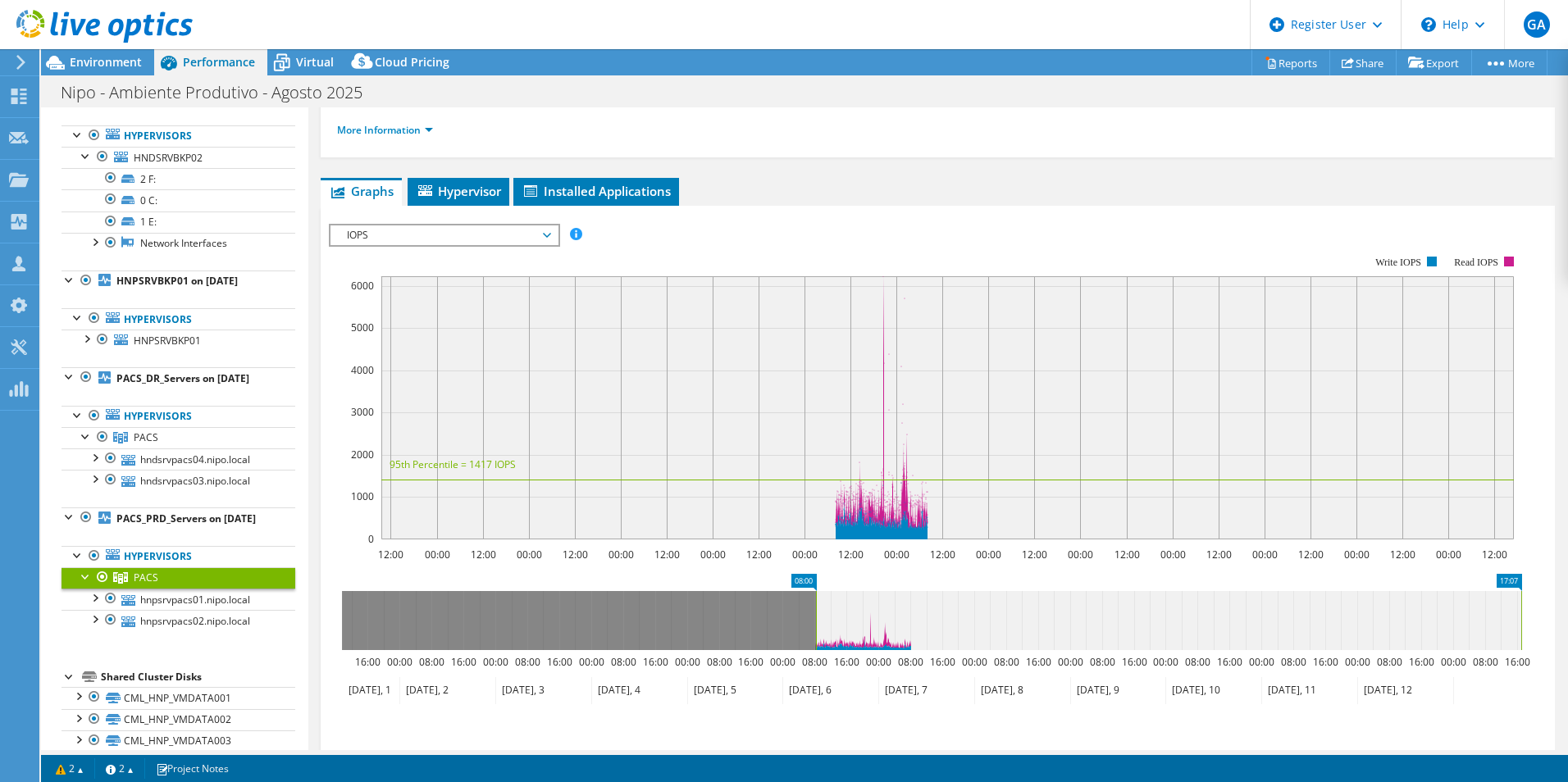
drag, startPoint x: 346, startPoint y: 582, endPoint x: 820, endPoint y: 628, distance: 476.2
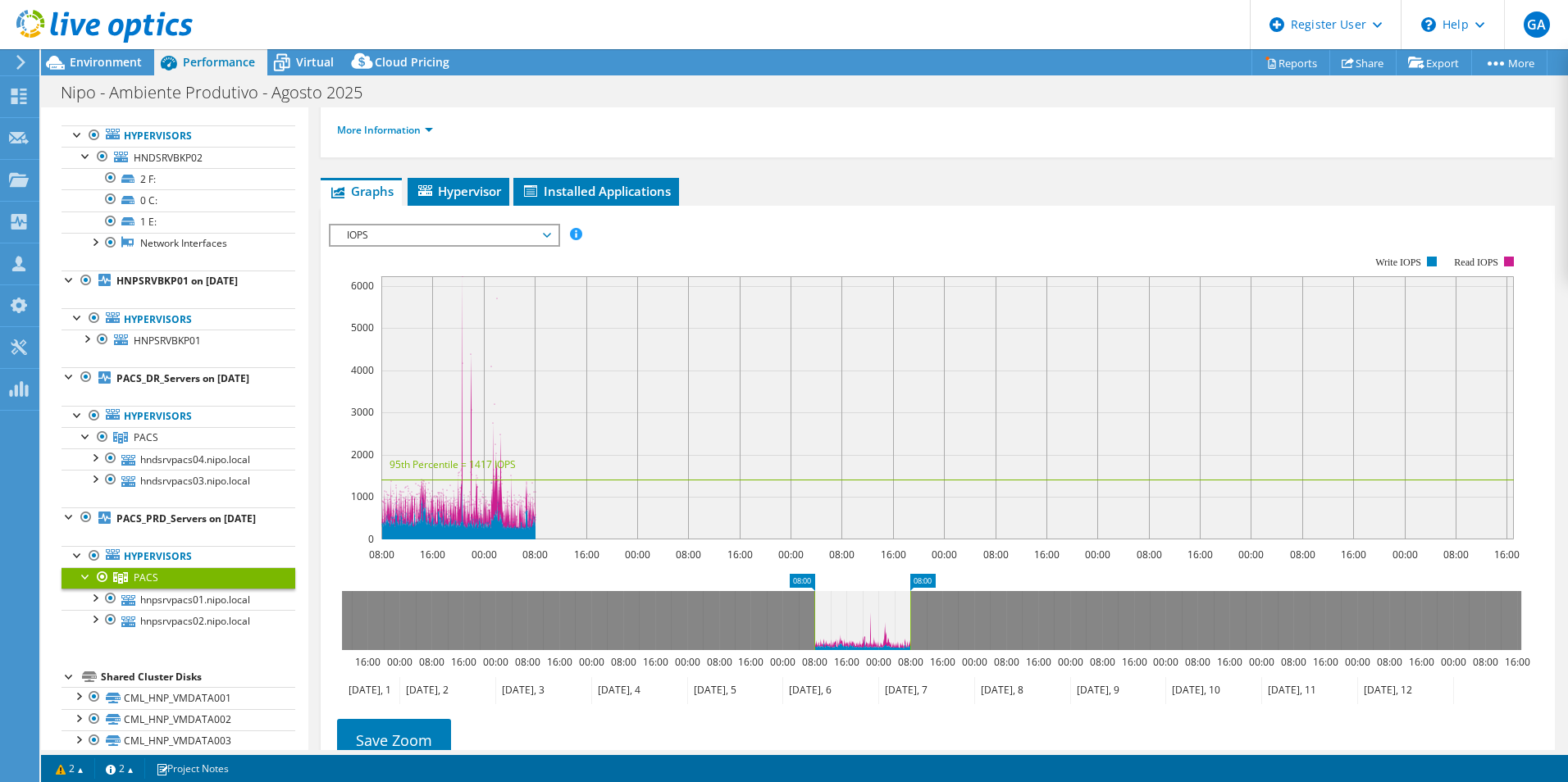
drag, startPoint x: 1509, startPoint y: 575, endPoint x: 898, endPoint y: 593, distance: 611.3
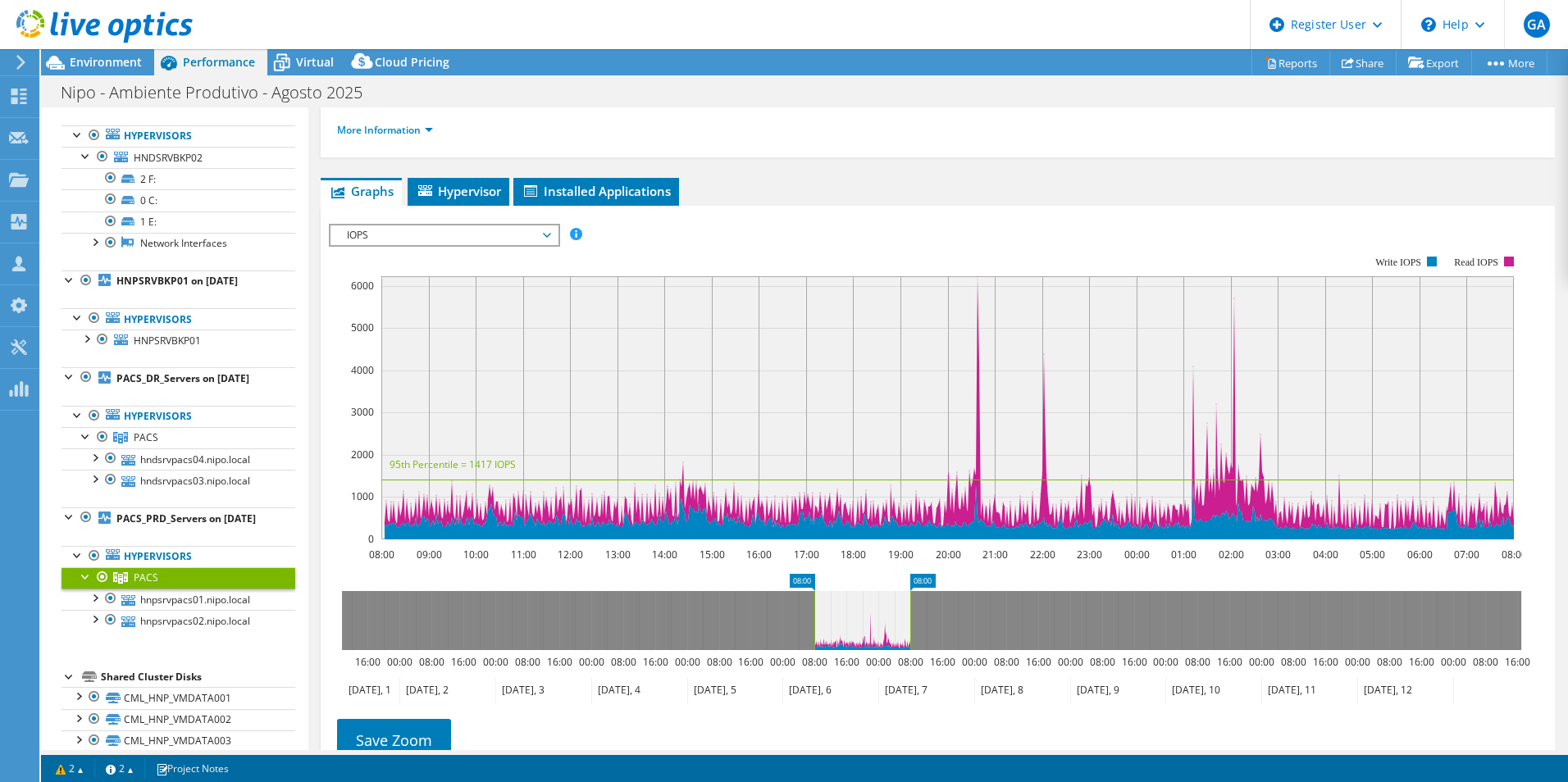
click at [454, 232] on span "IOPS" at bounding box center [443, 235] width 210 height 20
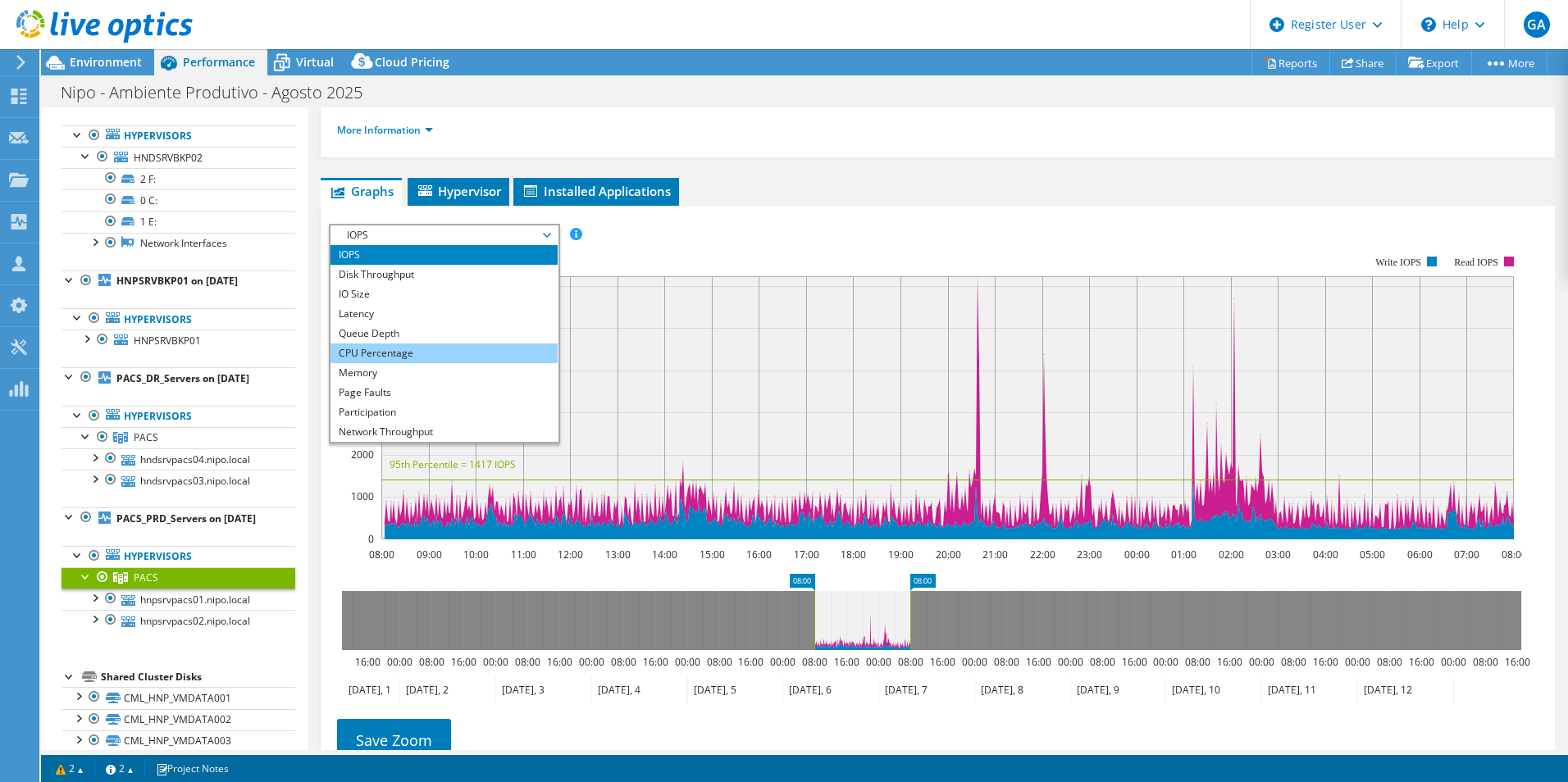
click at [388, 351] on li "CPU Percentage" at bounding box center [444, 353] width 227 height 20
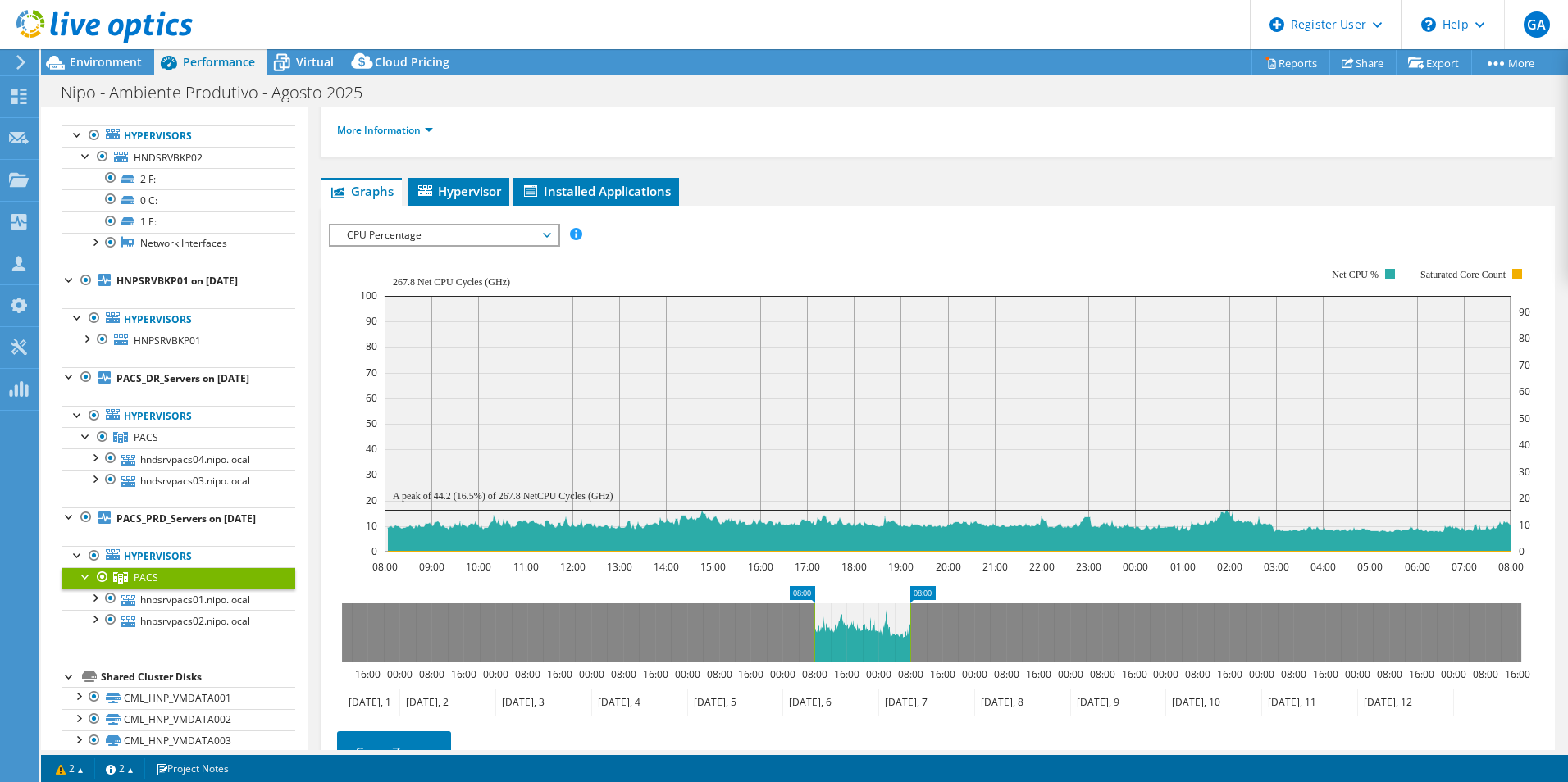
scroll to position [0, 0]
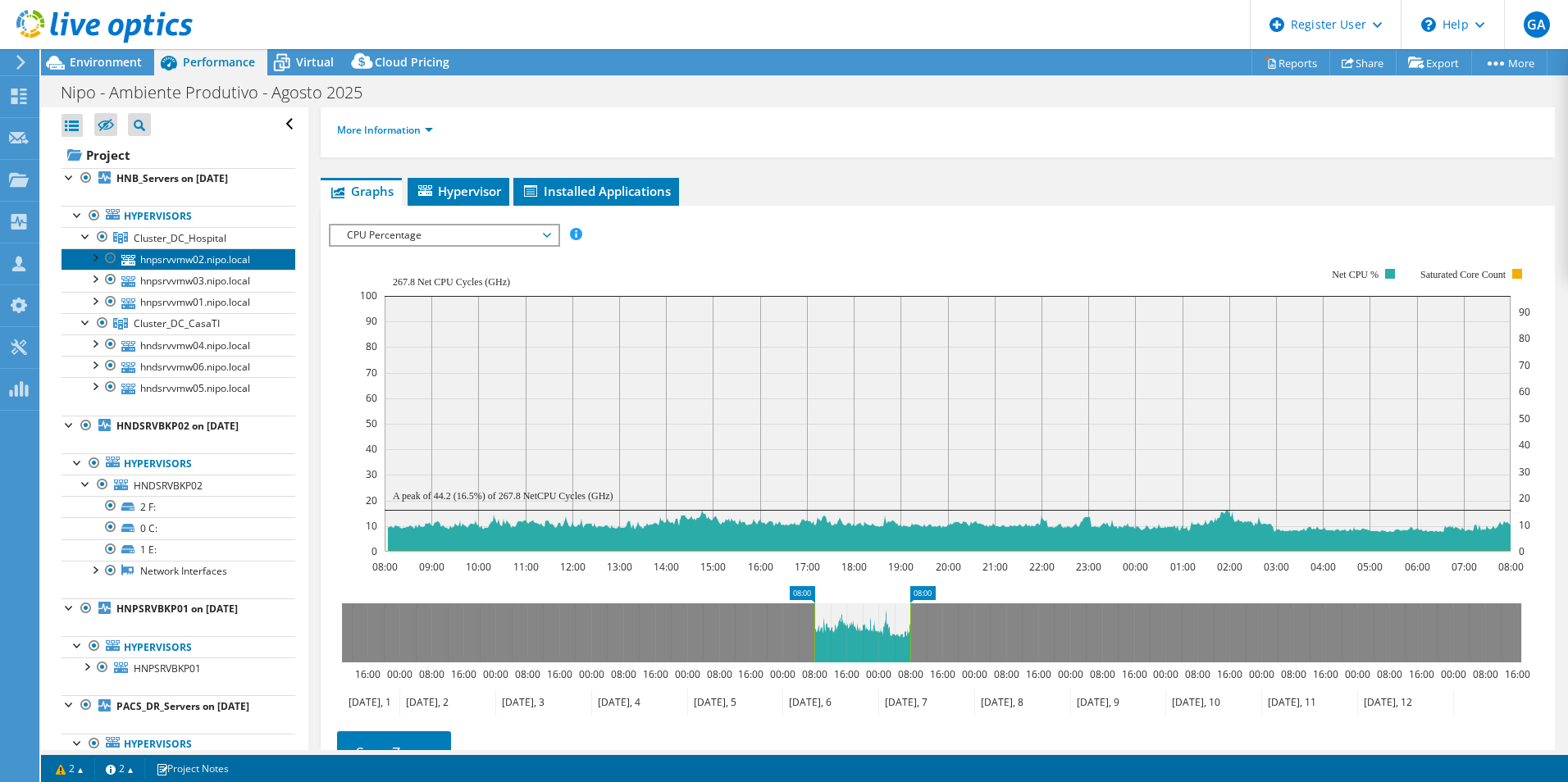
click at [203, 259] on link "hnpsrvvmw02.nipo.local" at bounding box center [178, 259] width 234 height 21
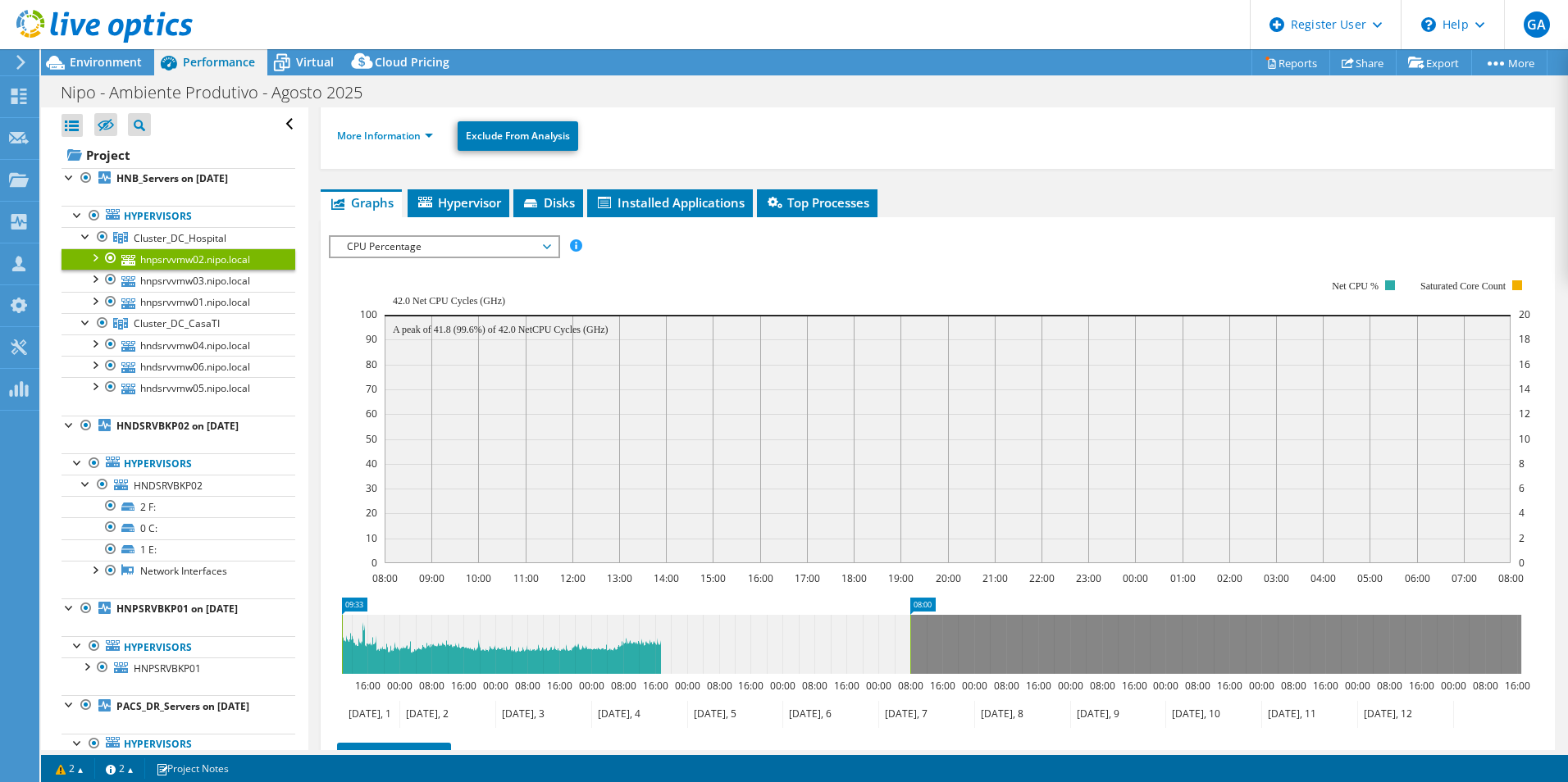
drag, startPoint x: 809, startPoint y: 605, endPoint x: 337, endPoint y: 603, distance: 472.0
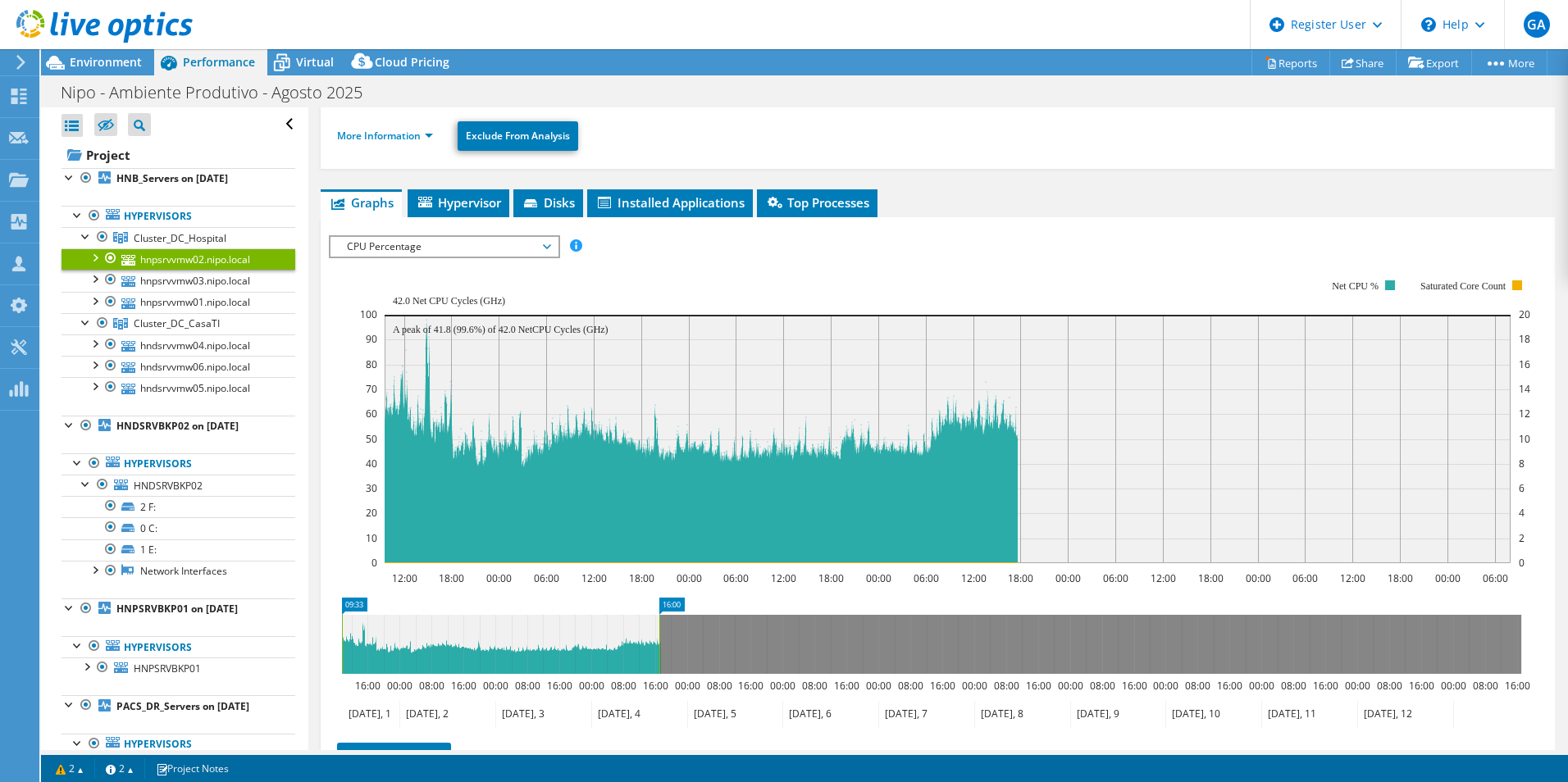
drag, startPoint x: 923, startPoint y: 600, endPoint x: 671, endPoint y: 608, distance: 252.1
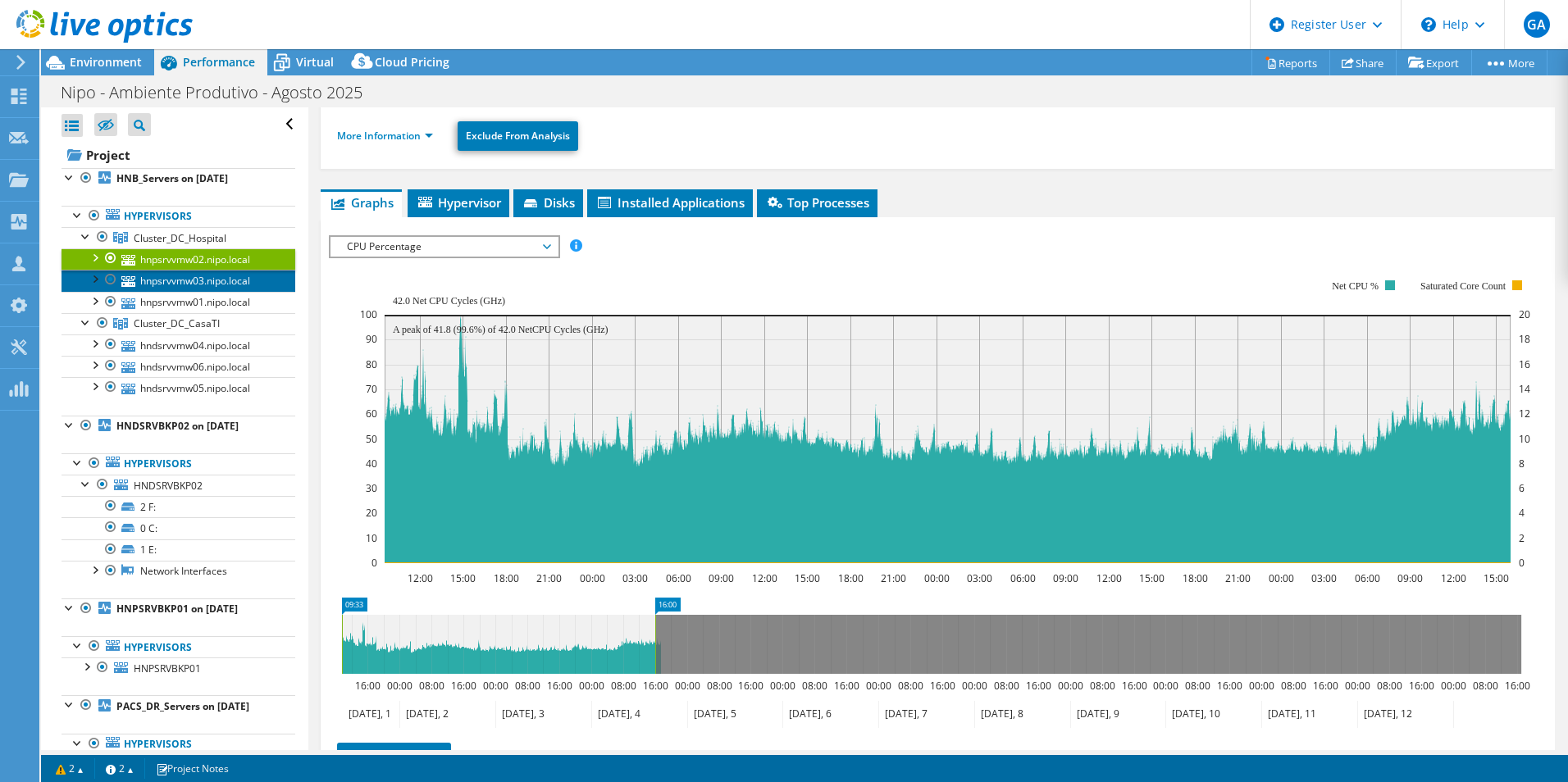
click at [181, 280] on link "hnpsrvvmw03.nipo.local" at bounding box center [178, 280] width 234 height 21
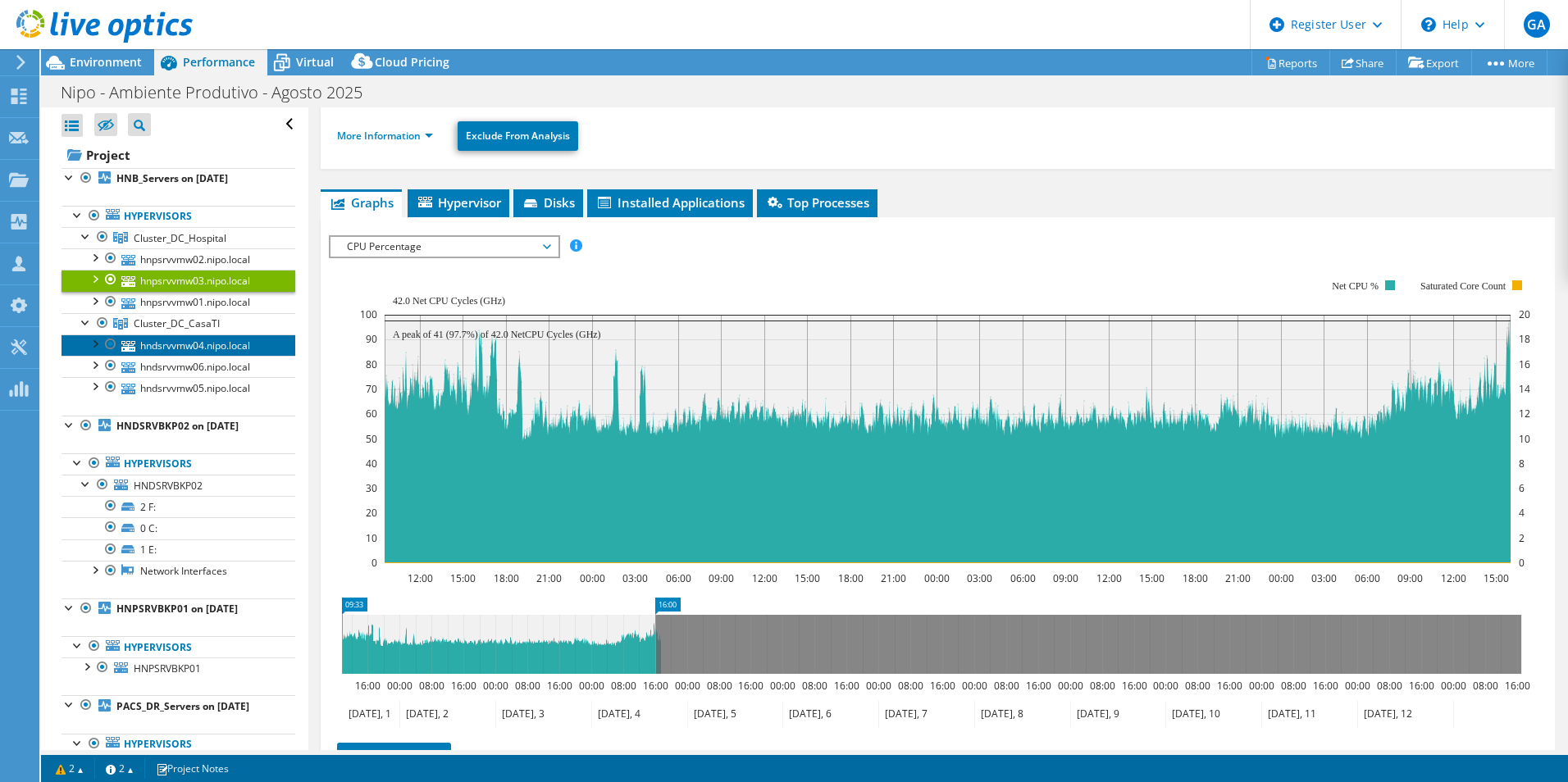
click at [197, 338] on link "hndsrvvmw04.nipo.local" at bounding box center [178, 345] width 234 height 21
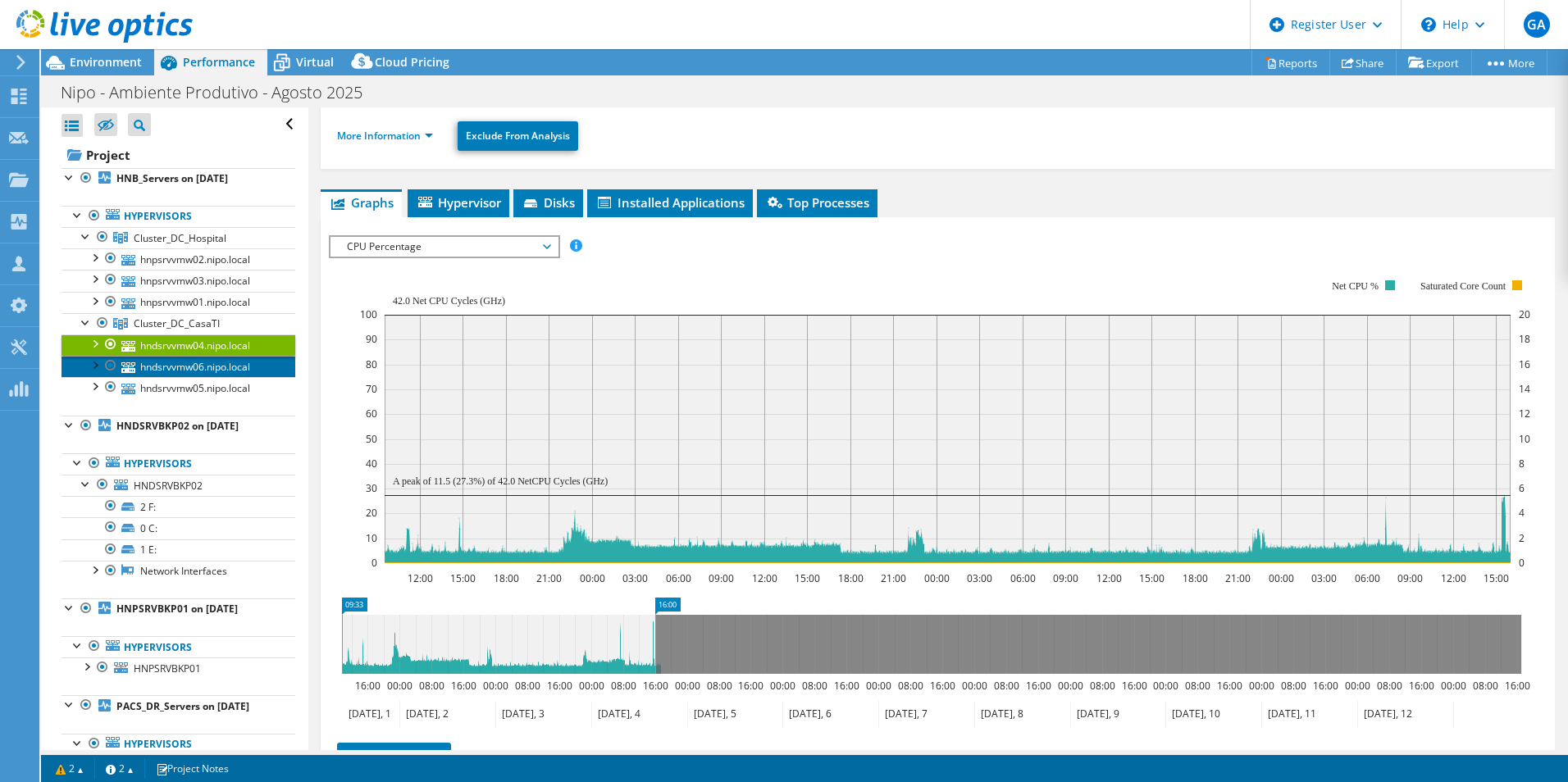
click at [193, 373] on link "hndsrvvmw06.nipo.local" at bounding box center [178, 367] width 234 height 21
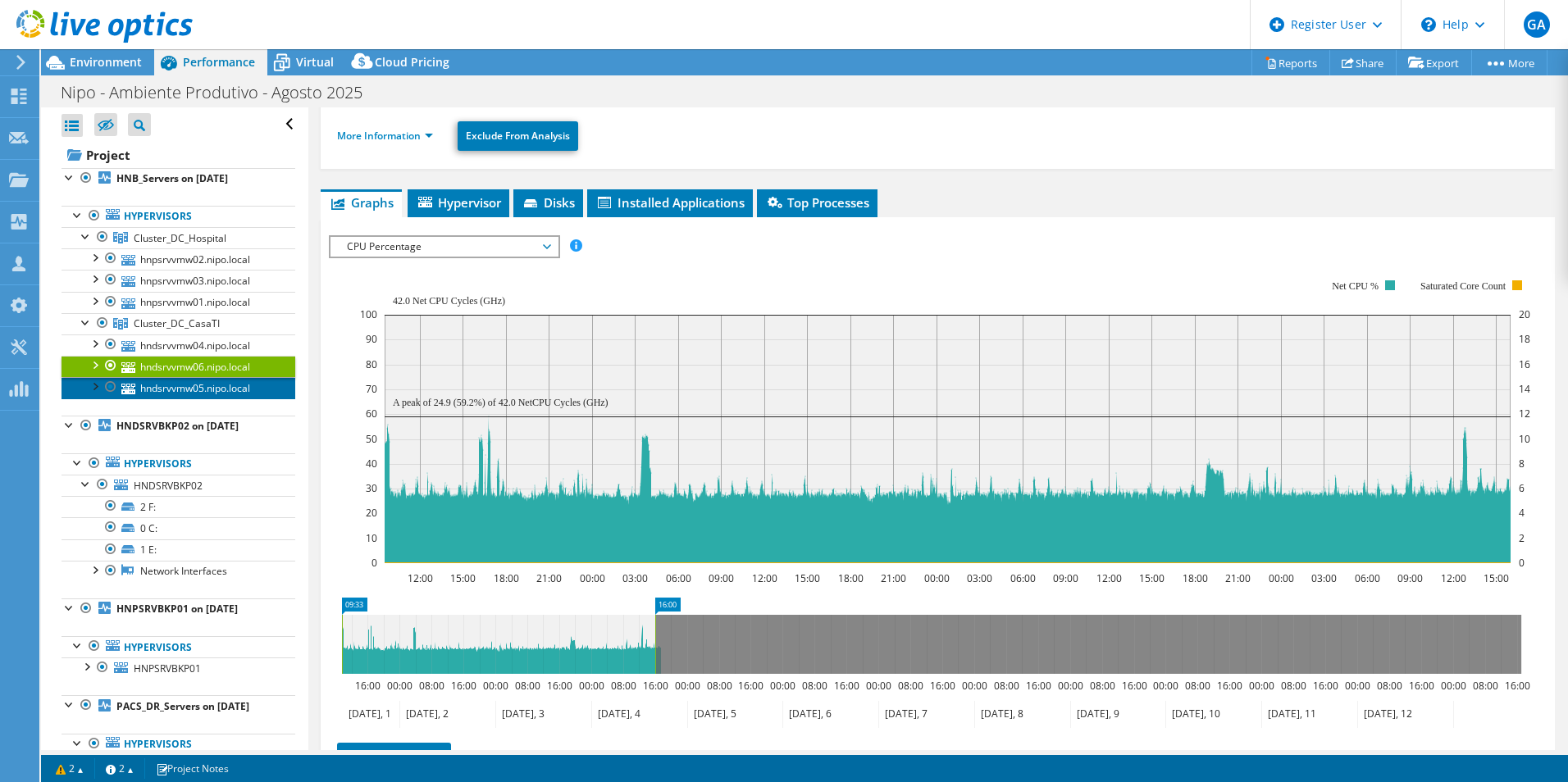
click at [197, 393] on link "hndsrvvmw05.nipo.local" at bounding box center [178, 387] width 234 height 21
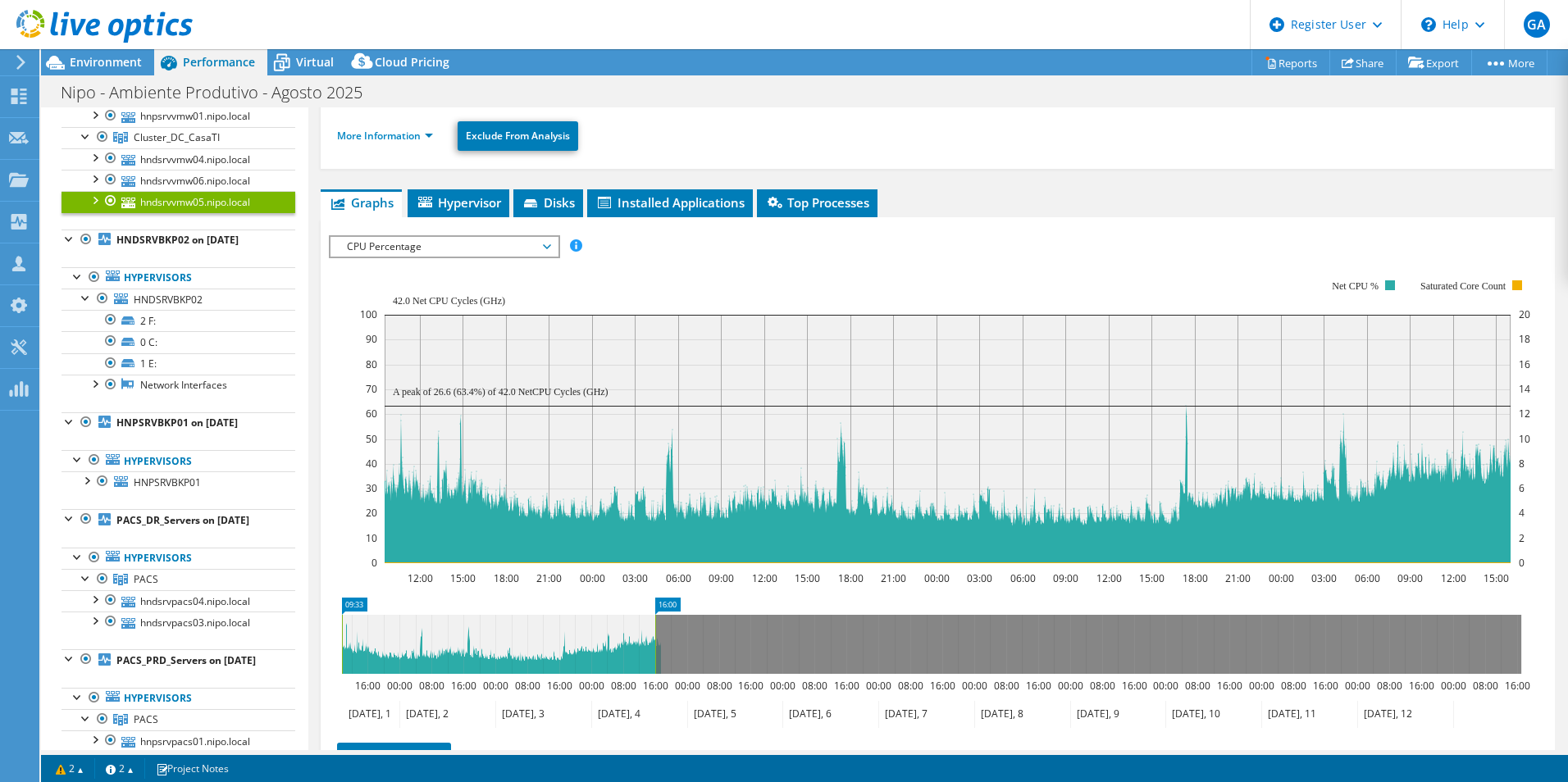
scroll to position [161, 0]
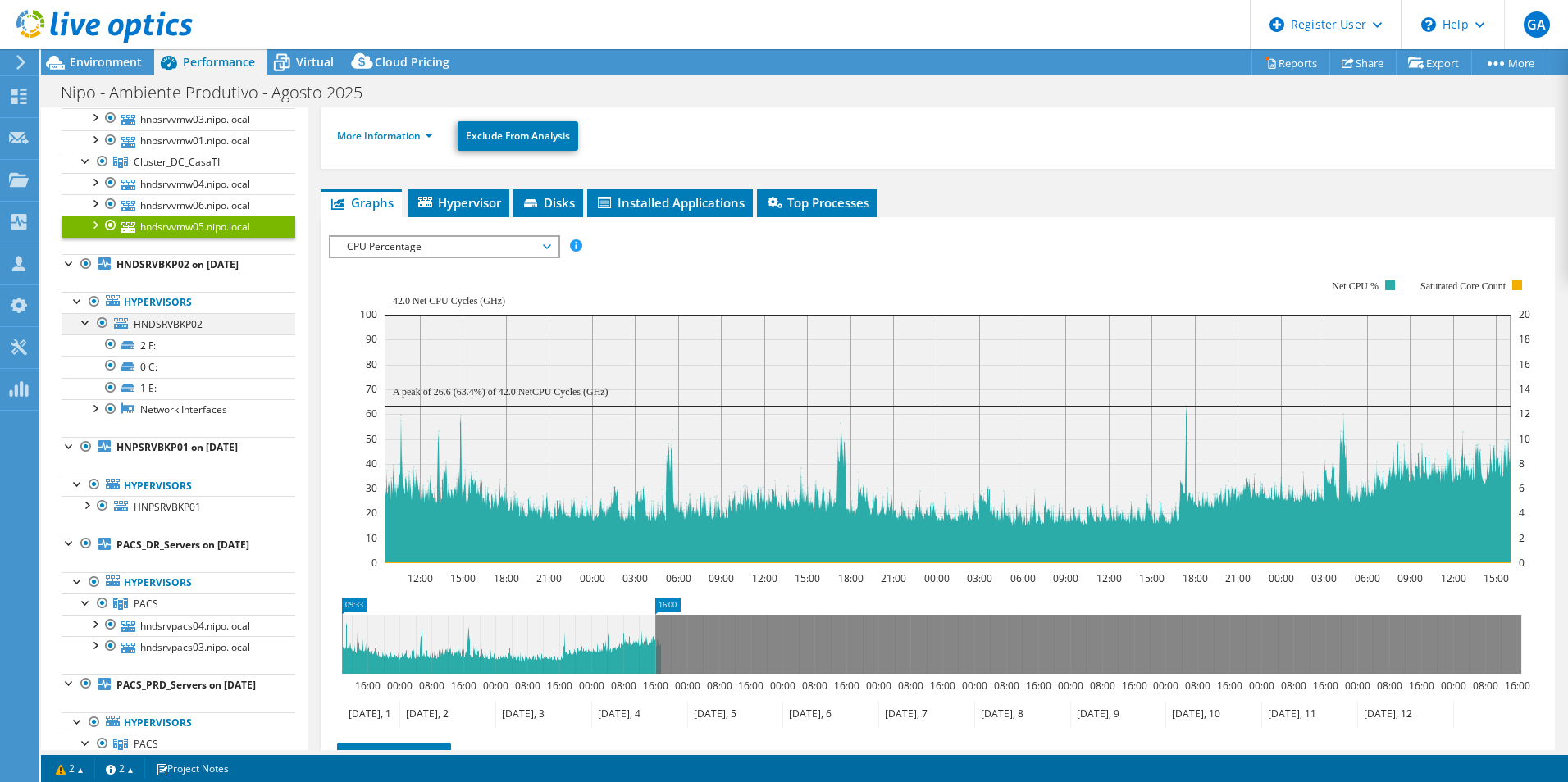
click at [80, 319] on div at bounding box center [86, 321] width 16 height 16
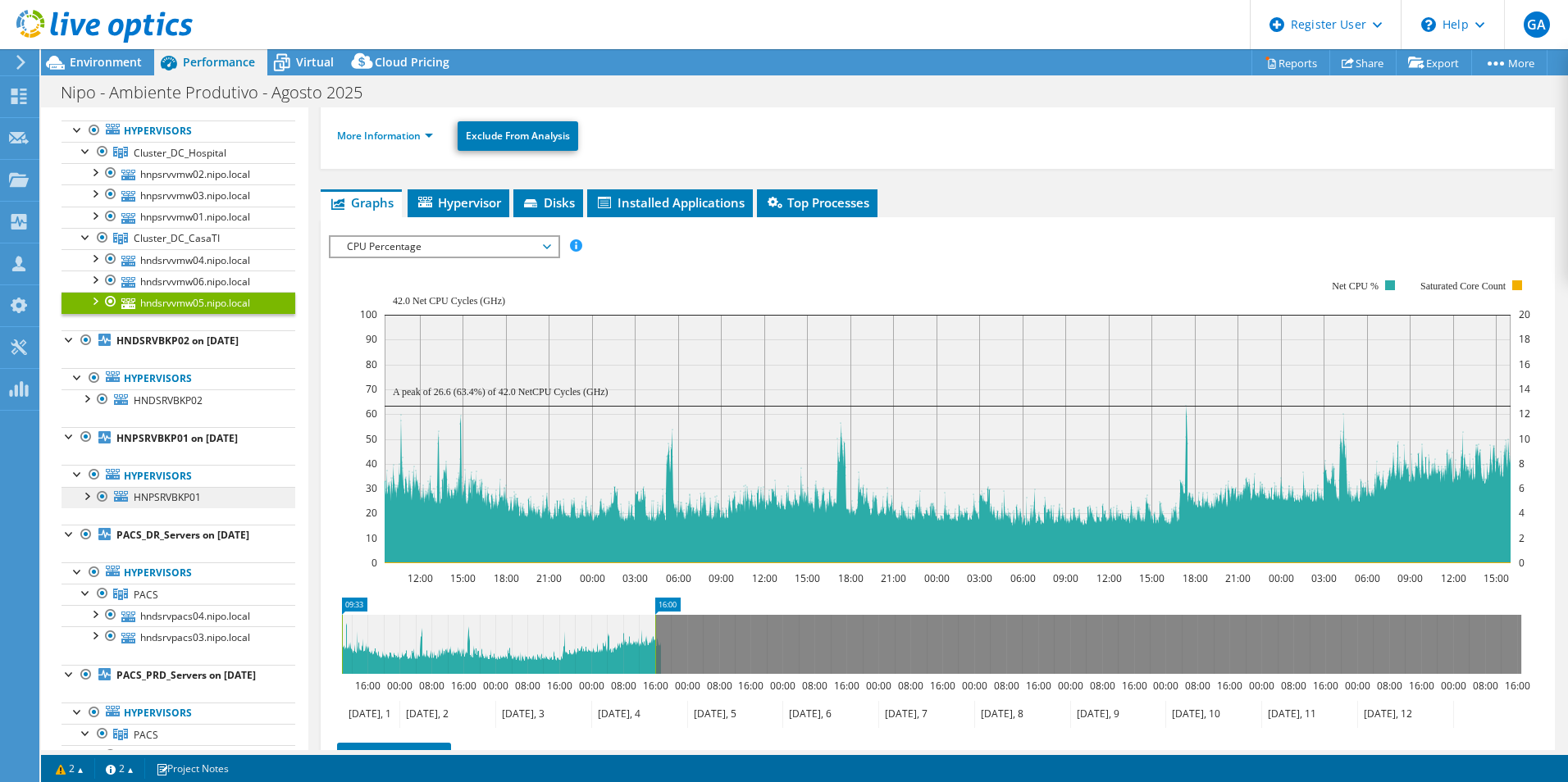
scroll to position [164, 0]
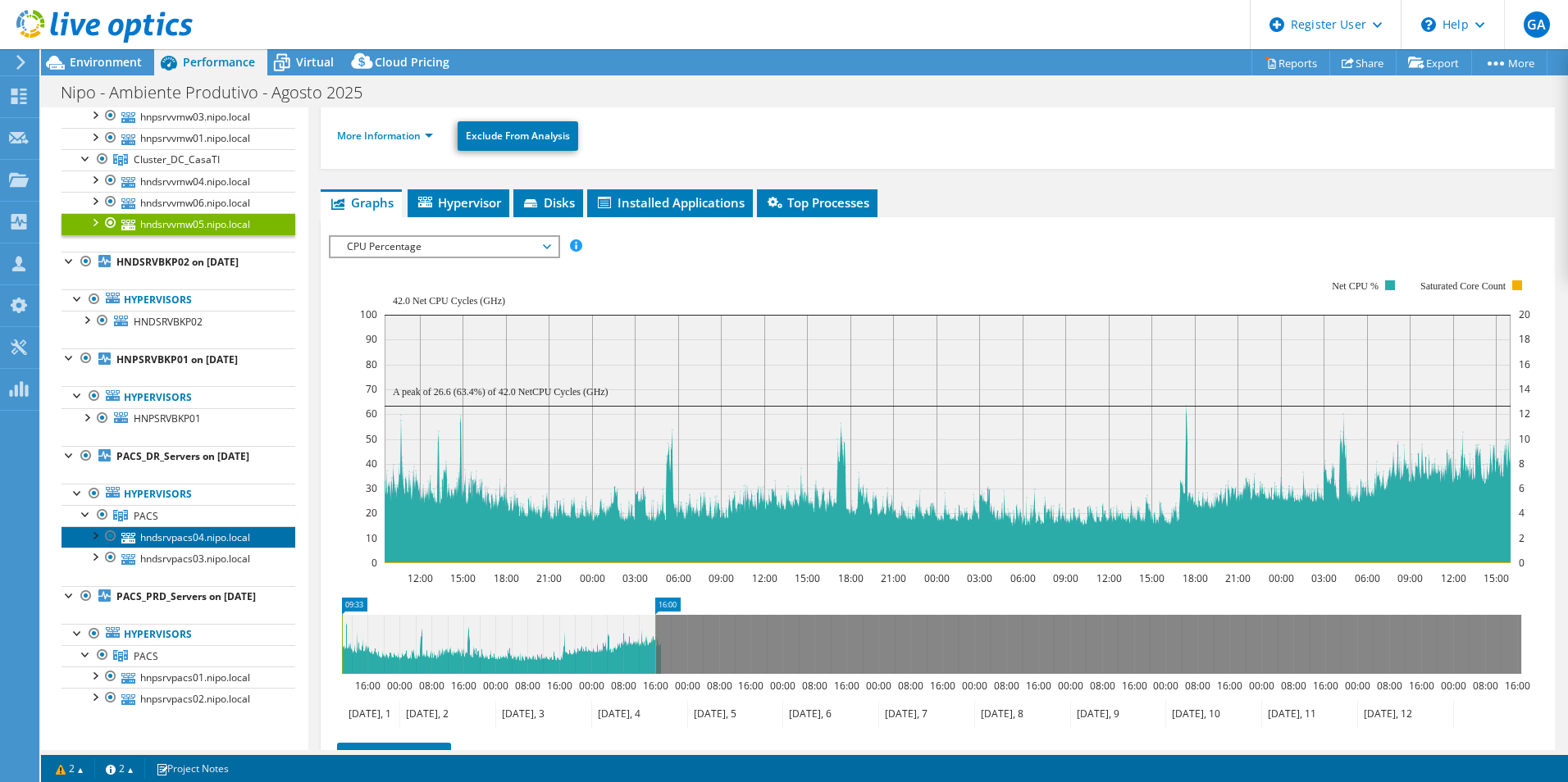
click at [186, 523] on link "hndsrvpacs04.nipo.local" at bounding box center [178, 537] width 234 height 21
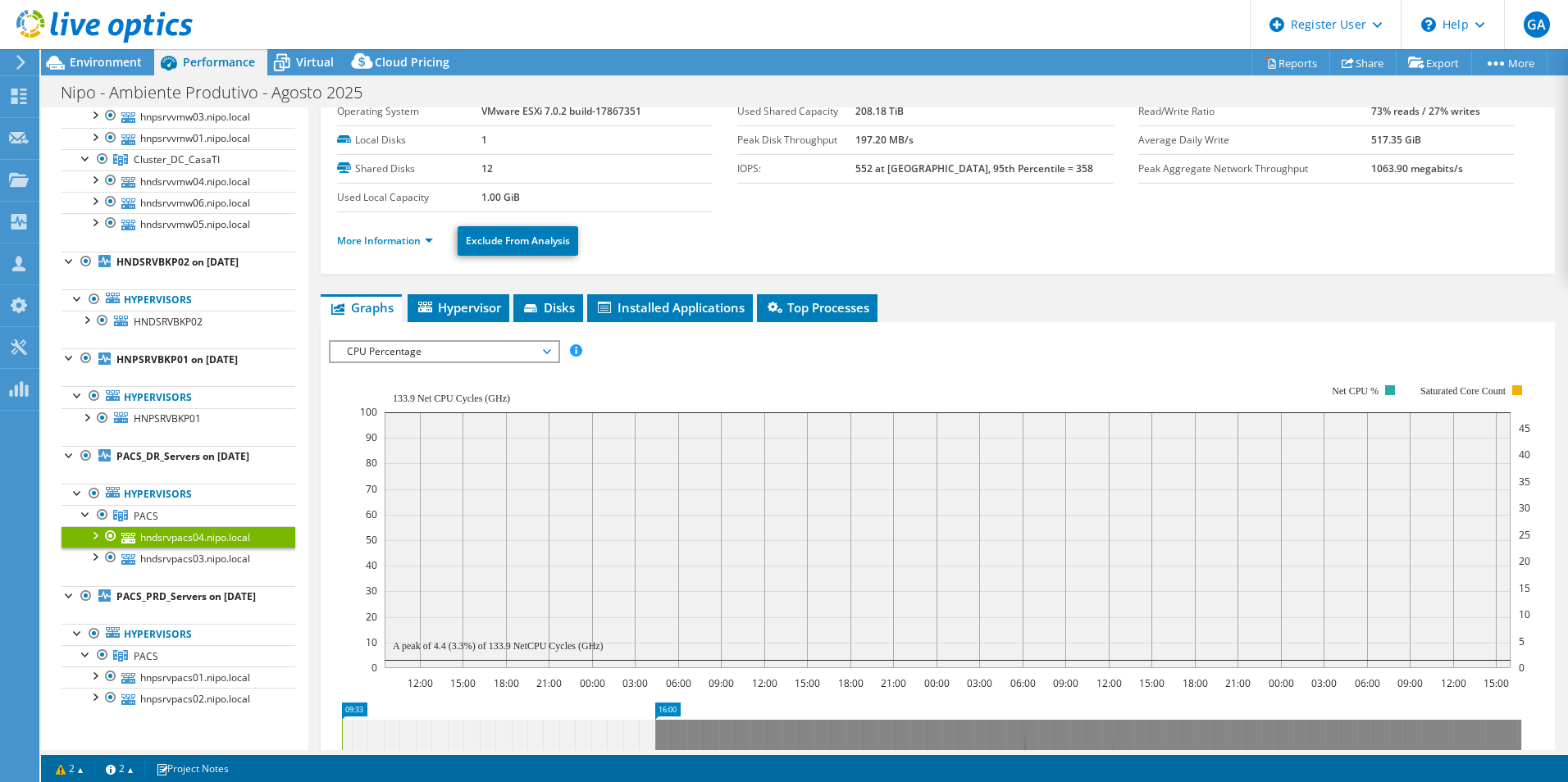
scroll to position [0, 0]
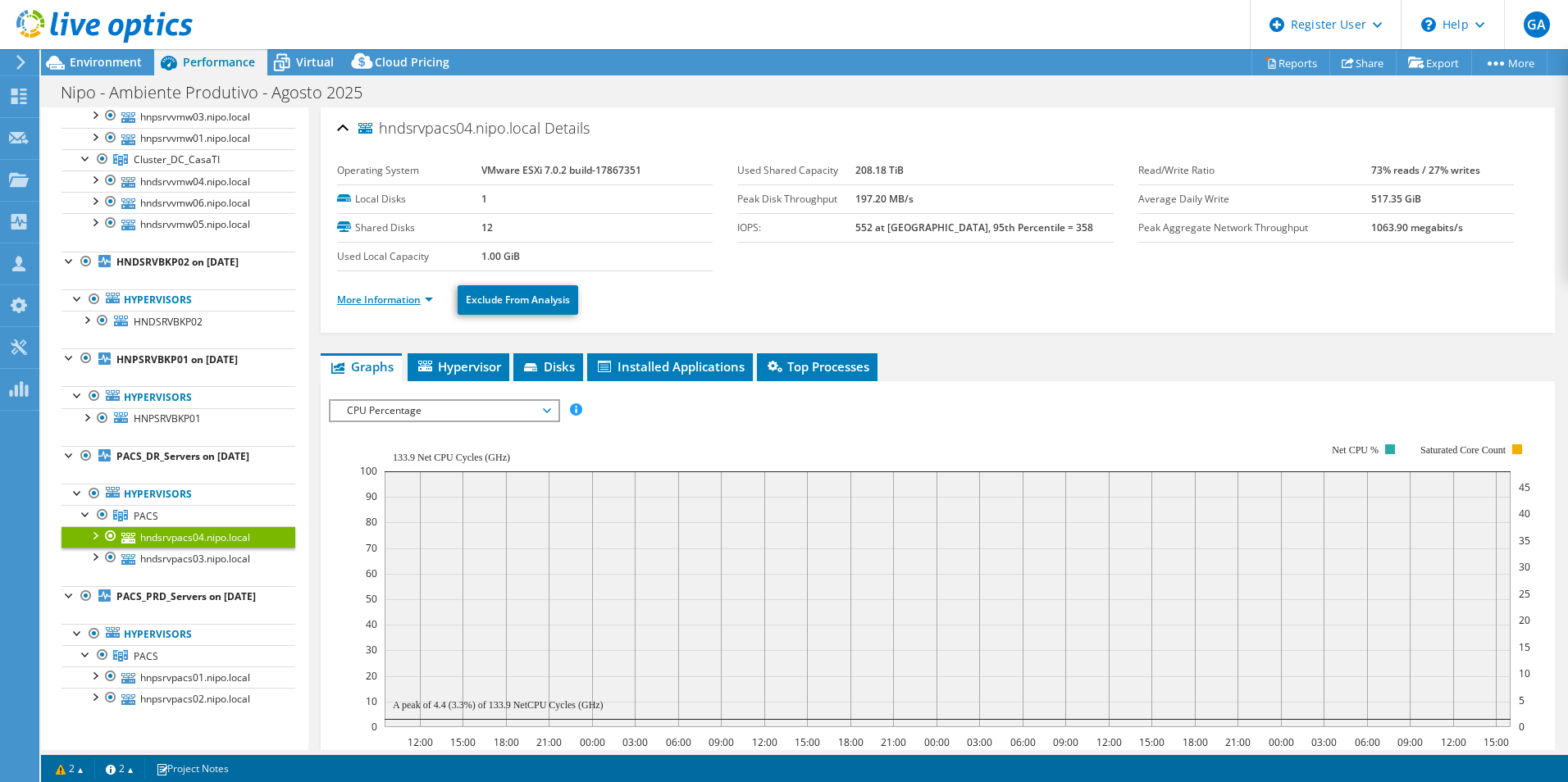
click at [393, 300] on link "More Information" at bounding box center [385, 300] width 96 height 14
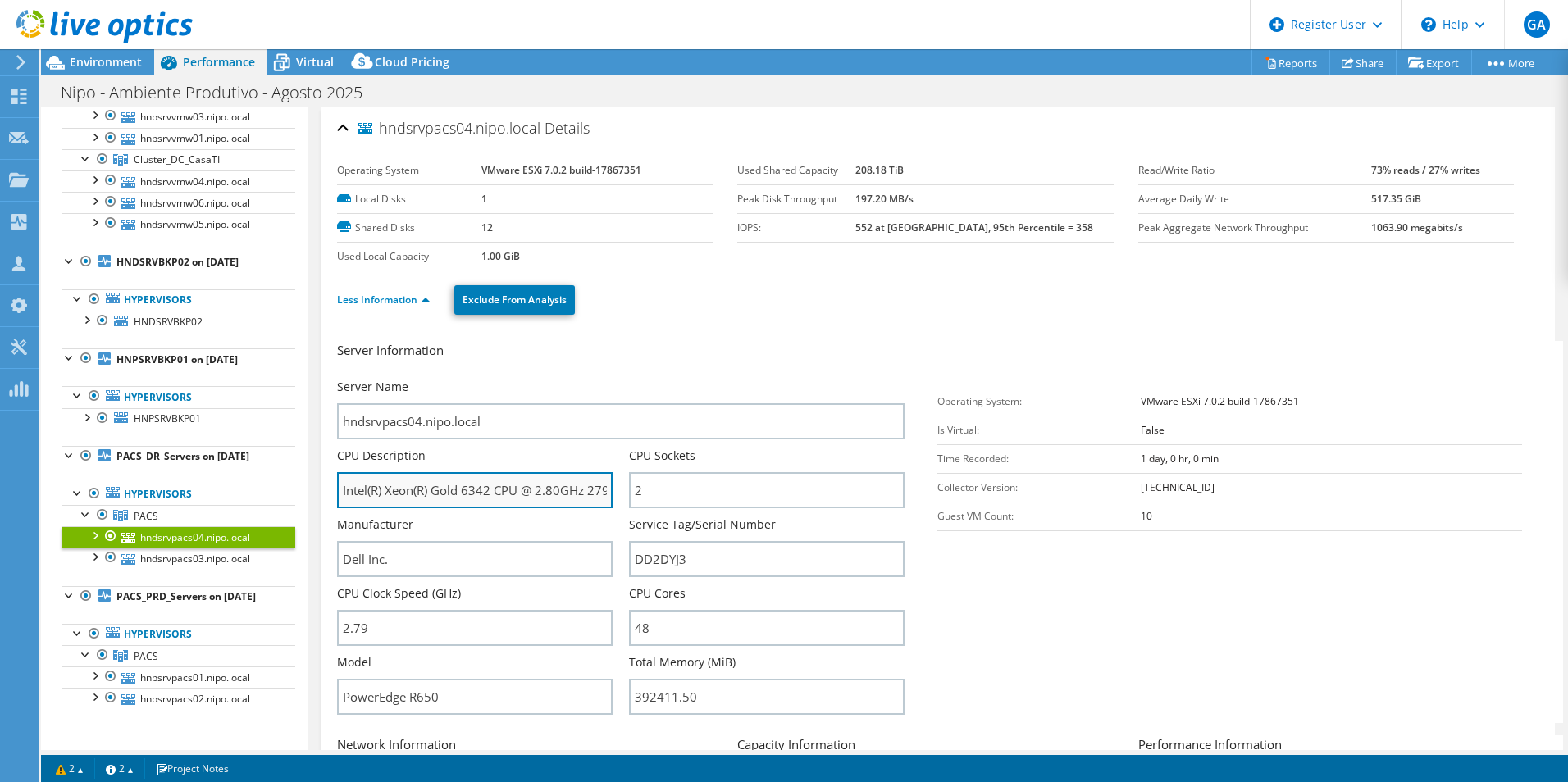
drag, startPoint x: 462, startPoint y: 493, endPoint x: 493, endPoint y: 489, distance: 31.3
click at [493, 489] on input "Intel(R) Xeon(R) Gold 6342 CPU @ 2.80GHz 279 GHz" at bounding box center [475, 490] width 276 height 36
click at [143, 81] on span "PACS" at bounding box center [180, 74] width 93 height 14
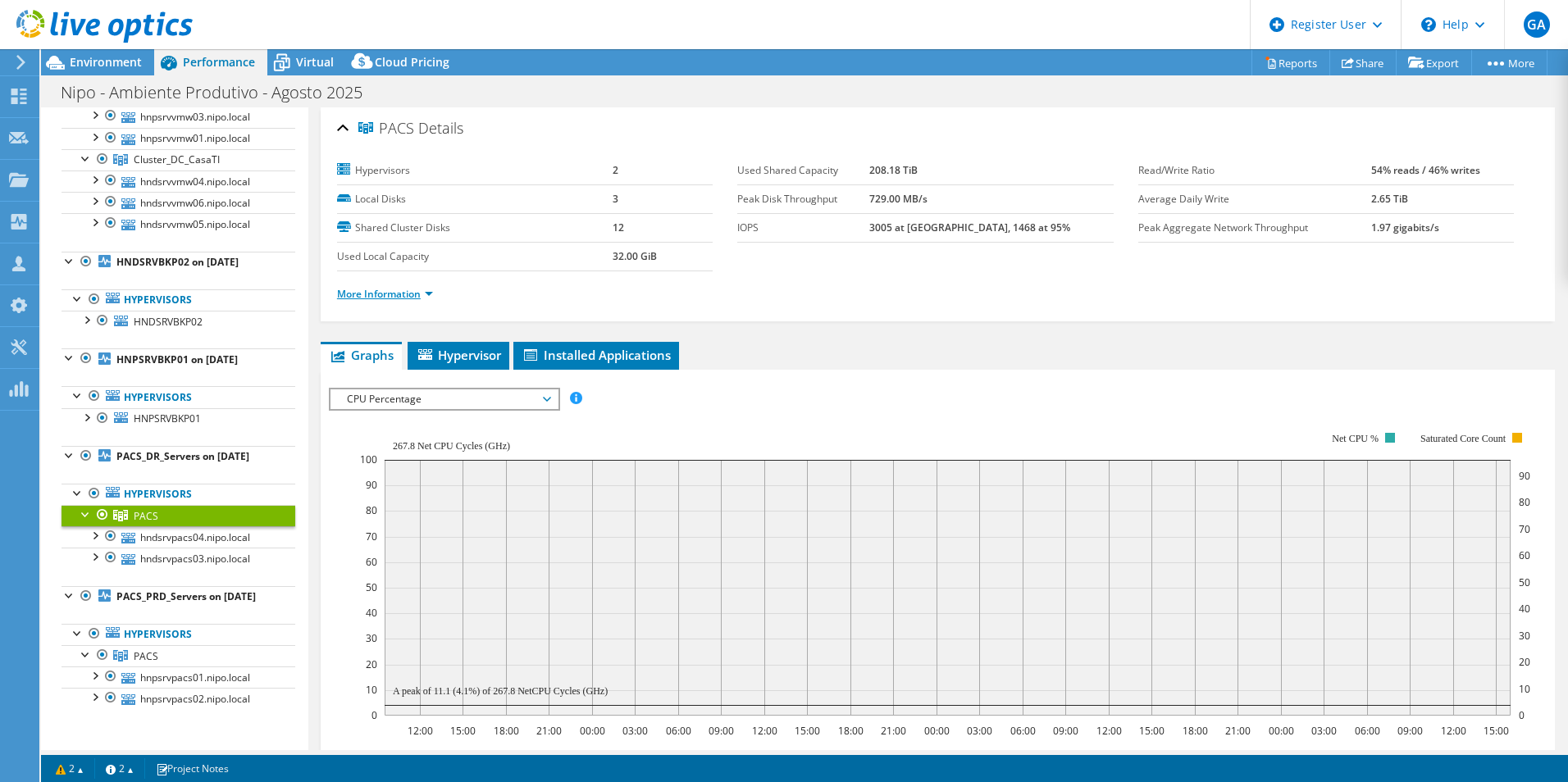
click at [405, 294] on link "More Information" at bounding box center [385, 294] width 96 height 14
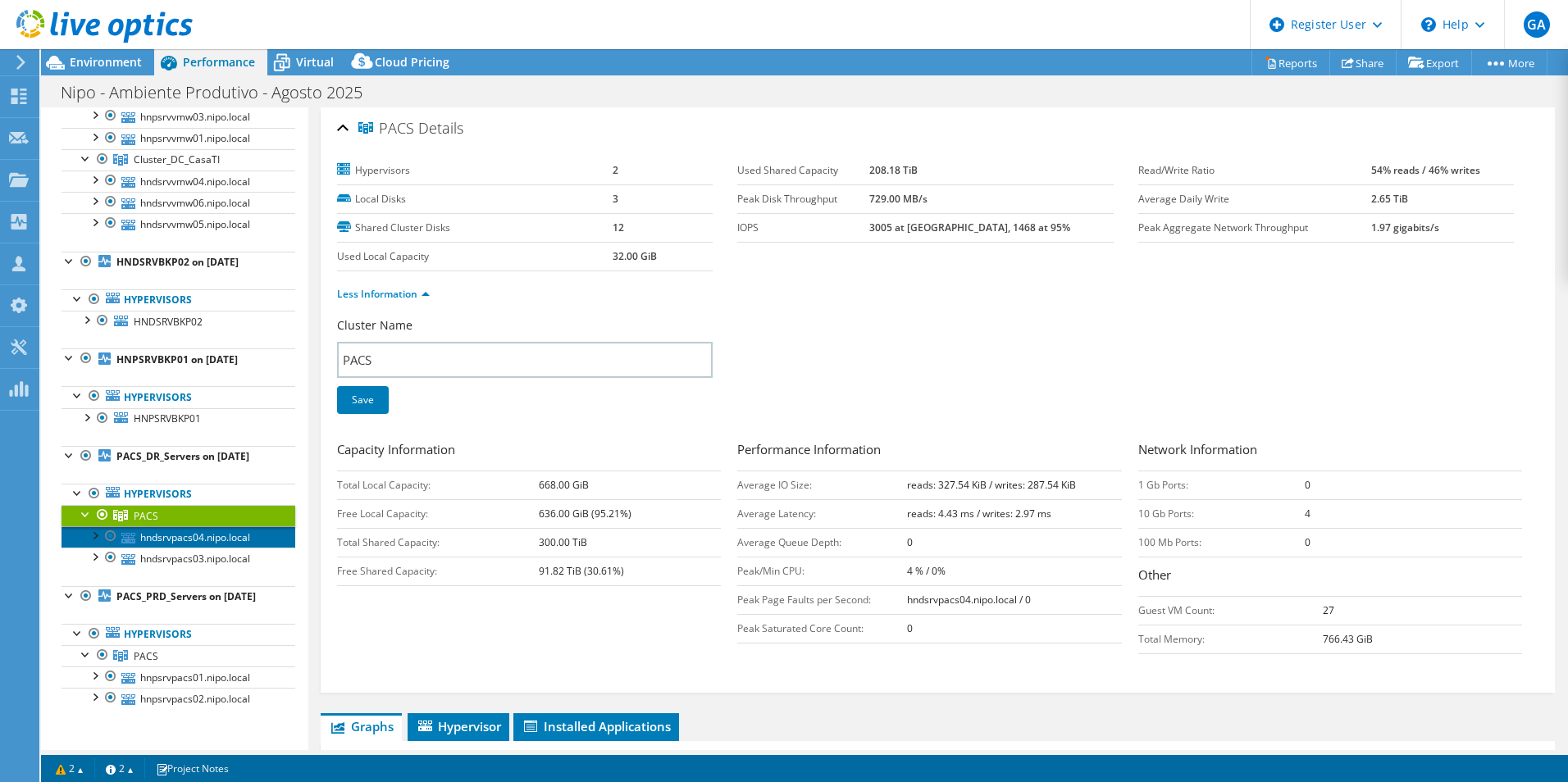
click at [221, 523] on link "hndsrvpacs04.nipo.local" at bounding box center [178, 537] width 234 height 21
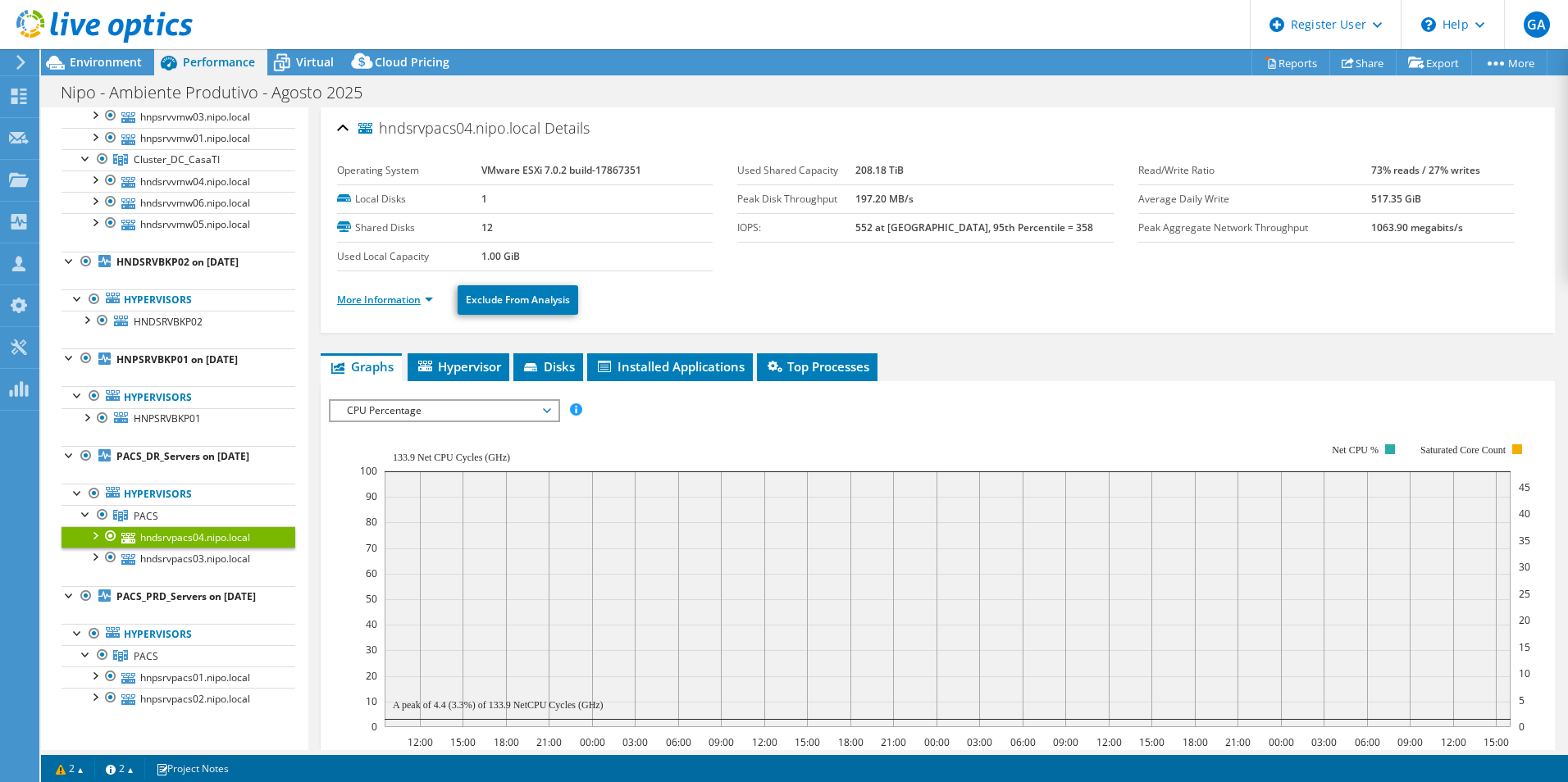
click at [376, 302] on link "More Information" at bounding box center [385, 300] width 96 height 14
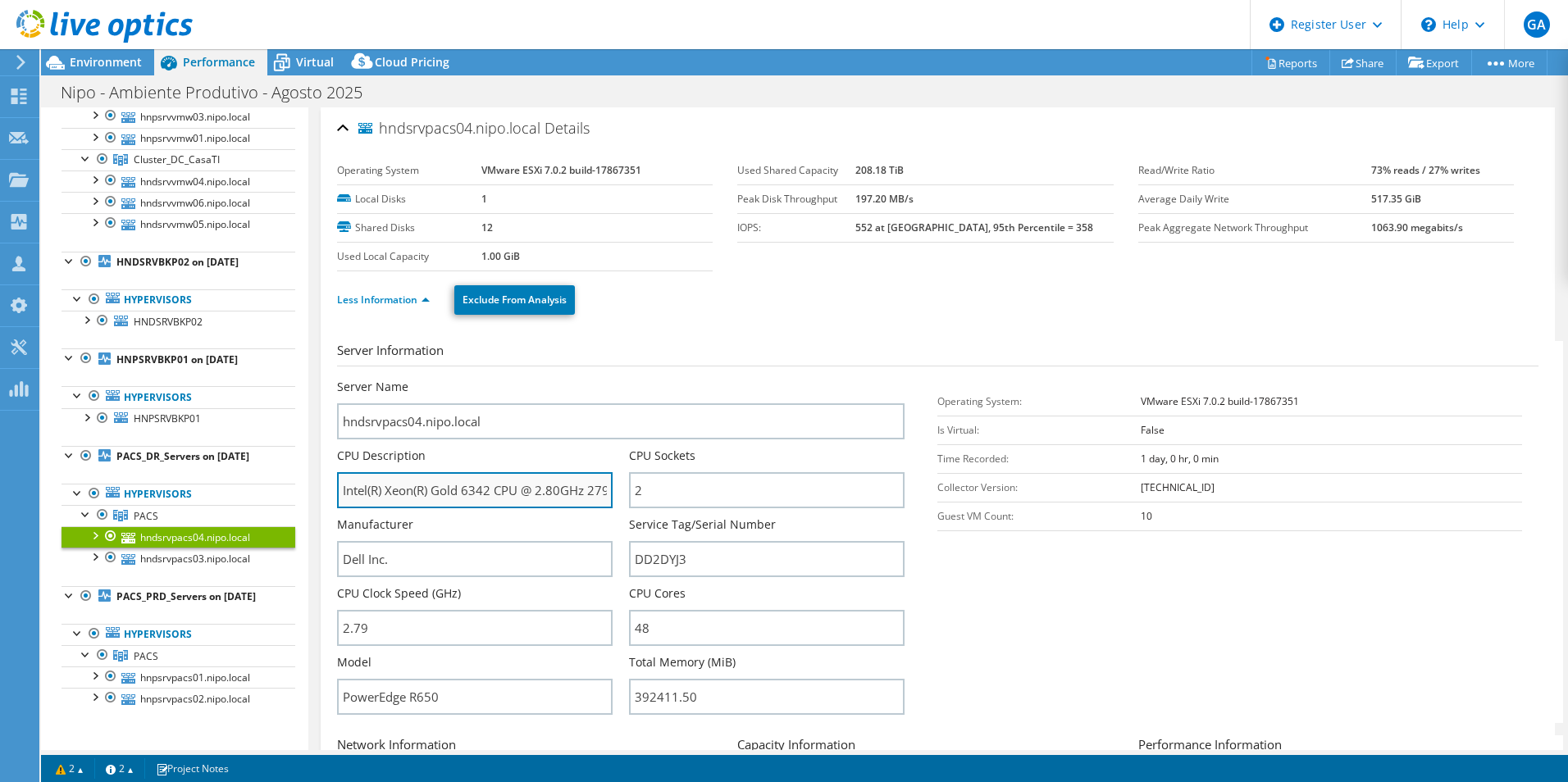
click at [464, 489] on input "Intel(R) Xeon(R) Gold 6342 CPU @ 2.80GHz 279 GHz" at bounding box center [475, 490] width 276 height 36
click at [582, 488] on input "Intel(R) Xeon(R) Gold 6342 CPU @ 2.80GHz 279 GHz" at bounding box center [475, 490] width 276 height 36
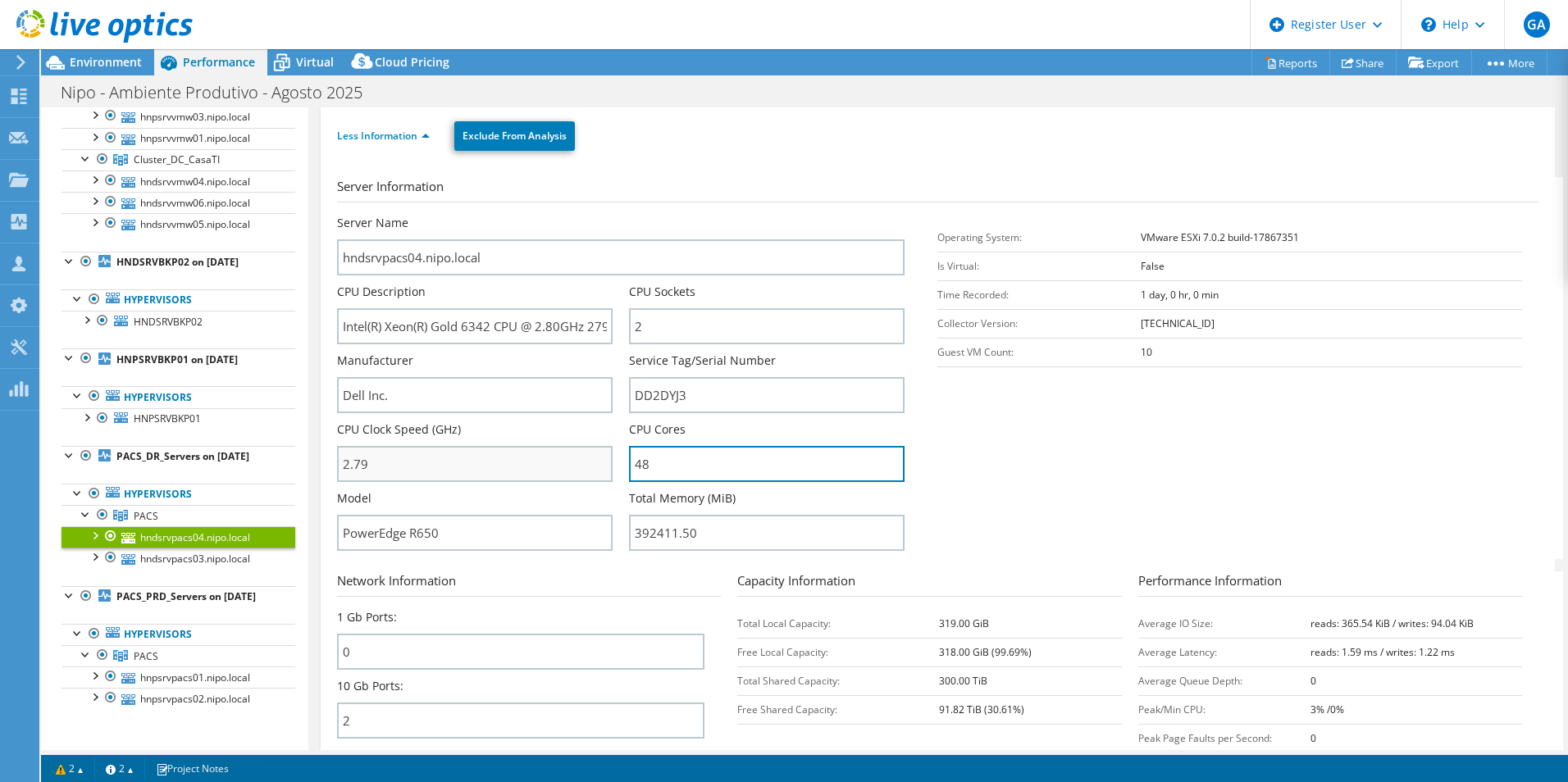
drag, startPoint x: 665, startPoint y: 464, endPoint x: 557, endPoint y: 455, distance: 108.4
click at [557, 215] on div "Server Name hndsrvpacs04.nipo.local CPU Description Intel(R) Xeon(R) Gold 6342 …" at bounding box center [629, 215] width 584 height 0
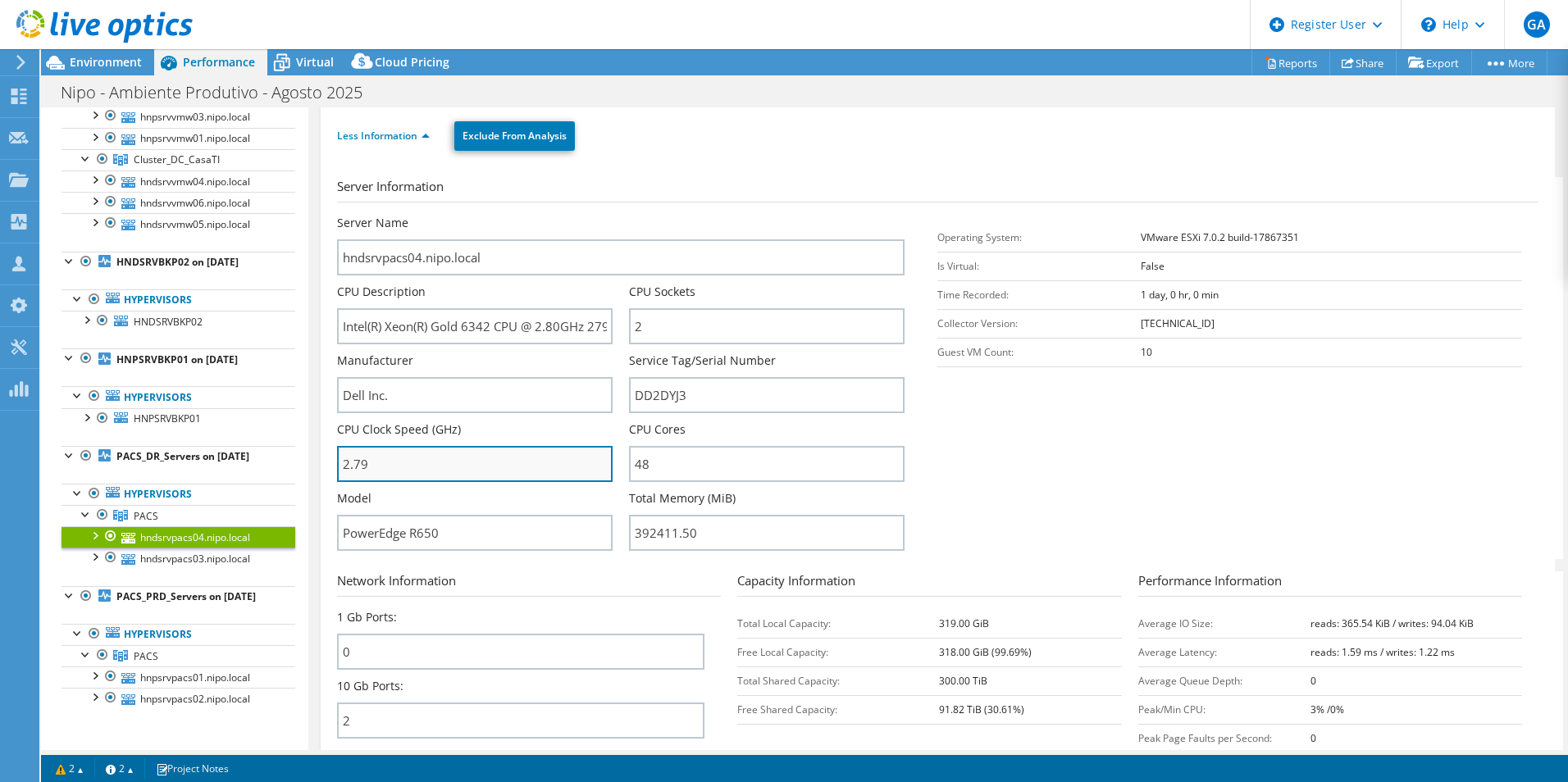
drag, startPoint x: 423, startPoint y: 467, endPoint x: 341, endPoint y: 456, distance: 82.7
click at [341, 456] on input "2.79" at bounding box center [475, 463] width 276 height 36
click at [1031, 470] on section "Server Information Server Name hndsrvpacs04.nipo.local CPU Description Intel(R)…" at bounding box center [942, 368] width 1209 height 382
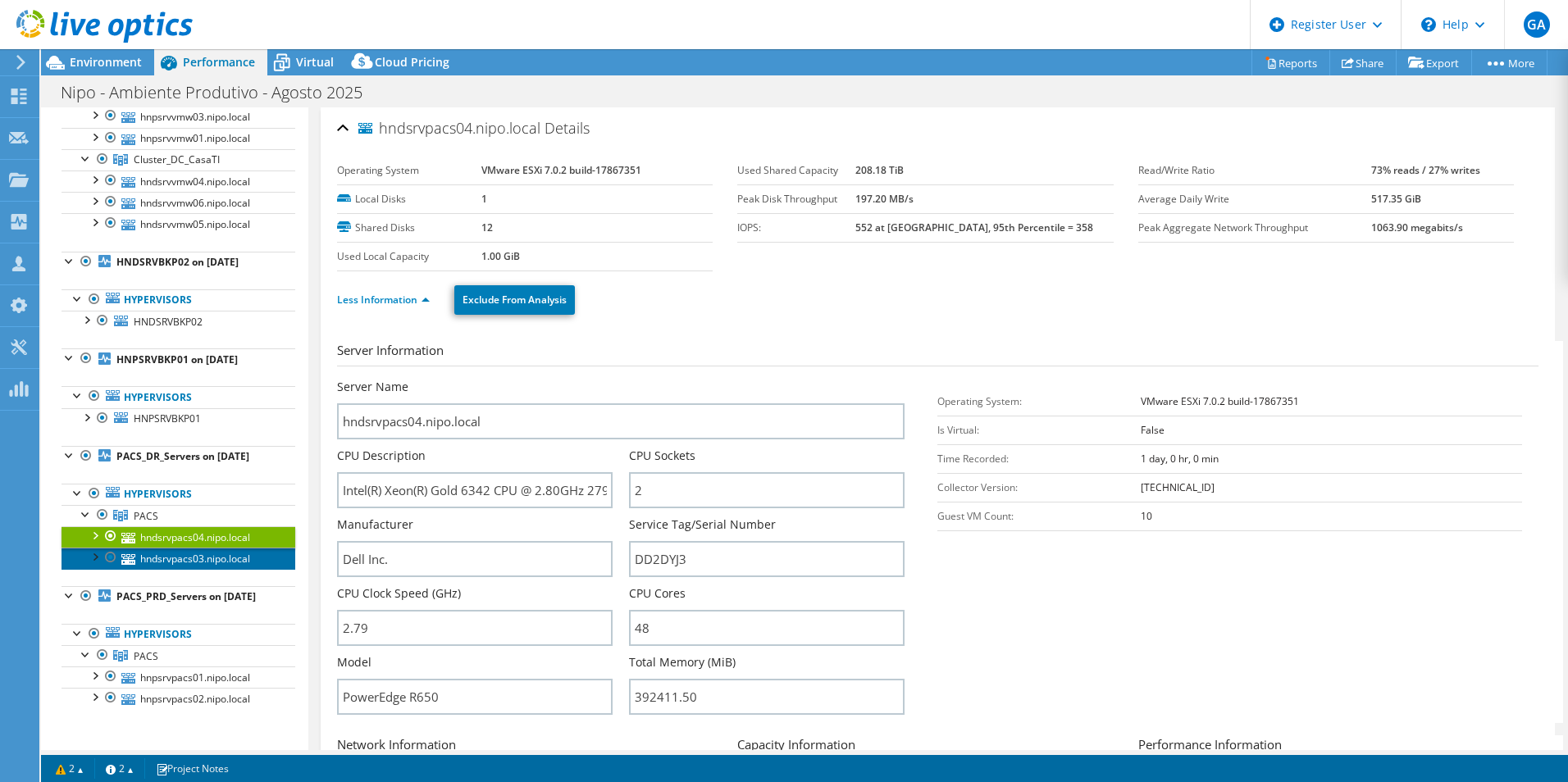
click at [210, 523] on link "hndsrvpacs03.nipo.local" at bounding box center [178, 558] width 234 height 21
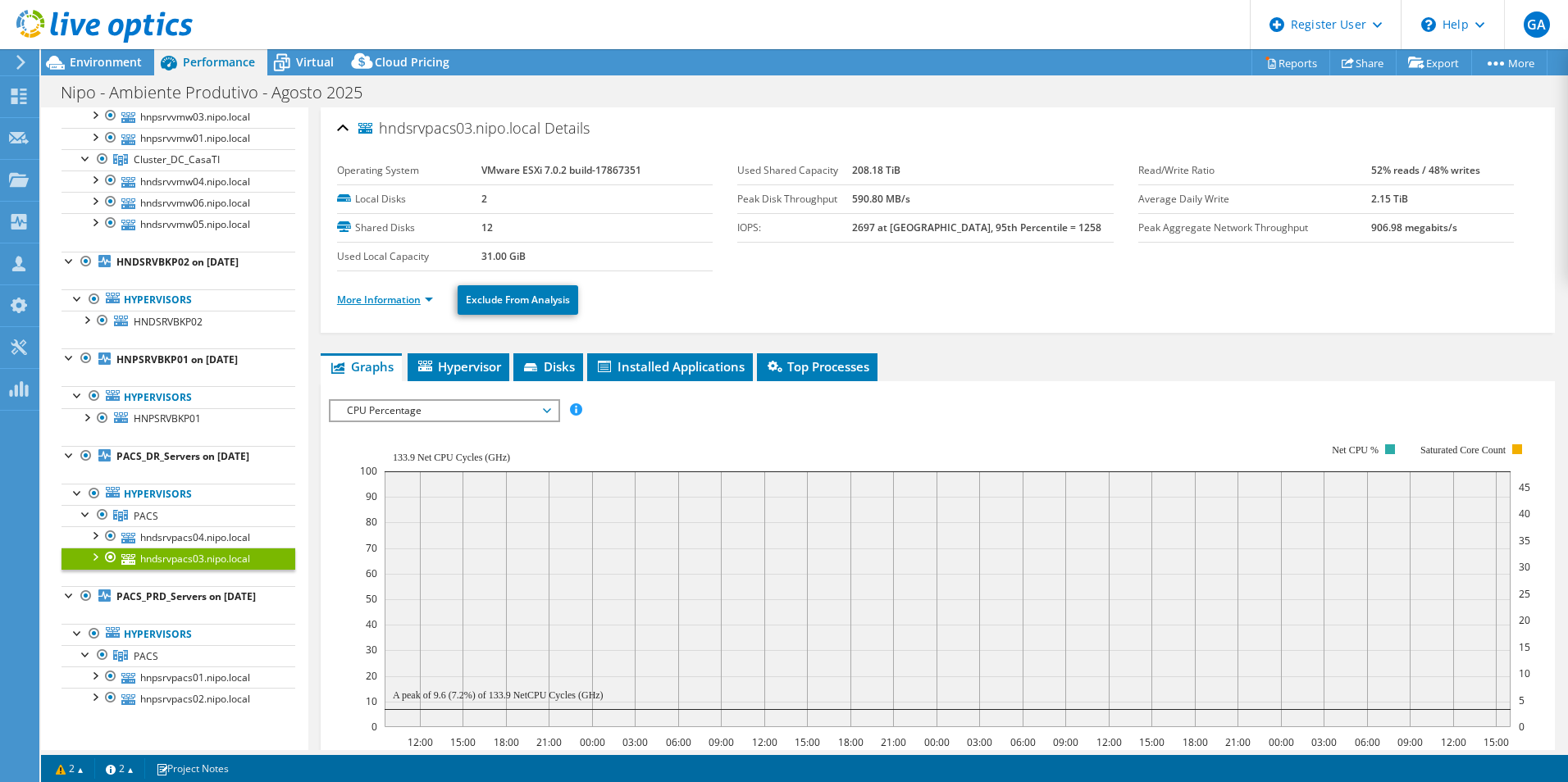
click at [396, 302] on link "More Information" at bounding box center [385, 300] width 96 height 14
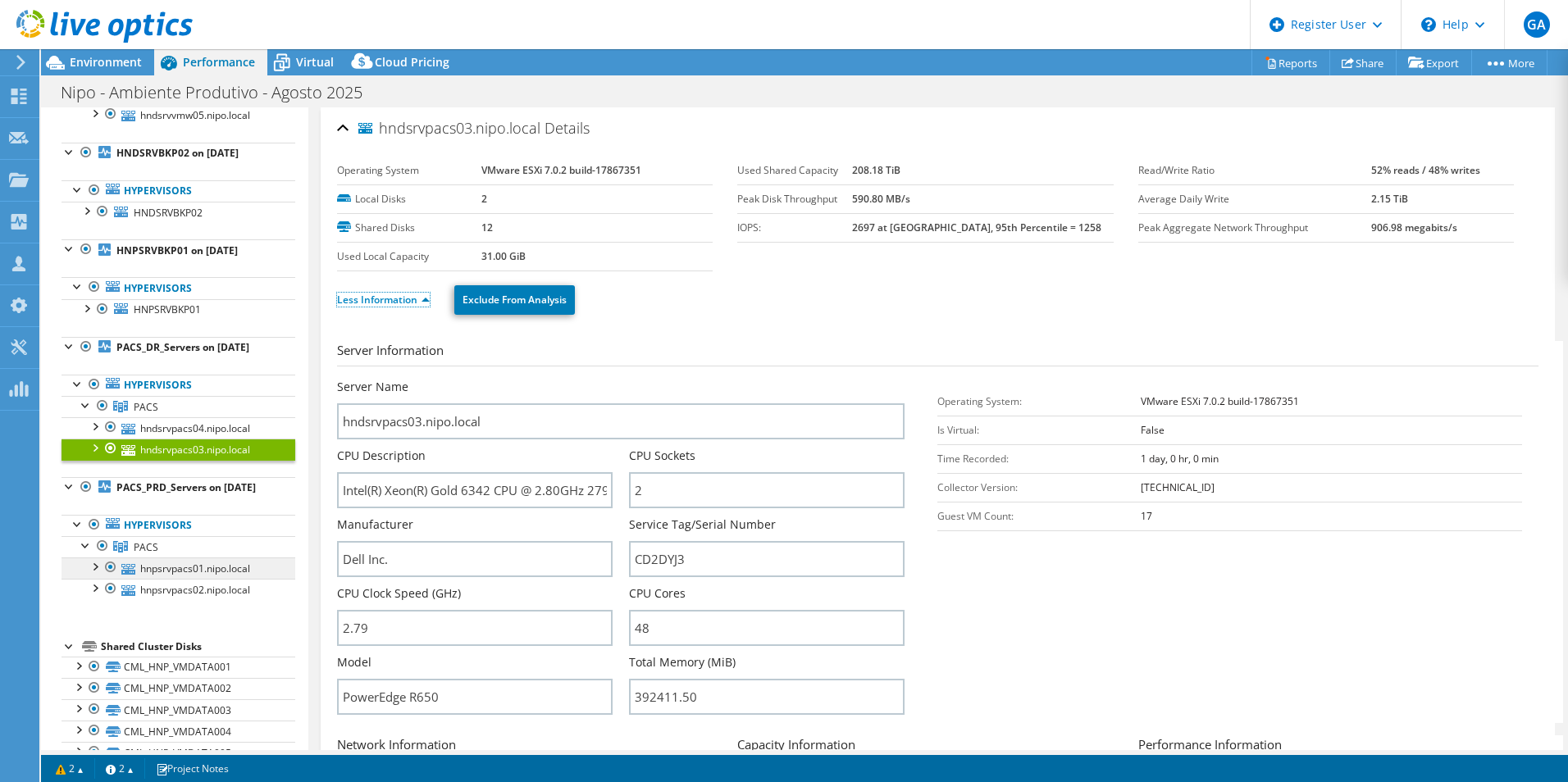
scroll to position [327, 0]
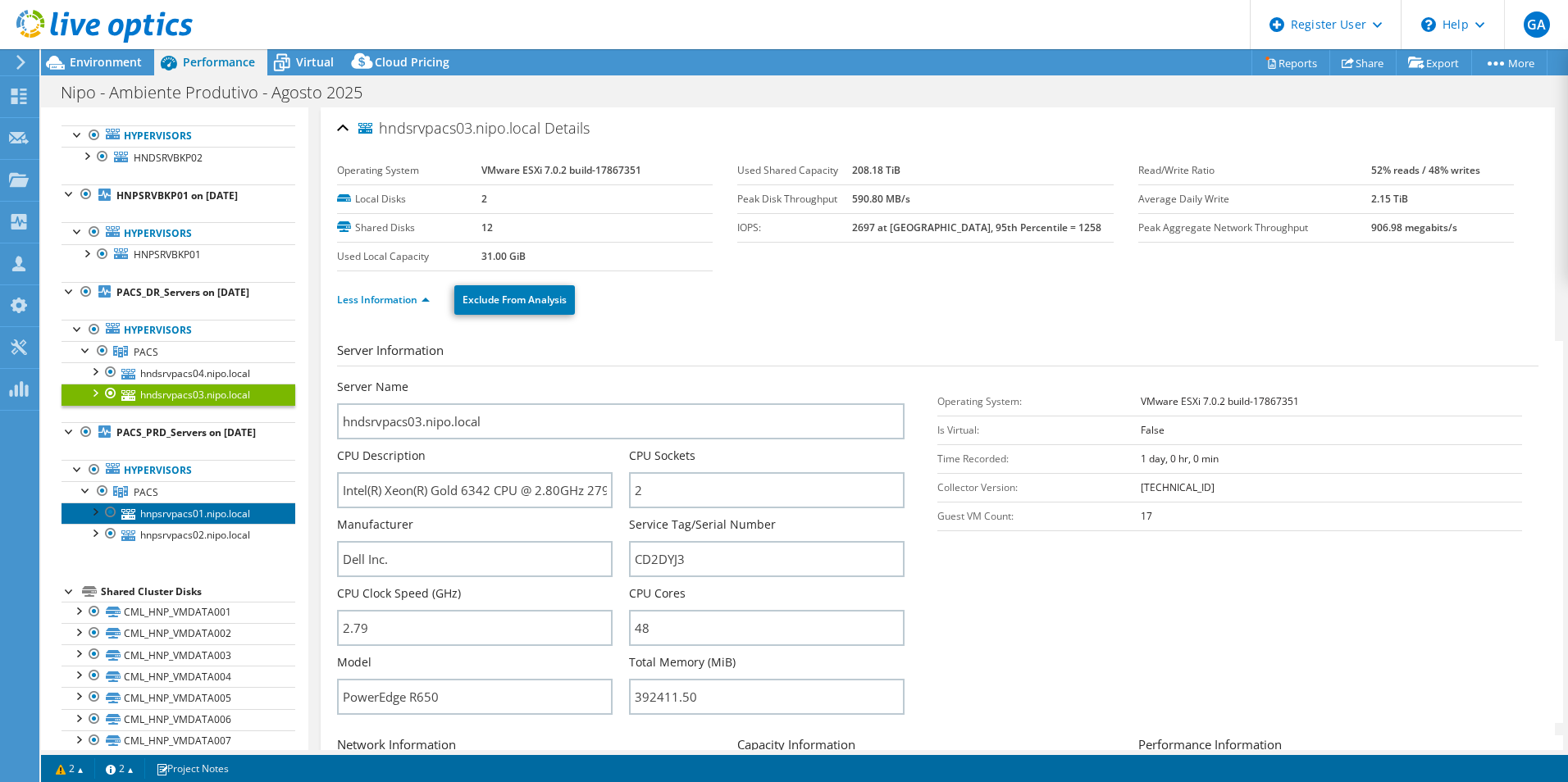
click at [175, 523] on link "hnpsrvpacs01.nipo.local" at bounding box center [178, 514] width 234 height 21
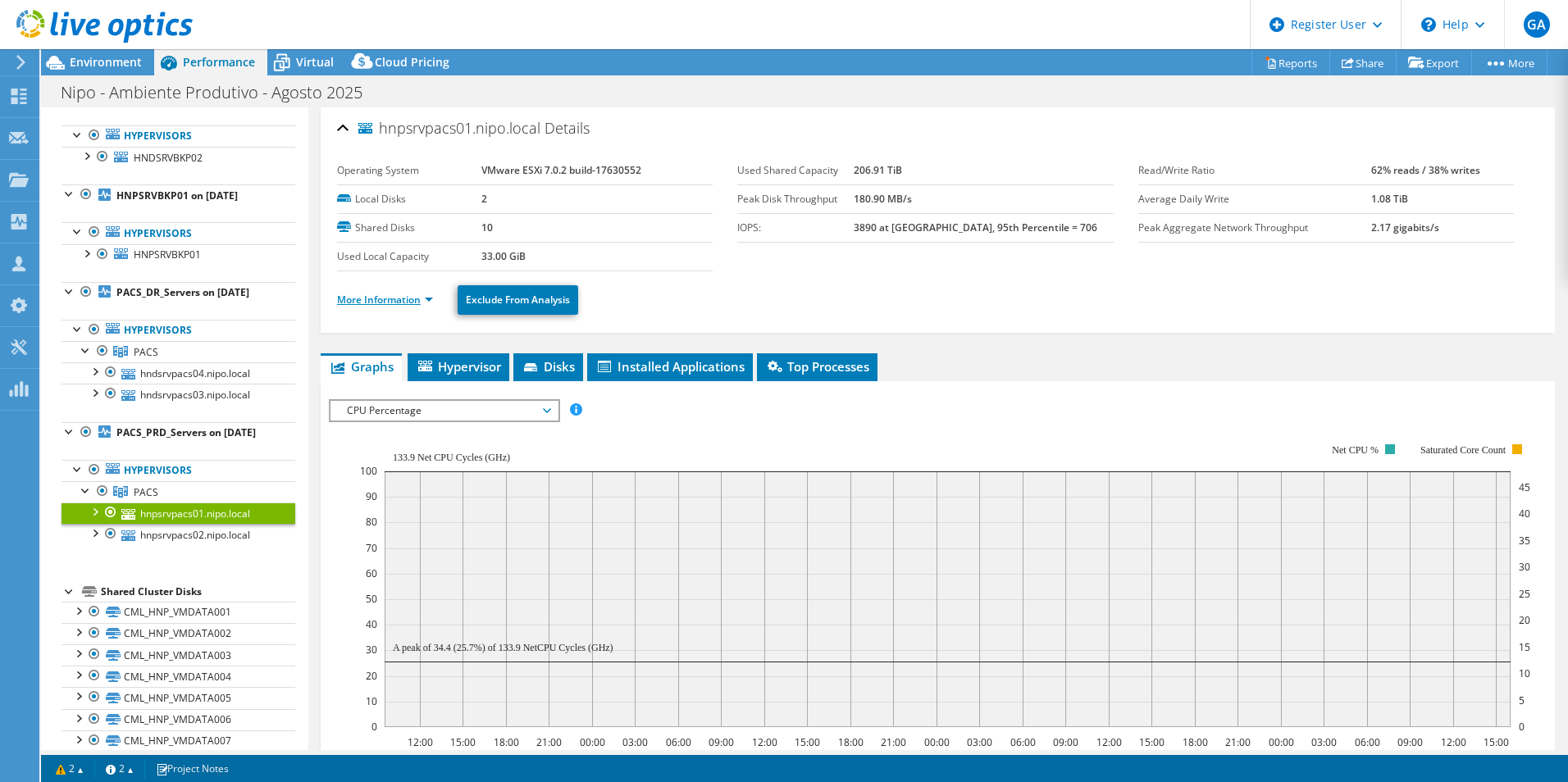
click at [396, 302] on link "More Information" at bounding box center [385, 300] width 96 height 14
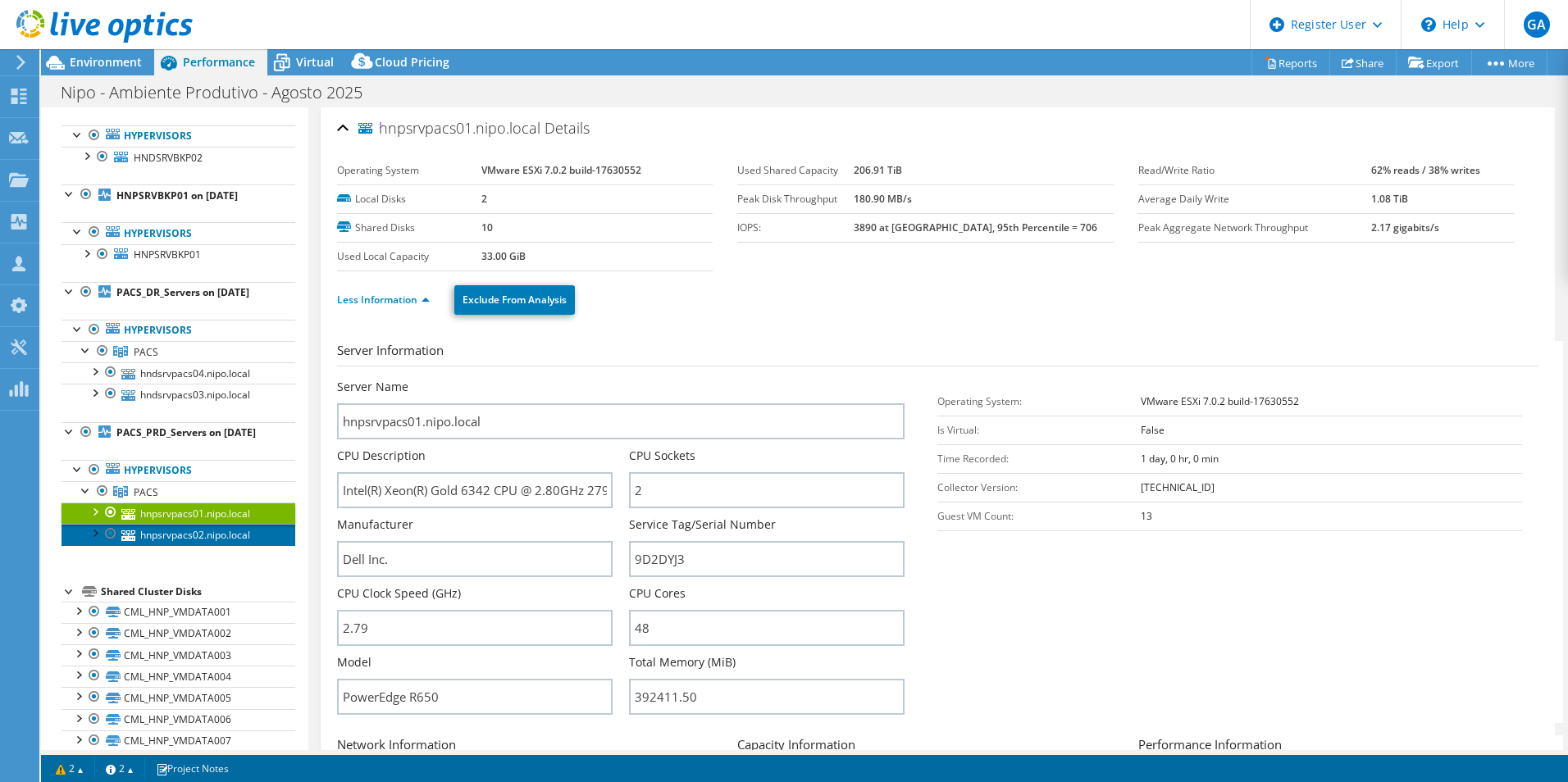
click at [171, 523] on link "hnpsrvpacs02.nipo.local" at bounding box center [178, 534] width 234 height 21
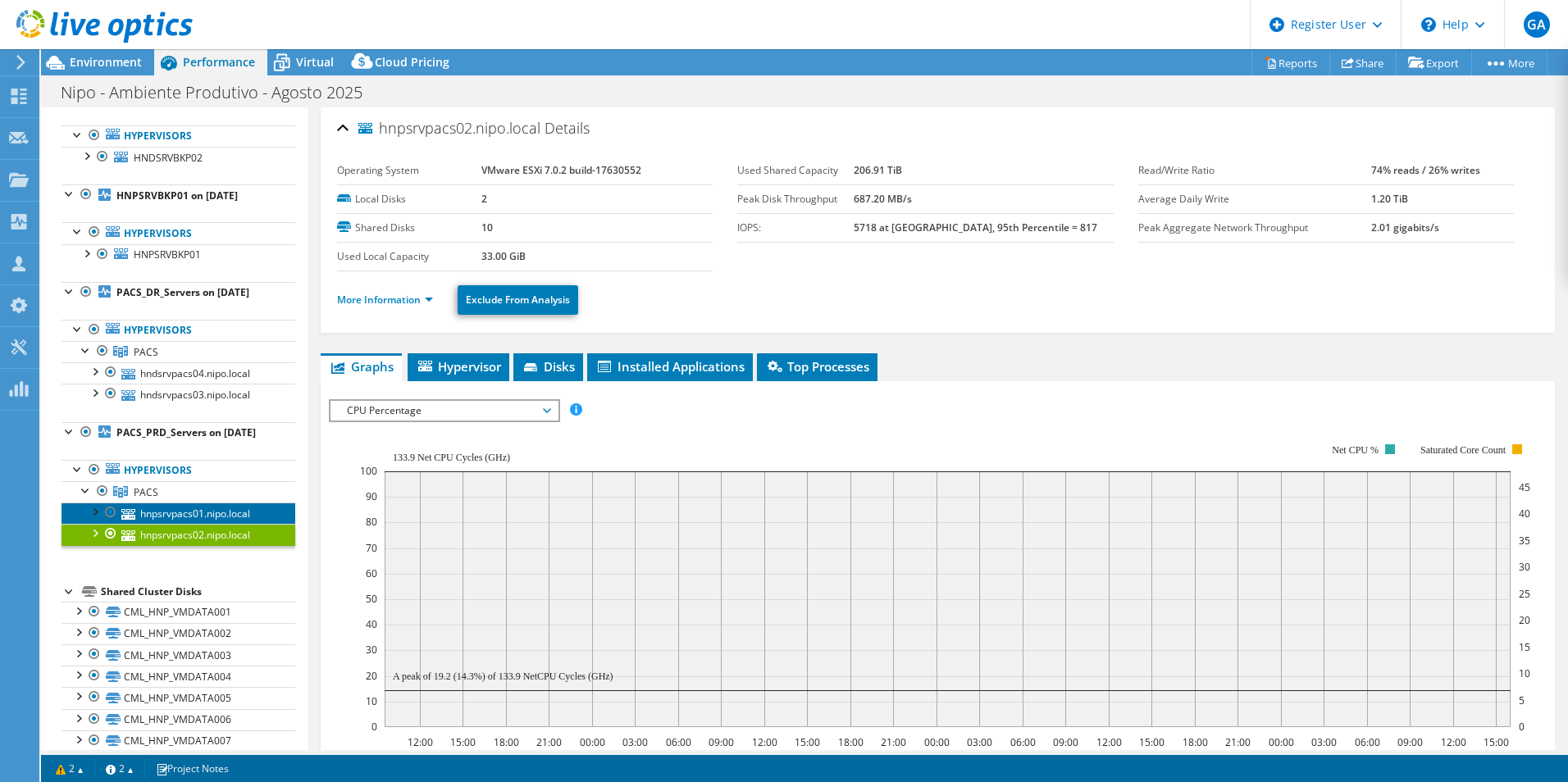
click at [172, 523] on link "hnpsrvpacs01.nipo.local" at bounding box center [178, 514] width 234 height 21
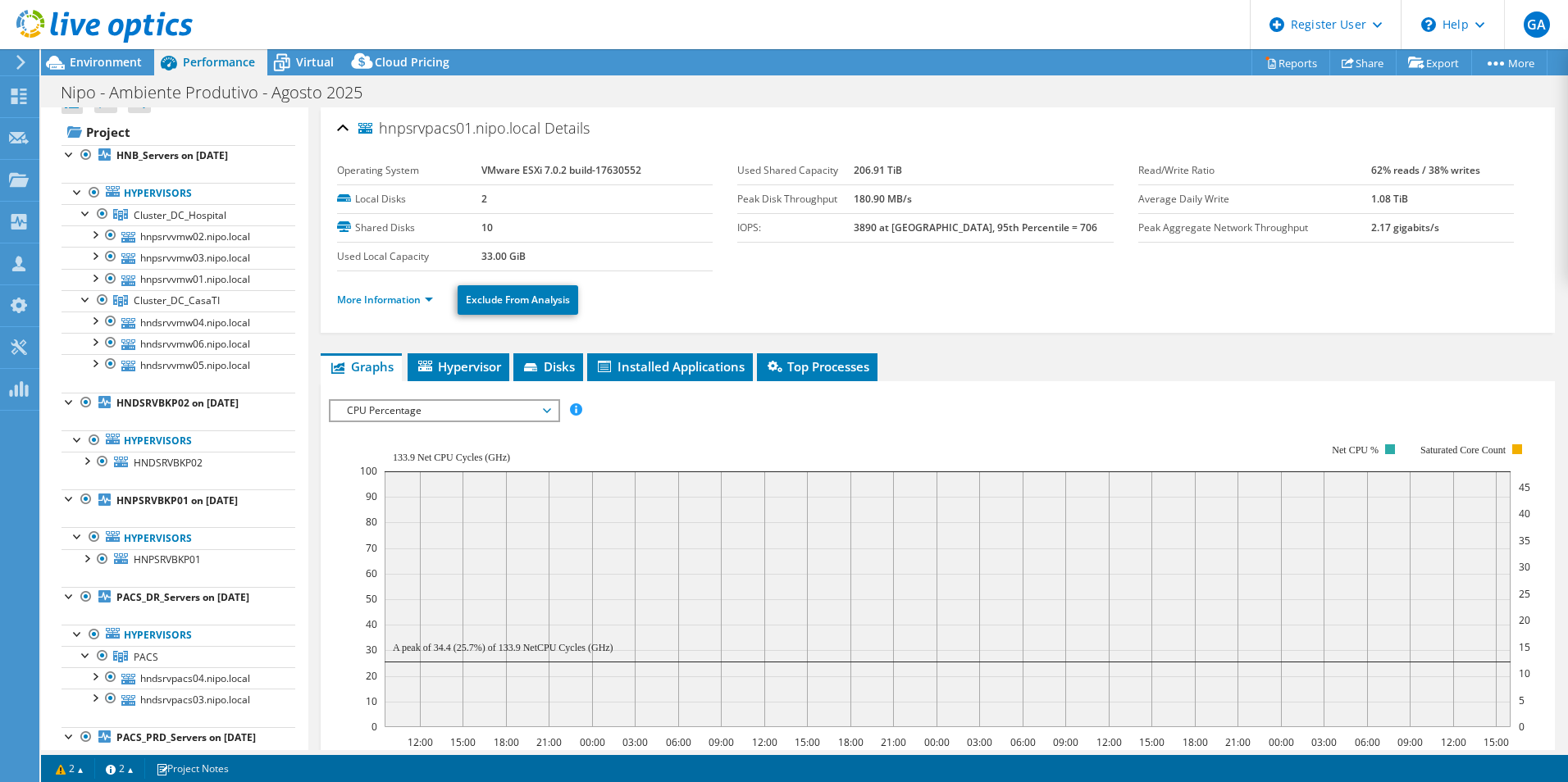
scroll to position [0, 0]
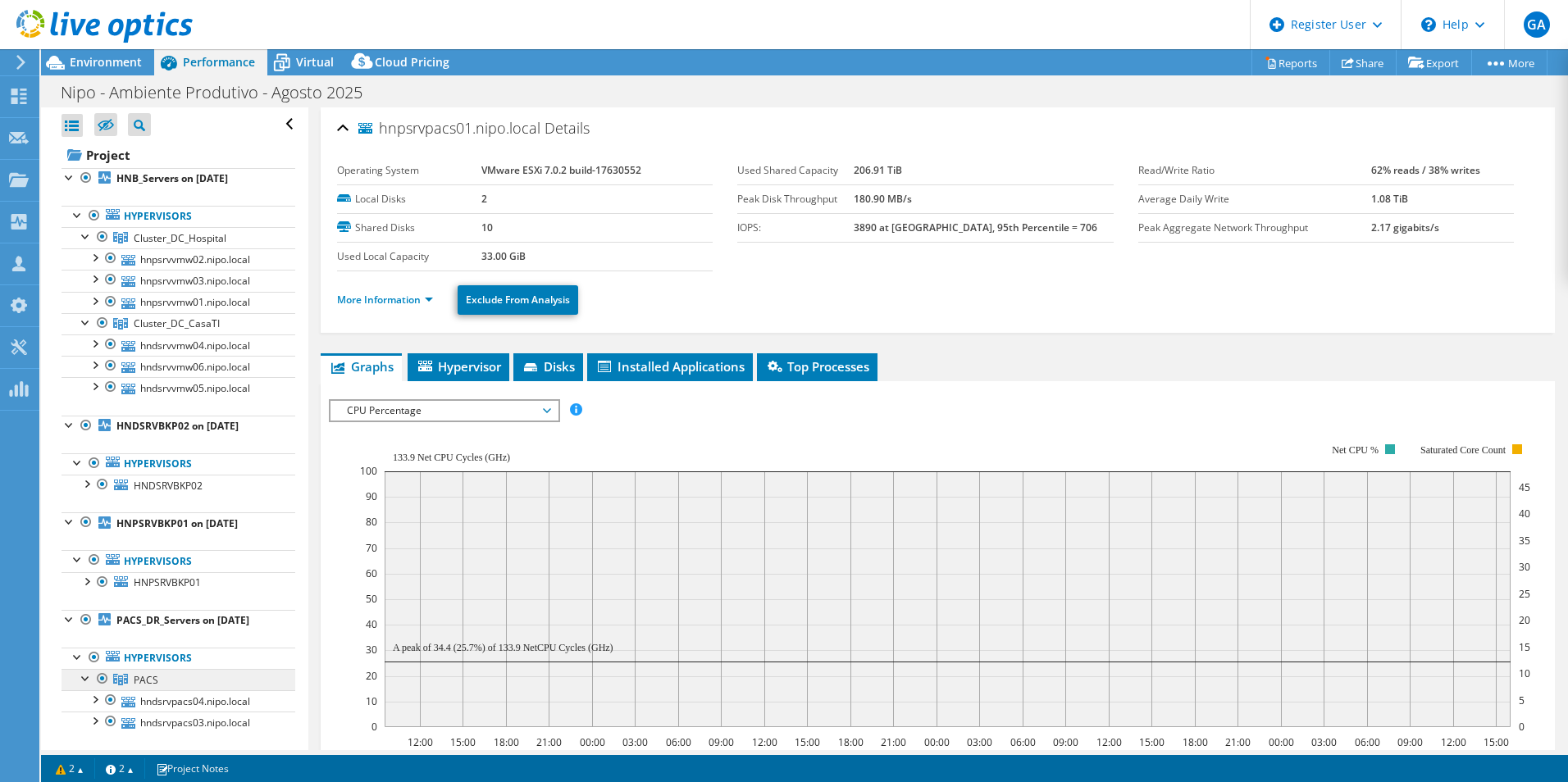
click at [159, 249] on link "PACS" at bounding box center [178, 238] width 234 height 21
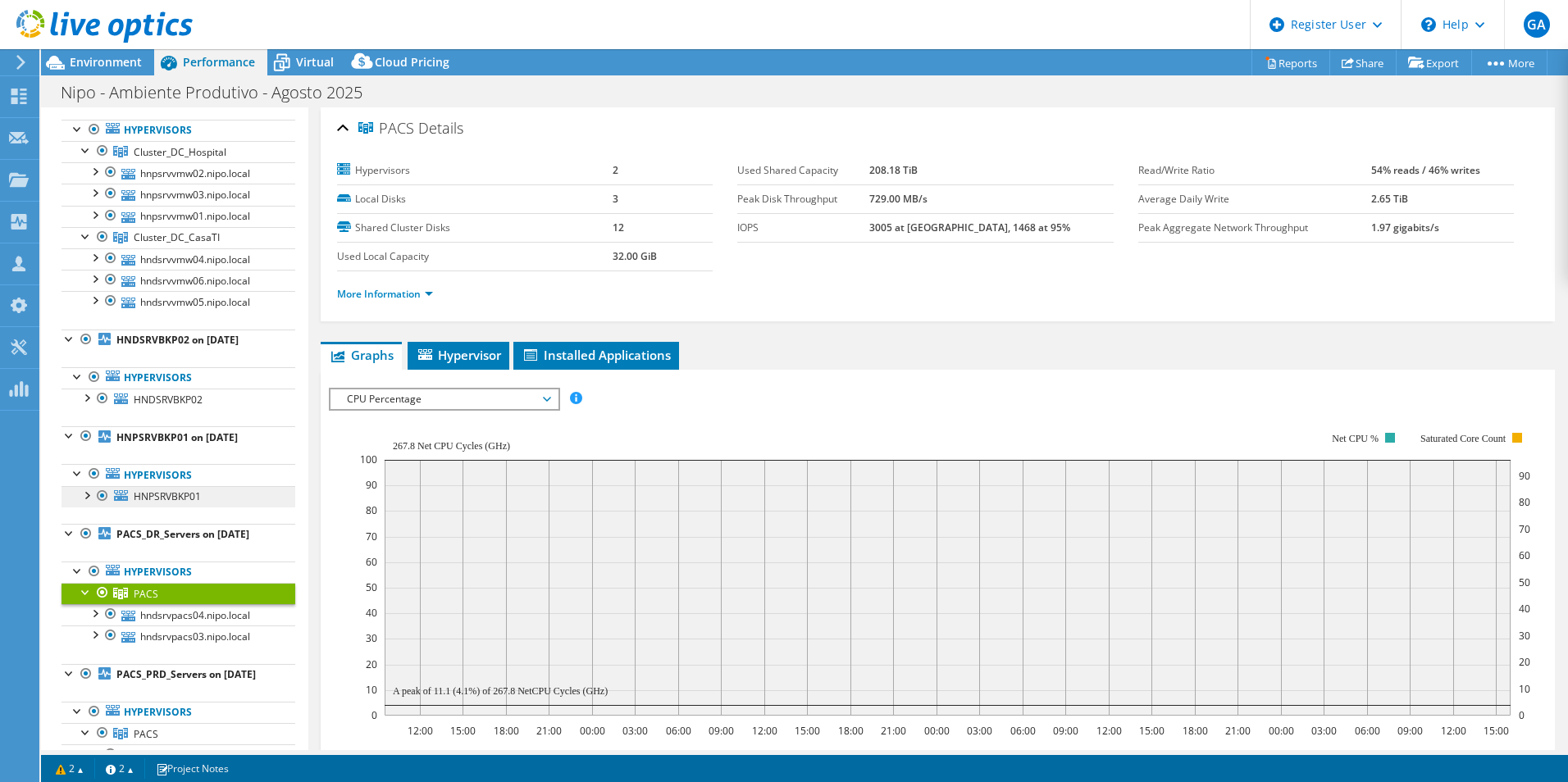
scroll to position [164, 0]
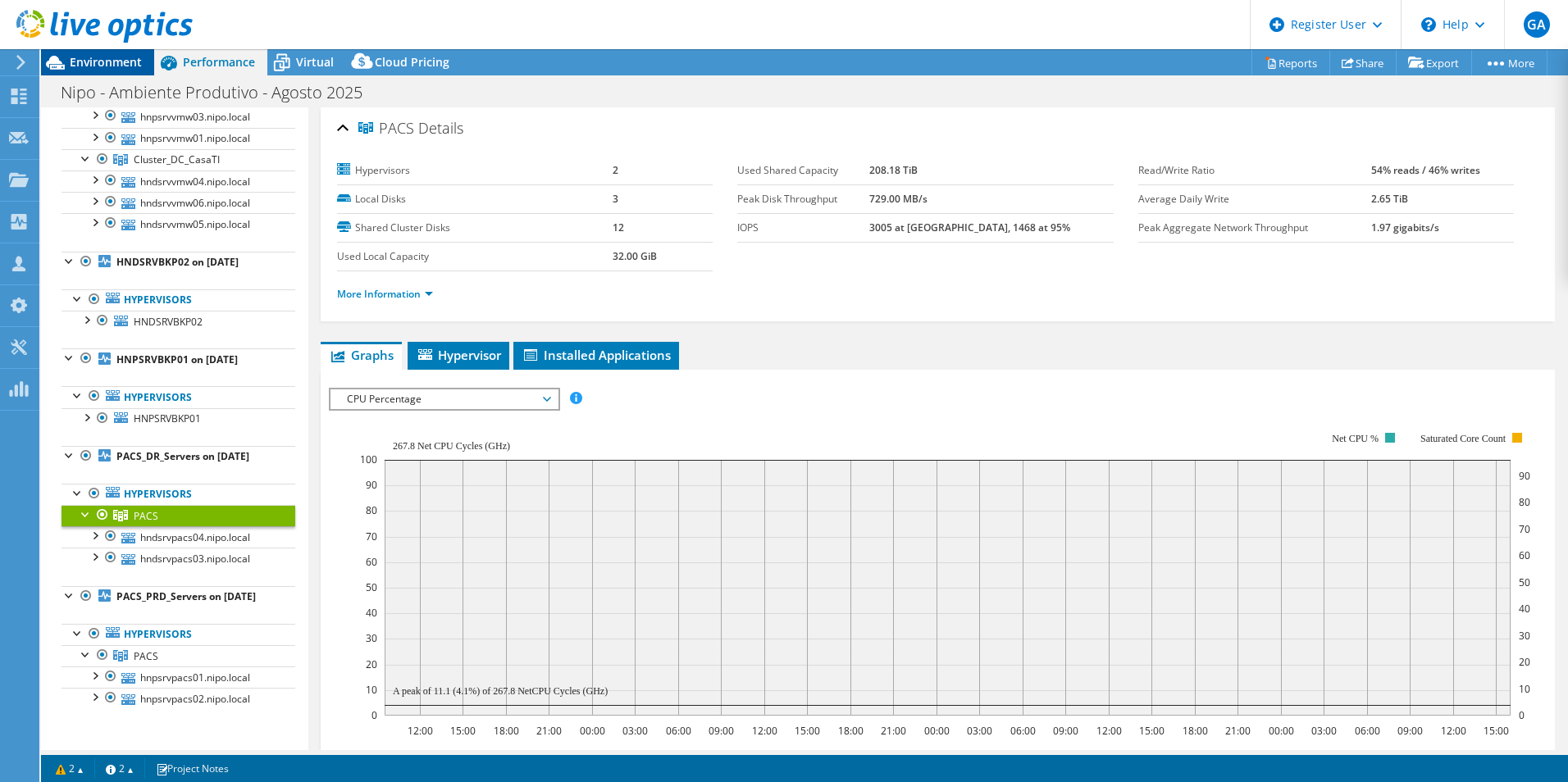
click at [121, 68] on span "Environment" at bounding box center [106, 61] width 72 height 15
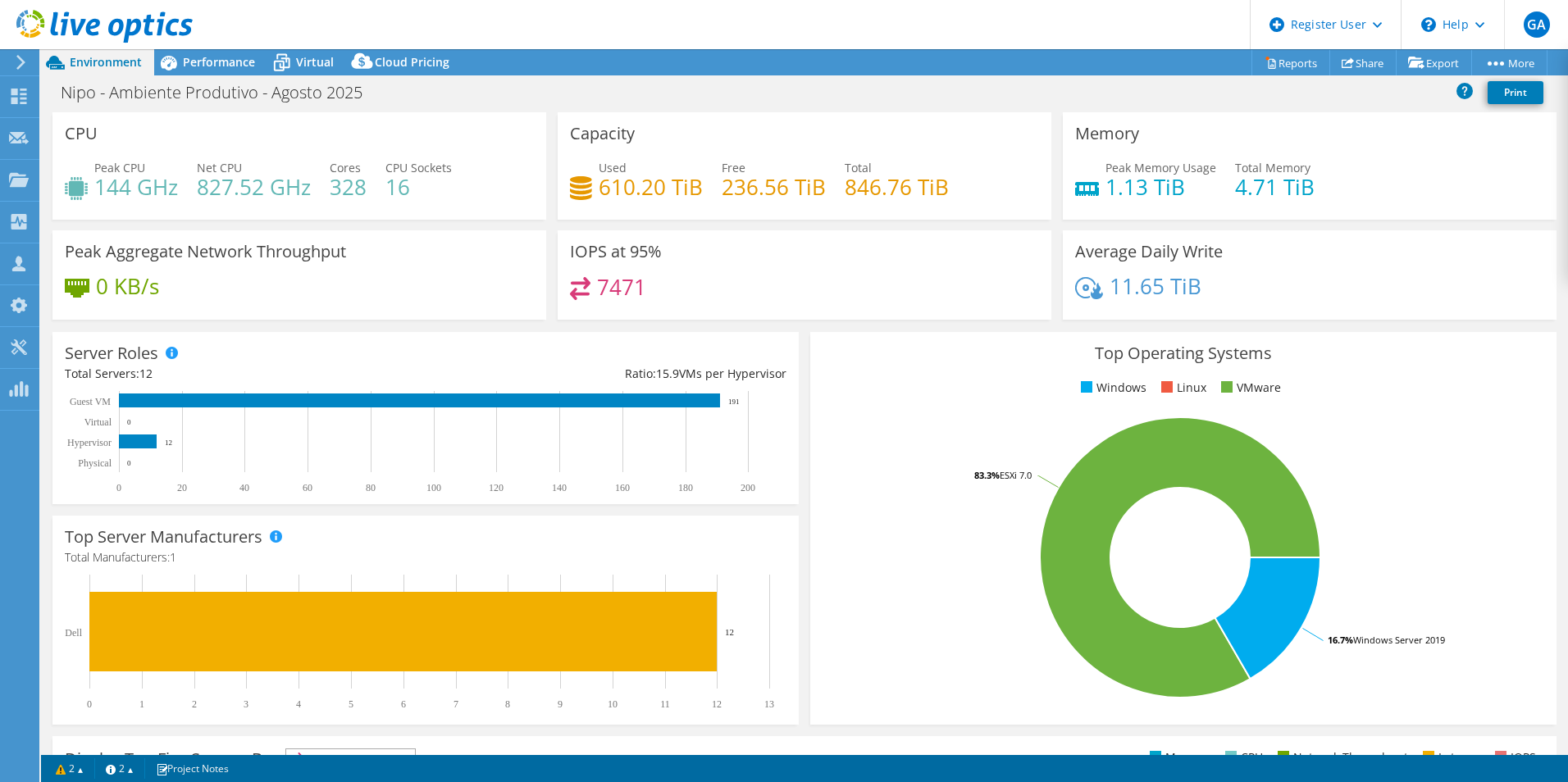
click at [881, 409] on div "Top Operating Systems Windows Linux VMware 16.7% Windows Server 2019 83.3% ESXi…" at bounding box center [1183, 528] width 746 height 393
click at [906, 383] on ul "Windows Linux VMware" at bounding box center [1183, 387] width 721 height 19
click at [230, 53] on div "Performance" at bounding box center [210, 62] width 113 height 26
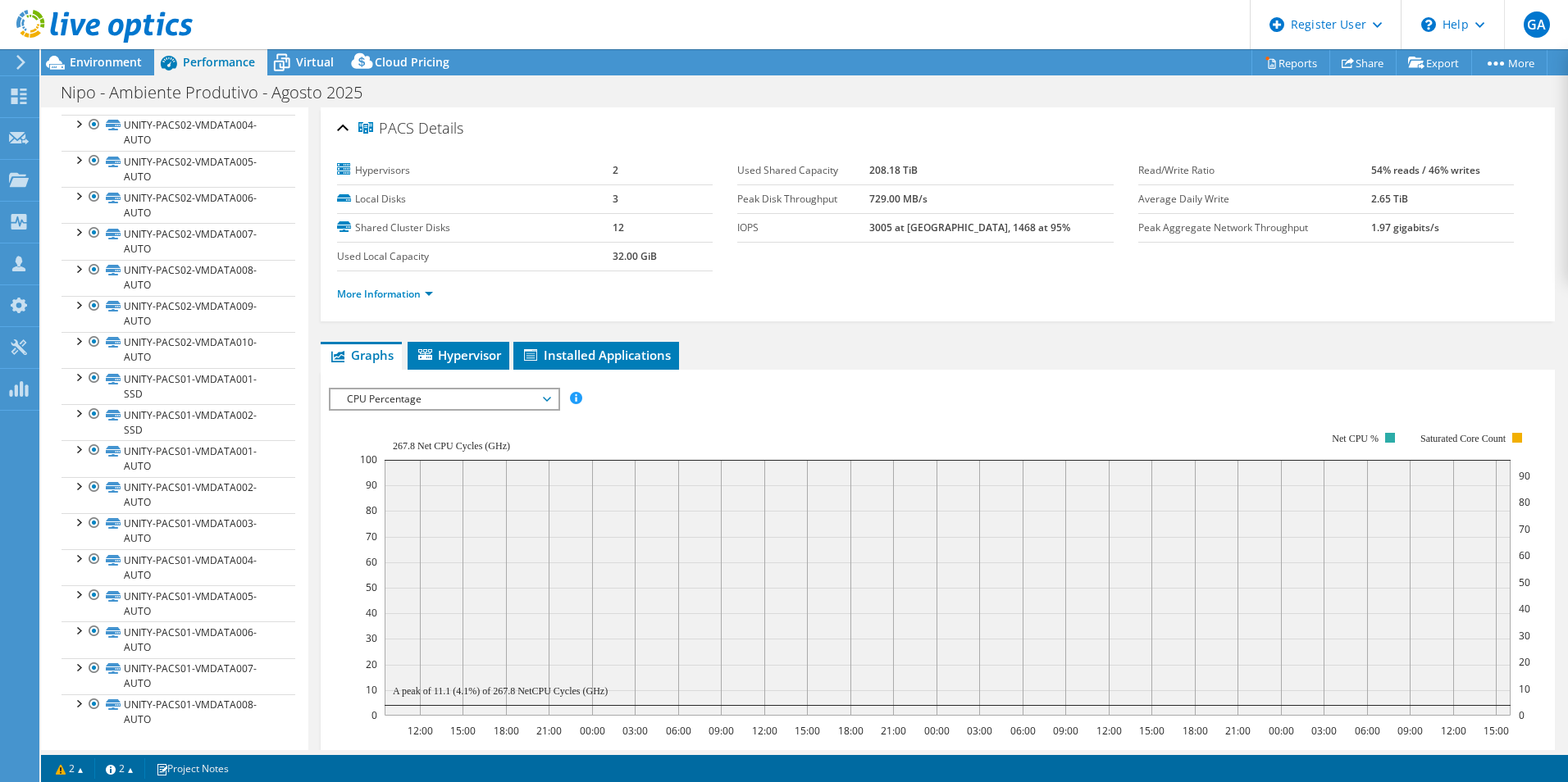
scroll to position [1283, 0]
click at [210, 301] on link "UNITY-PACS02-VMDATA009-AUTO" at bounding box center [178, 314] width 234 height 36
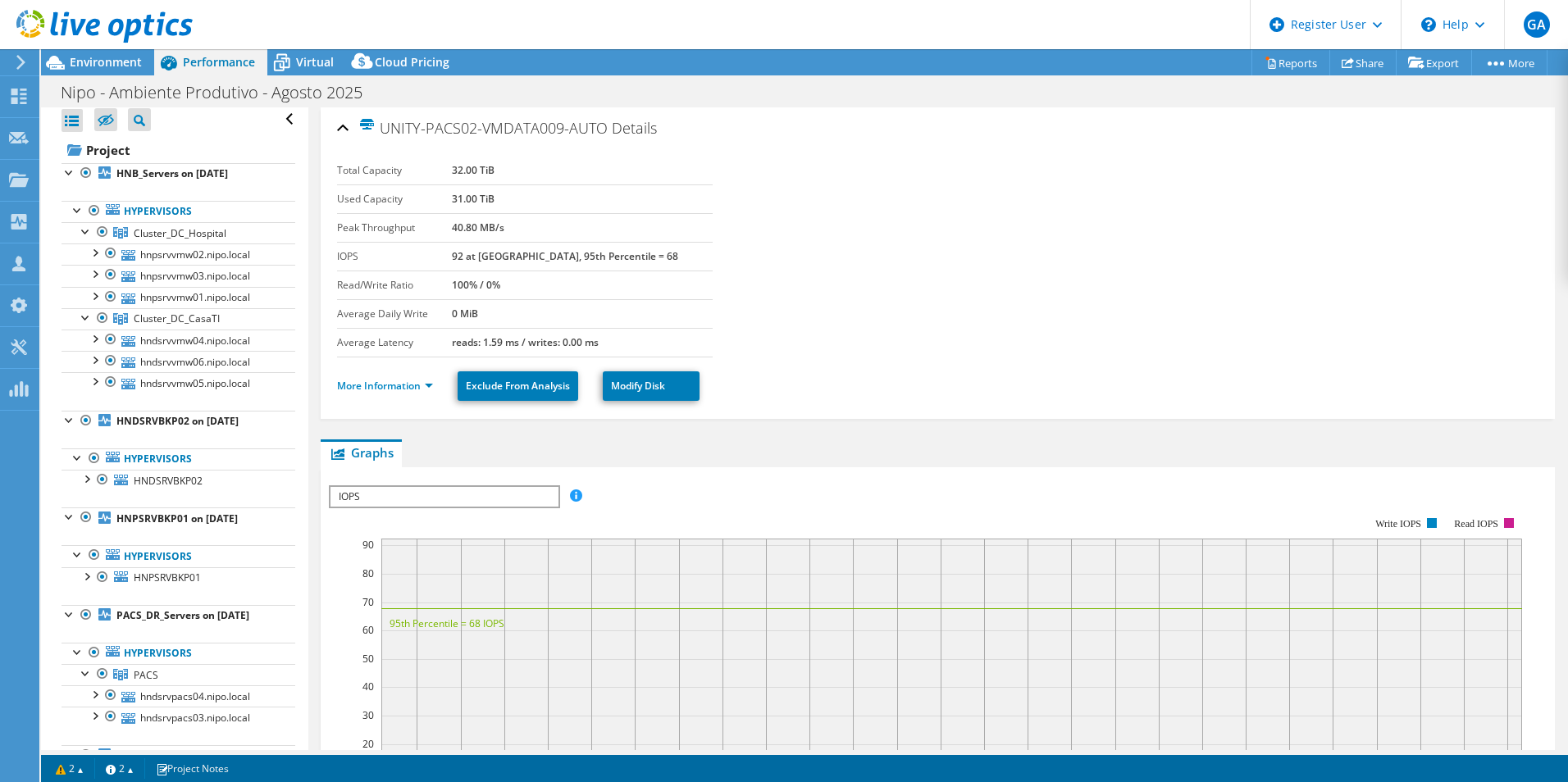
scroll to position [0, 0]
